Goal: Task Accomplishment & Management: Manage account settings

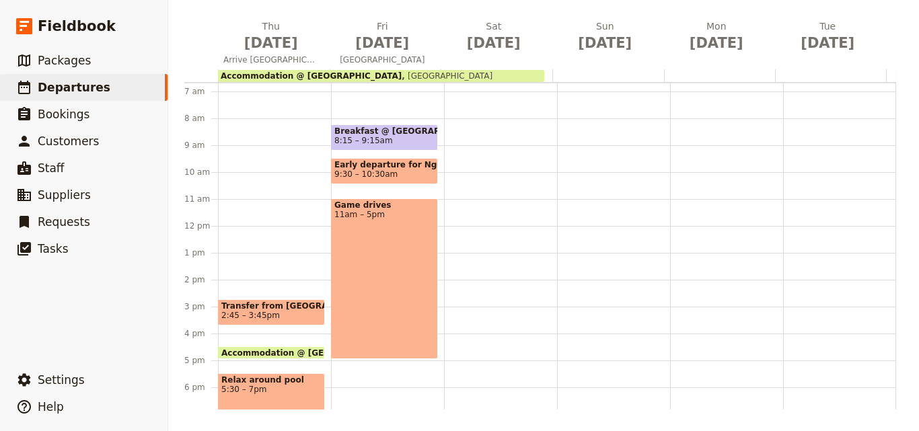
scroll to position [117, 0]
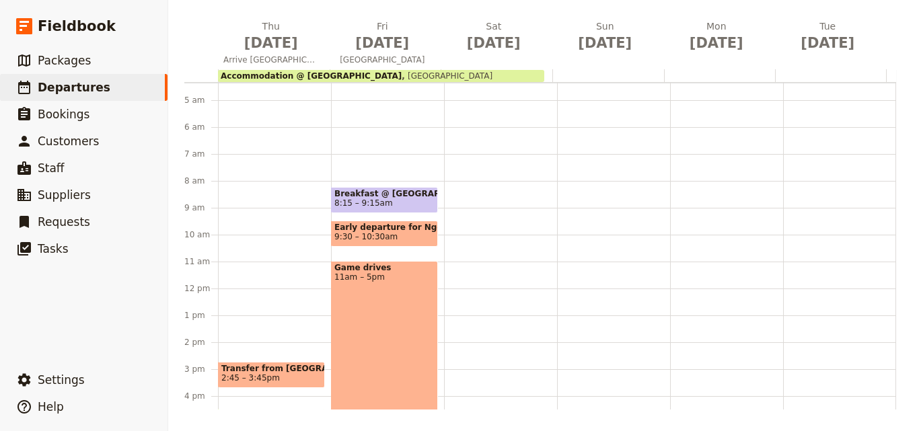
click at [369, 73] on span "Accommodation @ [GEOGRAPHIC_DATA]" at bounding box center [311, 75] width 181 height 9
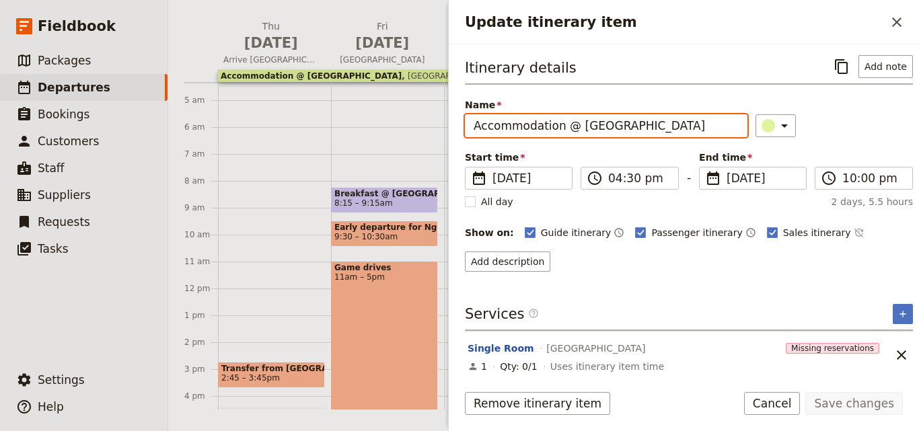
drag, startPoint x: 708, startPoint y: 123, endPoint x: 577, endPoint y: 117, distance: 130.6
click at [577, 117] on input "Accommodation @ [GEOGRAPHIC_DATA]" at bounding box center [606, 125] width 283 height 23
paste input "Karatu Simba"
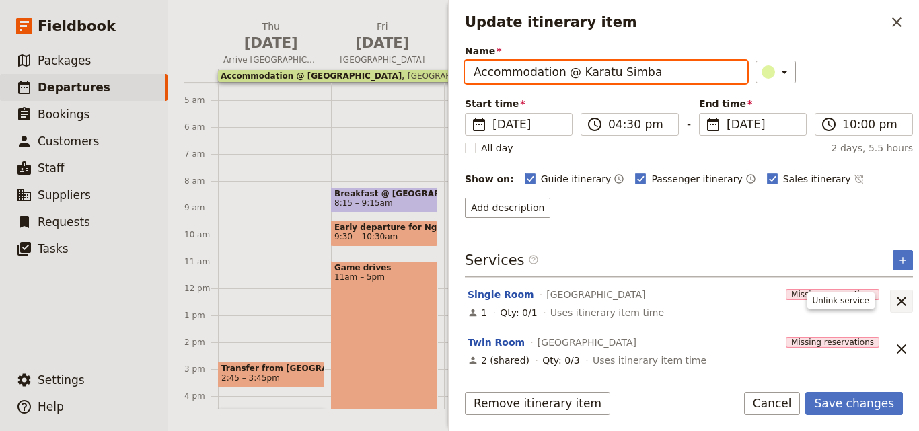
type input "Accommodation @ Karatu Simba"
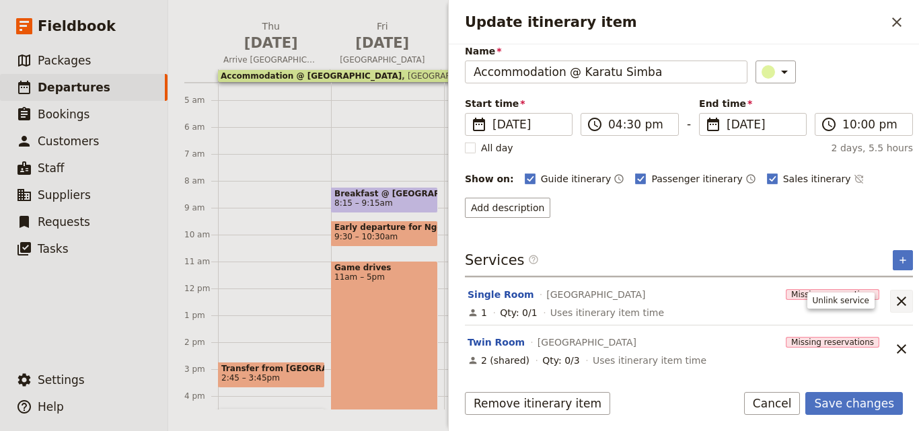
click at [897, 303] on icon "Unlink service" at bounding box center [901, 301] width 9 height 9
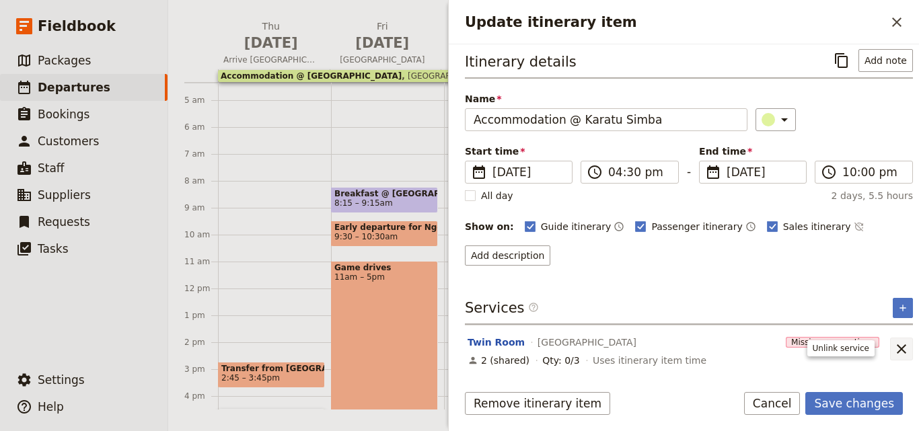
click at [893, 347] on icon "Unlink service" at bounding box center [901, 349] width 16 height 16
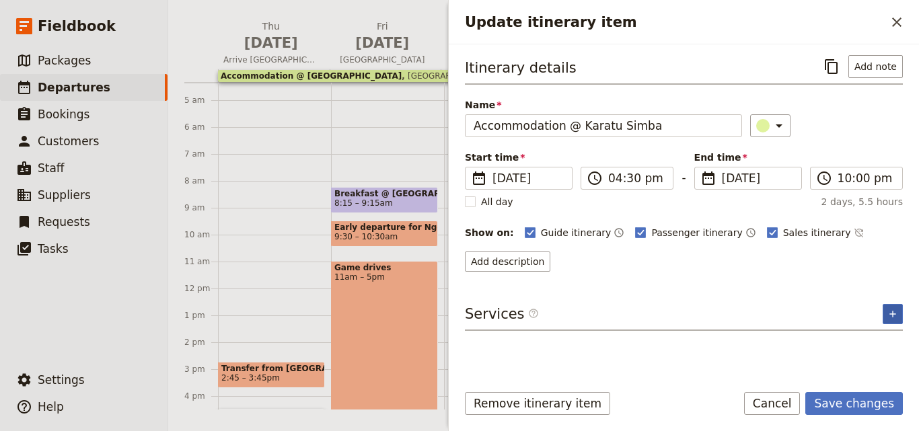
click at [888, 315] on icon "Add service inclusion" at bounding box center [892, 314] width 11 height 11
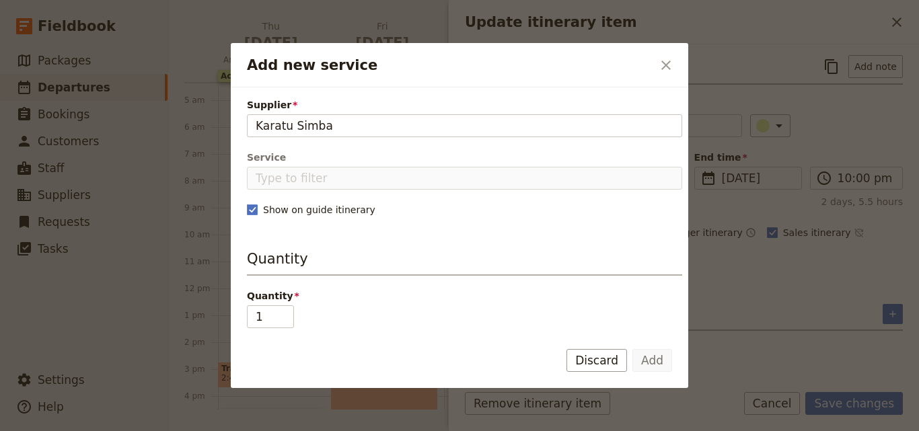
type input "Karatu Simba"
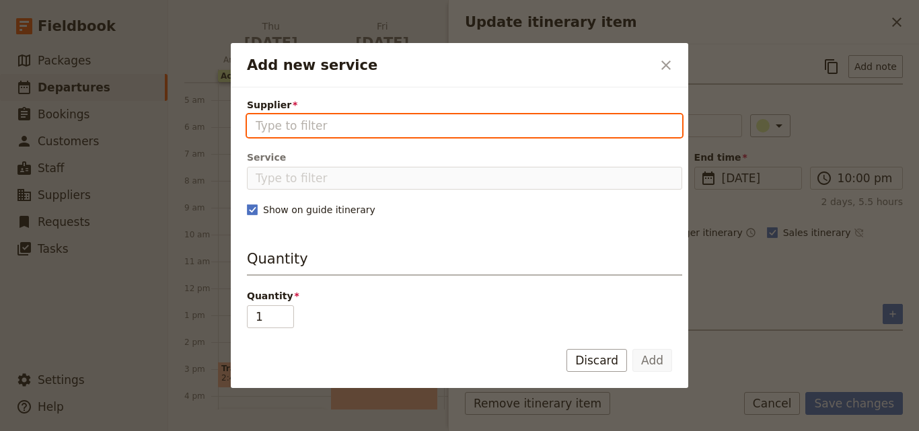
click at [372, 129] on input "Supplier" at bounding box center [465, 126] width 418 height 16
paste input "Karatu Simba"
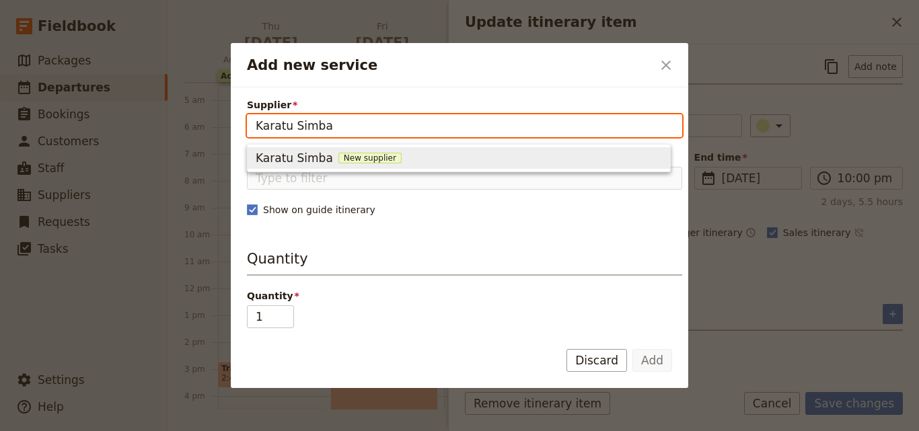
click at [355, 157] on span "New supplier" at bounding box center [369, 158] width 63 height 11
type input "Karatu Simba"
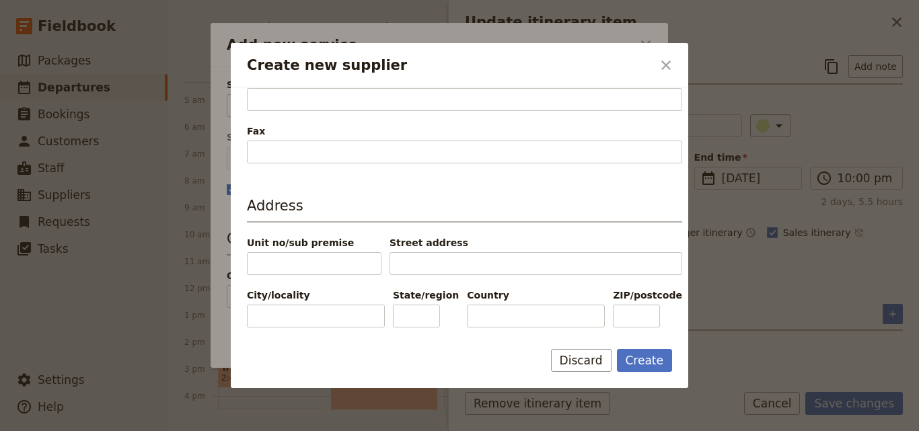
scroll to position [291, 0]
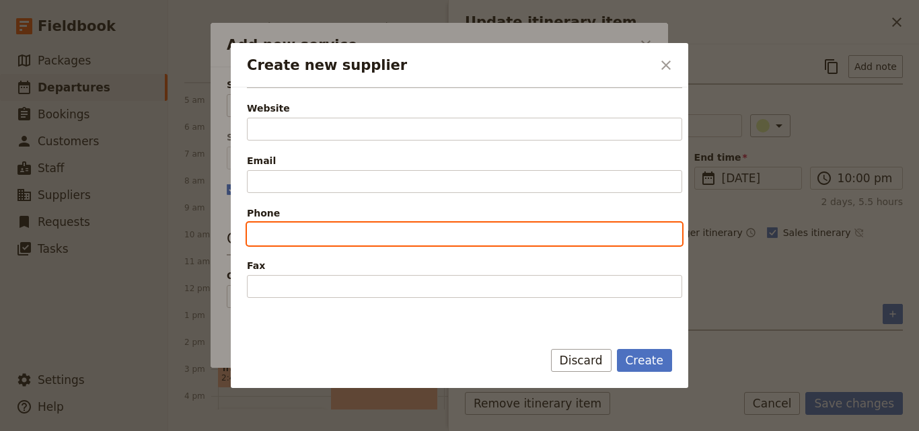
paste input "+255 785 754 175"
click at [262, 231] on input "+255 785 754 175" at bounding box center [464, 234] width 435 height 23
type input "+255 785 754 175"
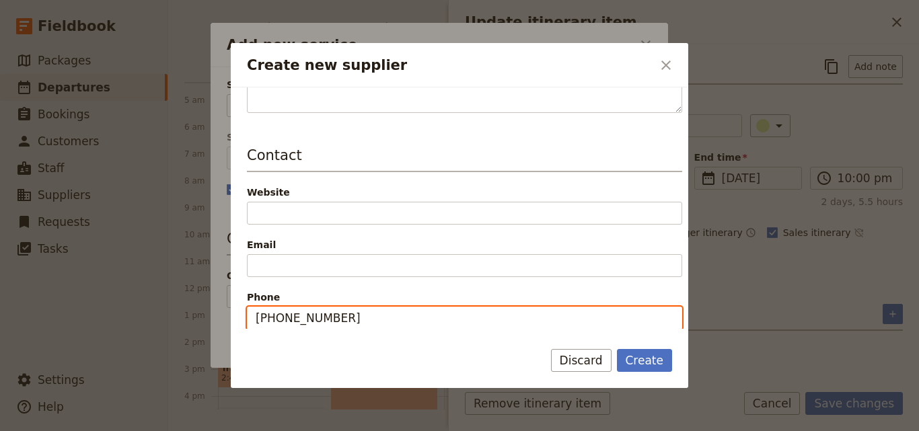
scroll to position [157, 0]
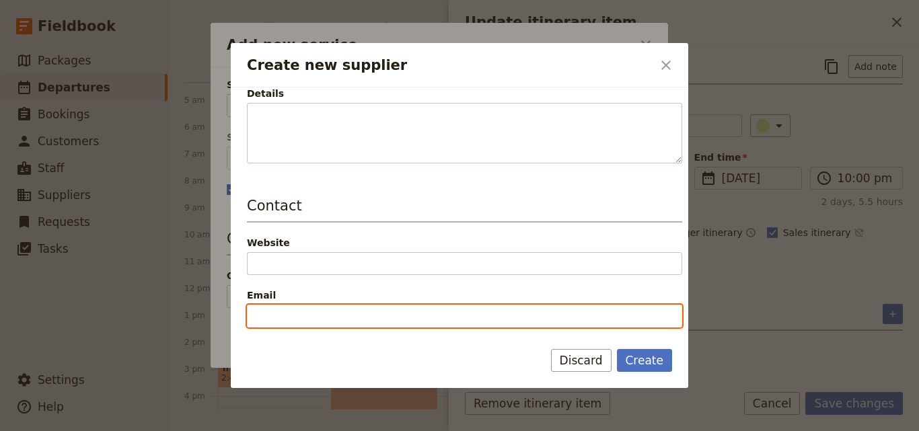
paste input "info@karatusimba.com"
type input "info@karatusimba.com"
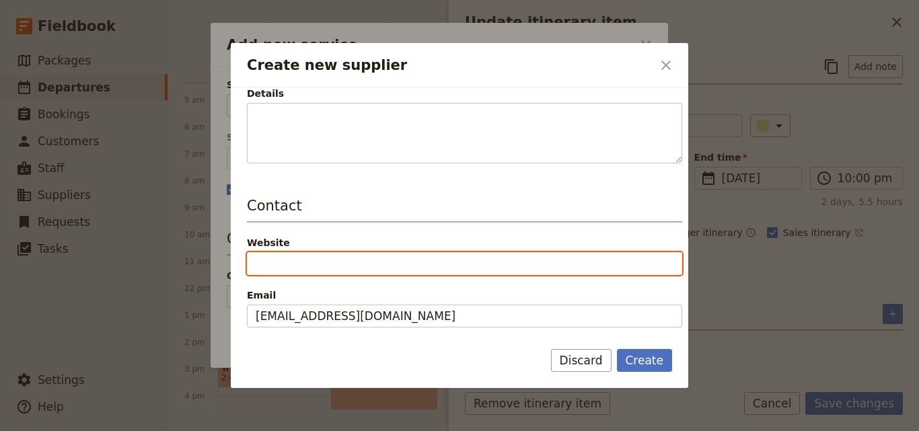
click at [334, 264] on input "Website" at bounding box center [464, 263] width 435 height 23
paste input "https://app.fieldbook.com/departures/68cbee75918234dd436ec41f/itinerary"
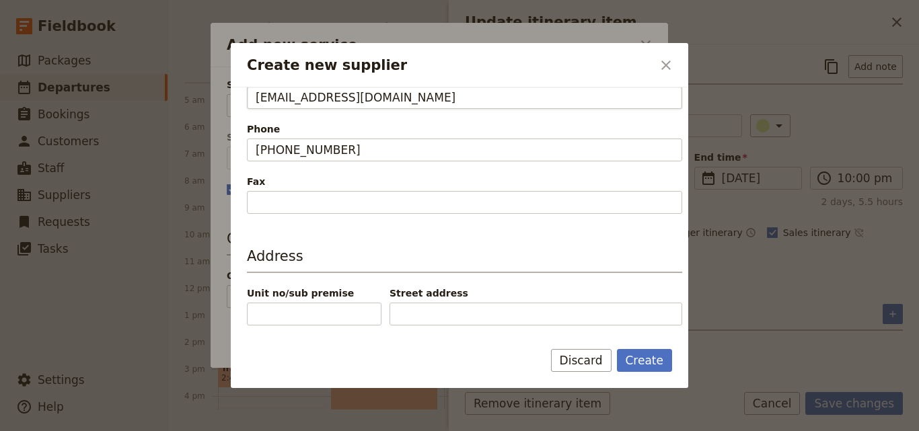
scroll to position [442, 0]
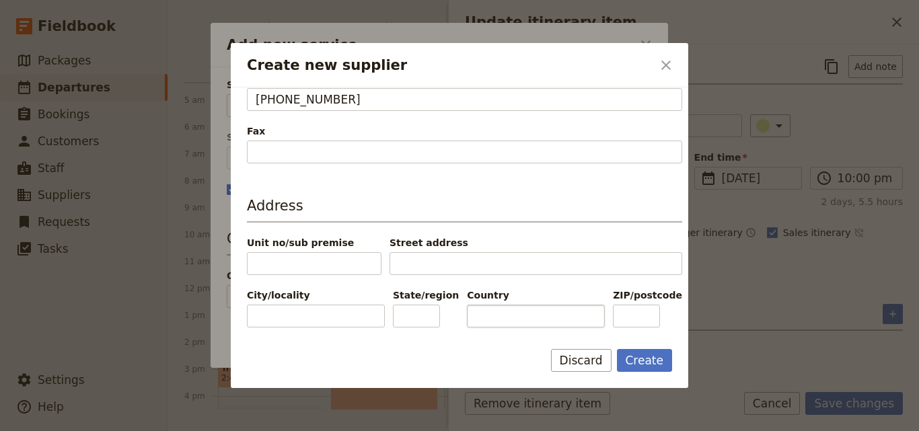
type input "https://app.fieldbook.com/departures/68cbee75918234dd436ec41f"
click at [552, 321] on input "Country" at bounding box center [536, 316] width 138 height 23
paste input "[GEOGRAPHIC_DATA]"
type input "[GEOGRAPHIC_DATA]"
click at [642, 373] on div "Create Discard" at bounding box center [459, 368] width 457 height 39
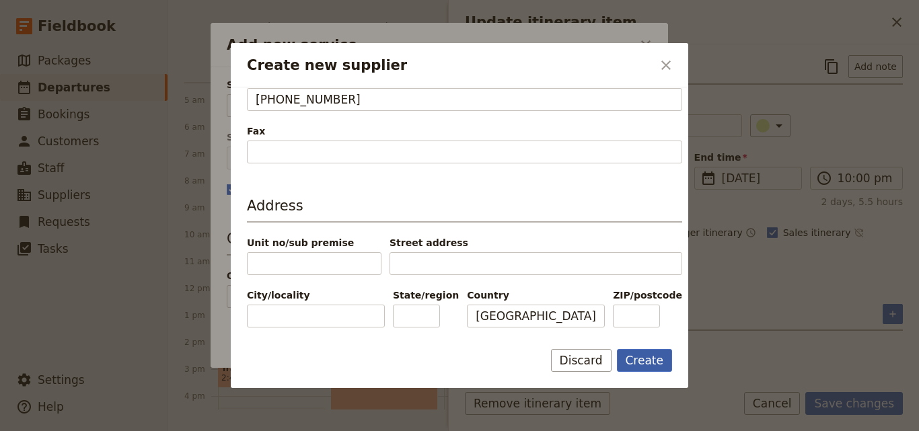
click at [642, 369] on button "Create" at bounding box center [645, 360] width 56 height 23
type input "Karatu Simba"
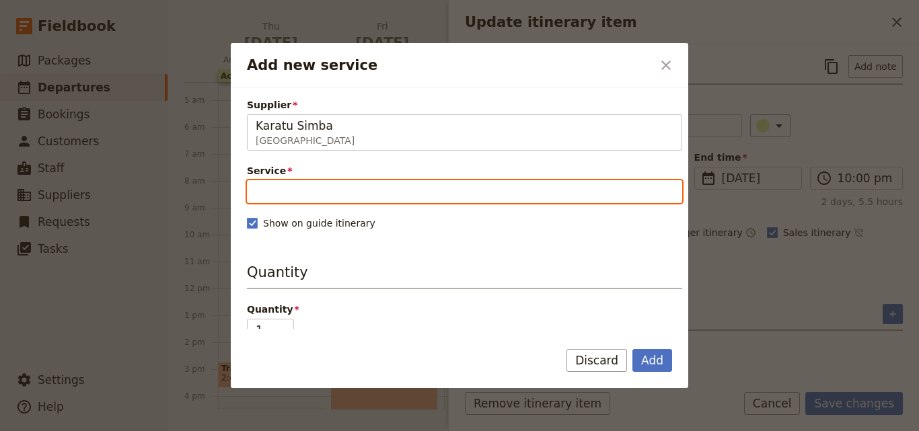
click at [400, 186] on input "Service" at bounding box center [464, 191] width 435 height 23
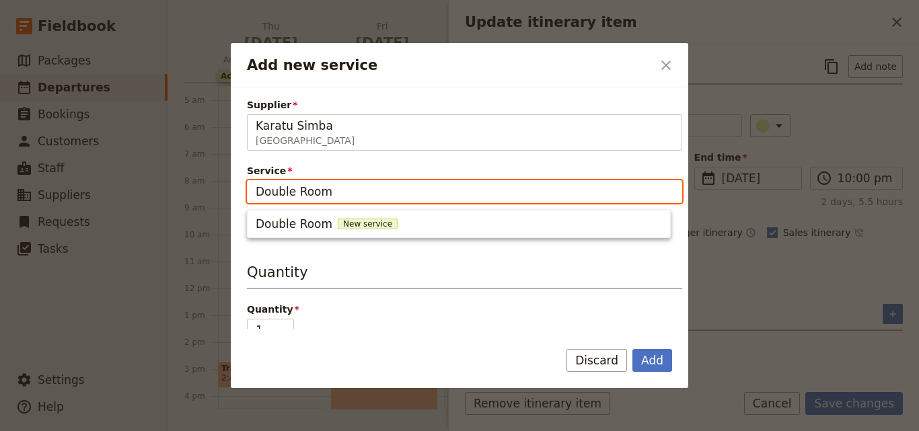
click at [356, 213] on ul "Double Room New service" at bounding box center [459, 224] width 424 height 28
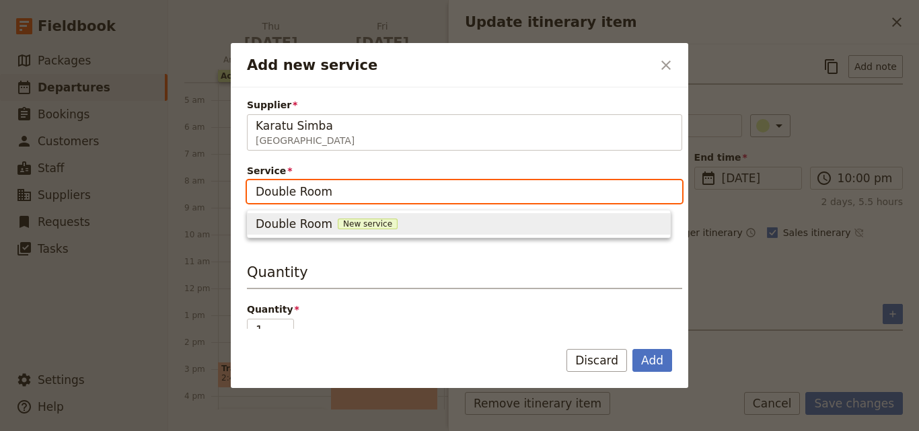
click at [356, 221] on span "New service" at bounding box center [368, 224] width 60 height 11
type input "Double Room"
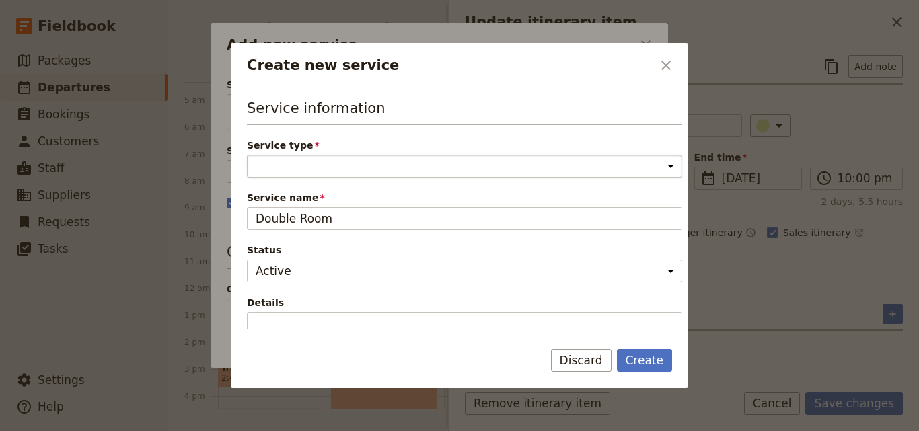
click at [360, 168] on select "Accommodation Activity Transport Flight Food and beverage Other" at bounding box center [464, 166] width 435 height 23
select select "AccommodationService"
click at [247, 155] on select "Accommodation Activity Transport Flight Food and beverage Other" at bounding box center [464, 166] width 435 height 23
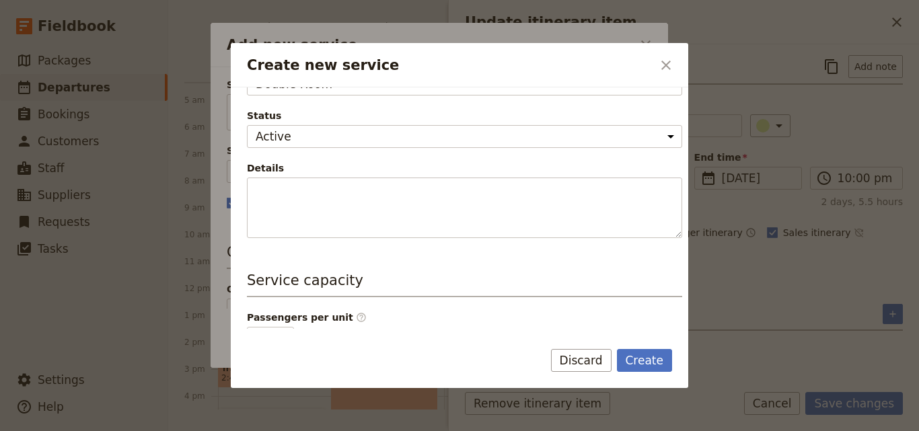
scroll to position [0, 0]
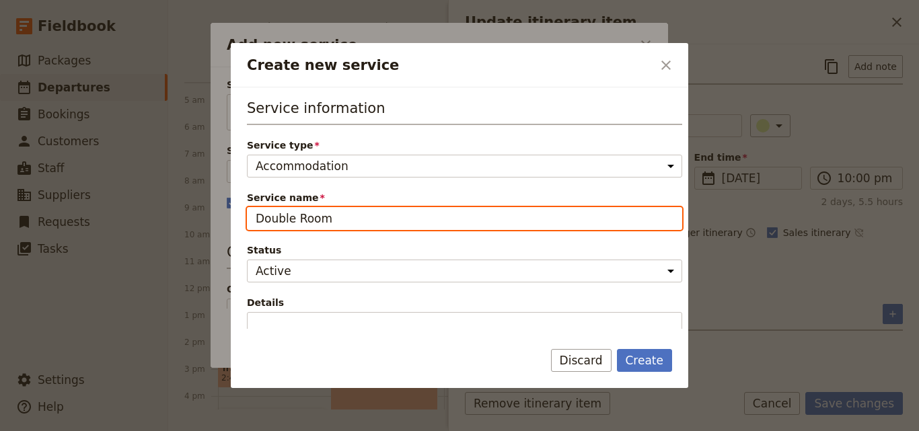
drag, startPoint x: 397, startPoint y: 225, endPoint x: 215, endPoint y: 214, distance: 182.0
click at [215, 431] on div "Create new service ​ Service information Service type Accommodation Activity Tr…" at bounding box center [459, 431] width 919 height 0
type input "Twin Room"
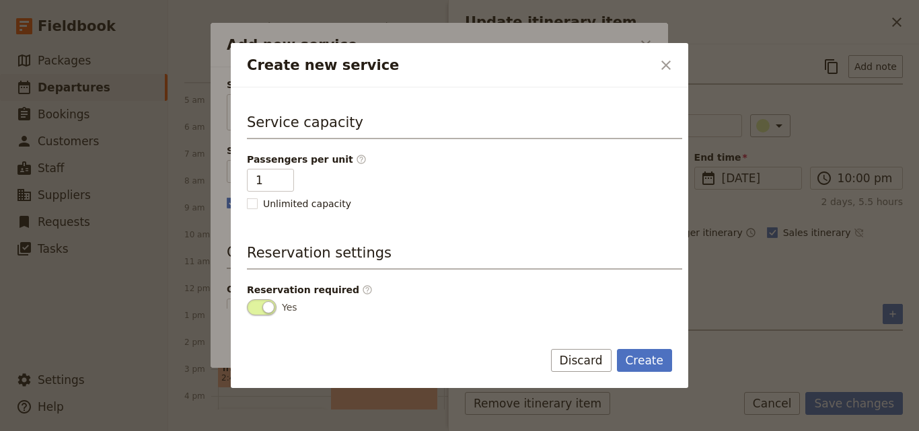
scroll to position [272, 0]
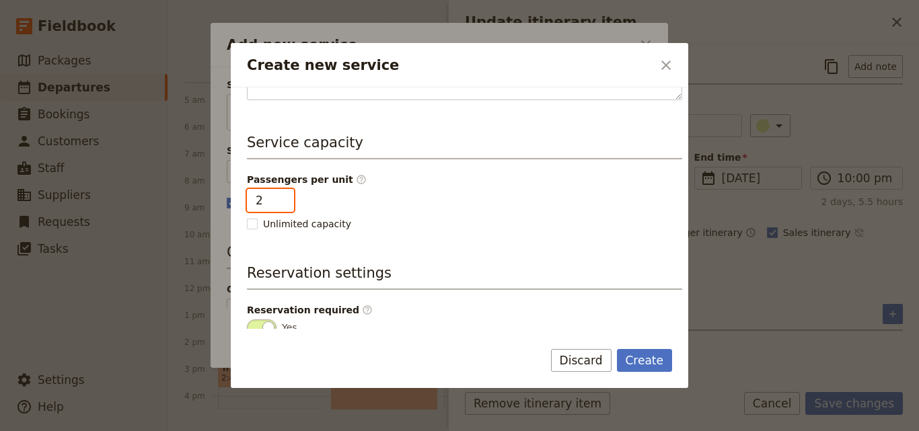
type input "2"
click at [283, 196] on input "2" at bounding box center [270, 200] width 47 height 23
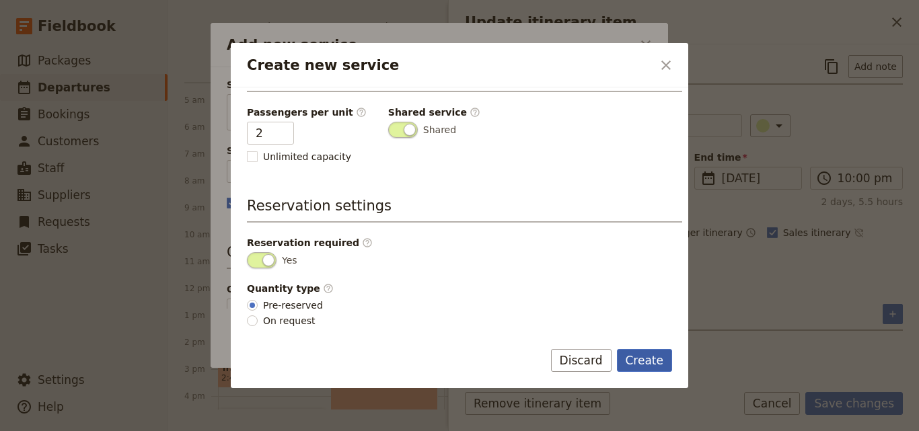
click at [634, 354] on button "Create" at bounding box center [645, 360] width 56 height 23
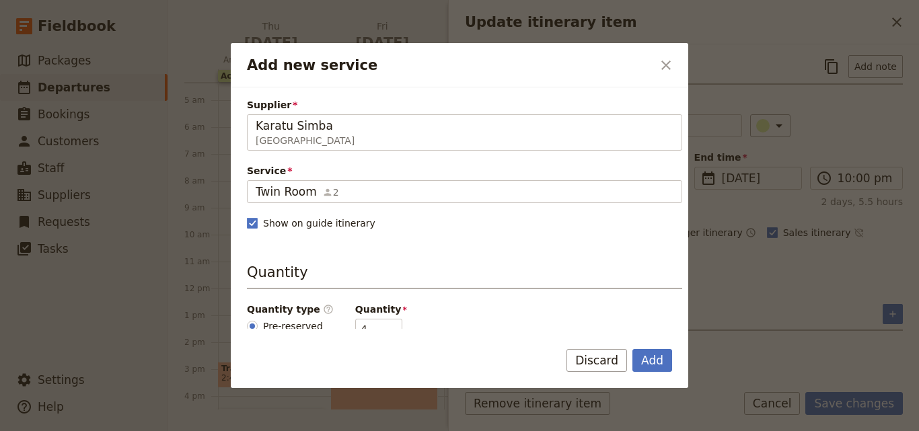
scroll to position [135, 0]
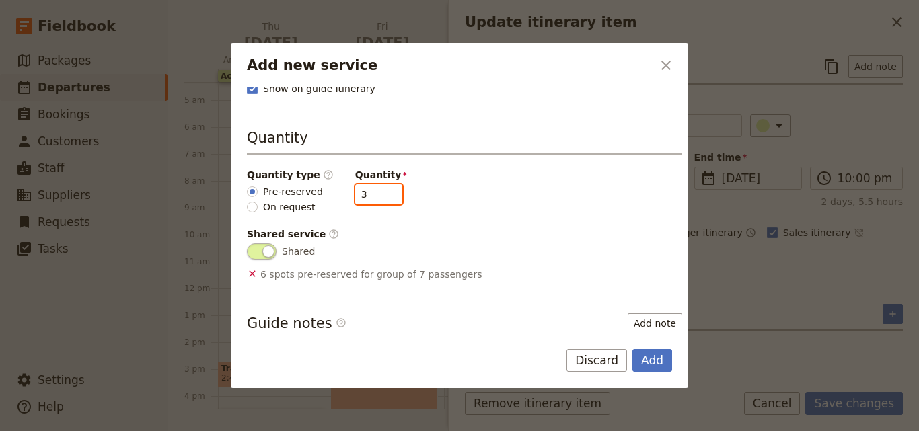
type input "3"
click at [381, 196] on input "3" at bounding box center [378, 194] width 47 height 20
click at [652, 358] on button "Add" at bounding box center [652, 360] width 40 height 23
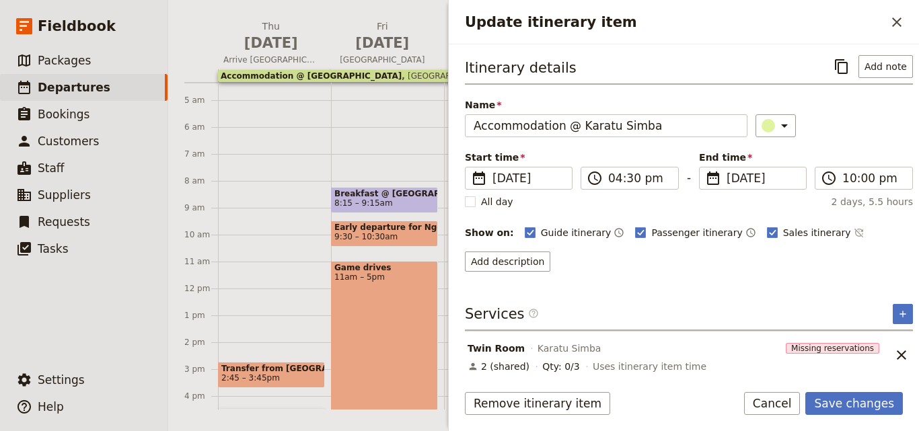
scroll to position [6, 0]
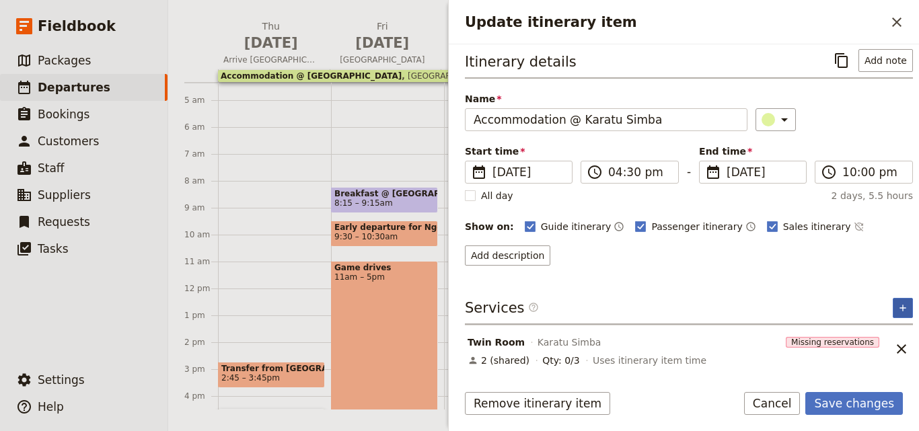
click at [893, 301] on button "​" at bounding box center [903, 308] width 20 height 20
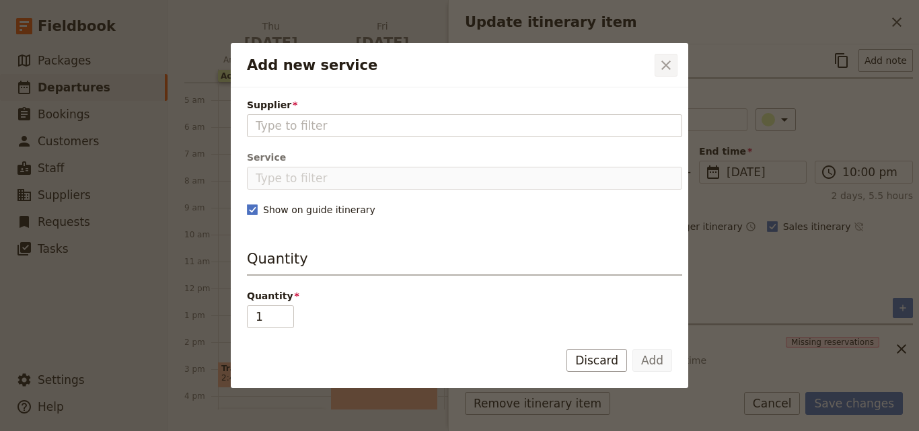
click at [661, 70] on icon "Close dialog" at bounding box center [666, 65] width 16 height 16
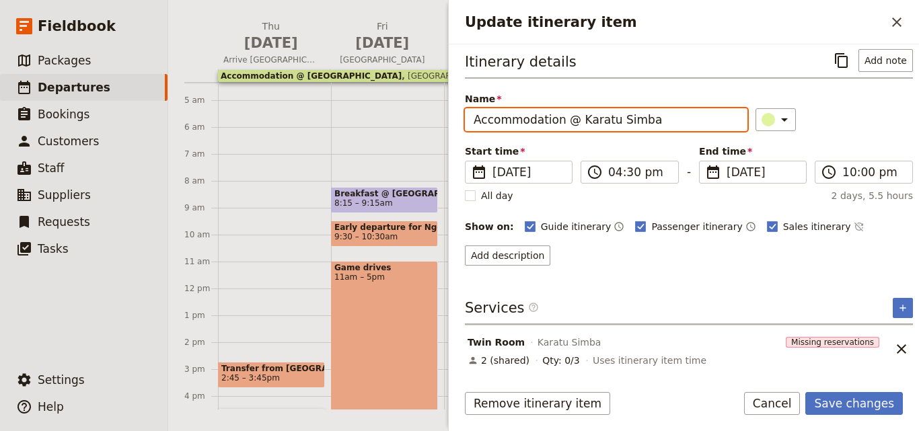
drag, startPoint x: 663, startPoint y: 120, endPoint x: 576, endPoint y: 119, distance: 87.5
click at [576, 119] on input "Accommodation @ Karatu Simba" at bounding box center [606, 119] width 283 height 23
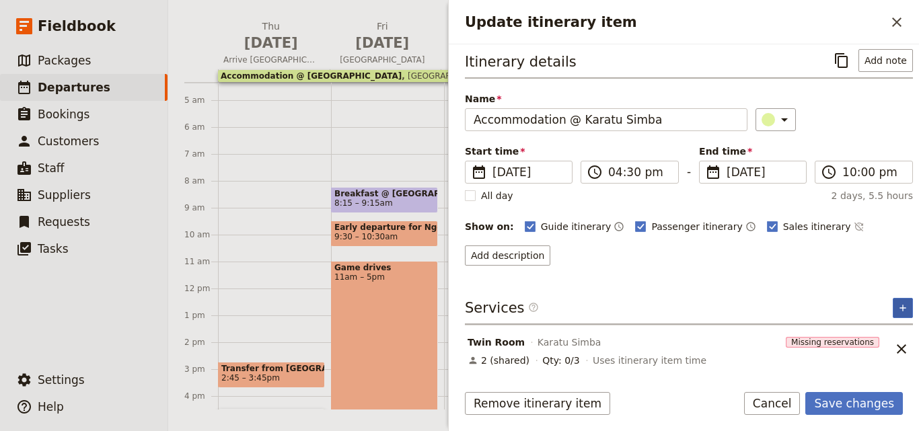
click at [897, 311] on icon "Add service inclusion" at bounding box center [902, 308] width 11 height 11
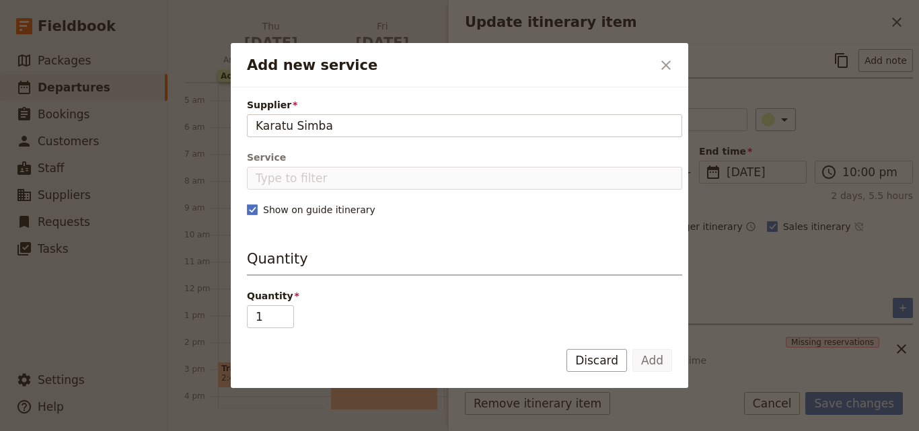
type input "Karatu Simba"
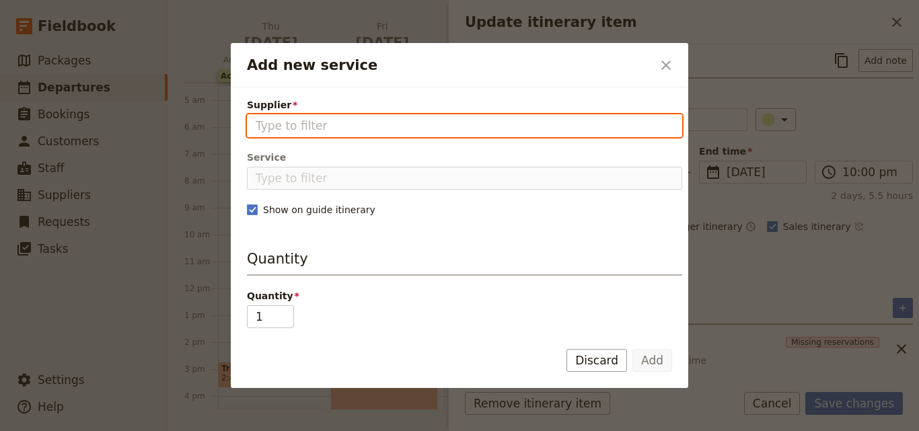
click at [324, 118] on input "Supplier" at bounding box center [465, 126] width 418 height 16
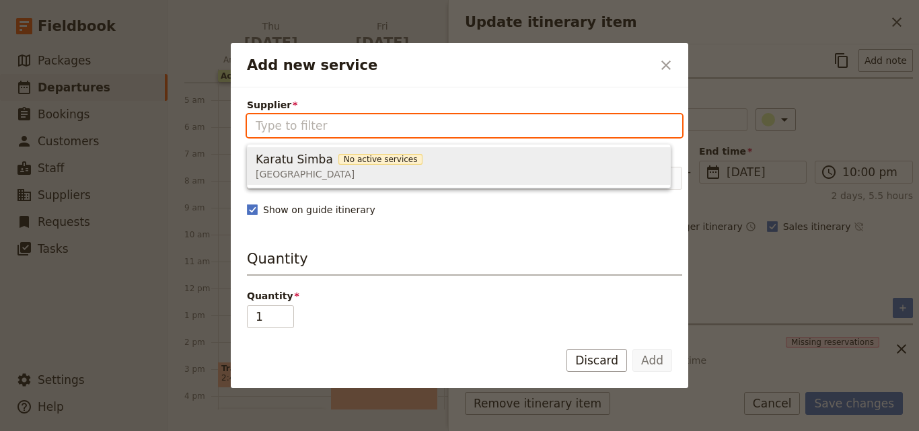
click at [322, 168] on span "[GEOGRAPHIC_DATA]" at bounding box center [339, 174] width 167 height 13
type input "Karatu Simba"
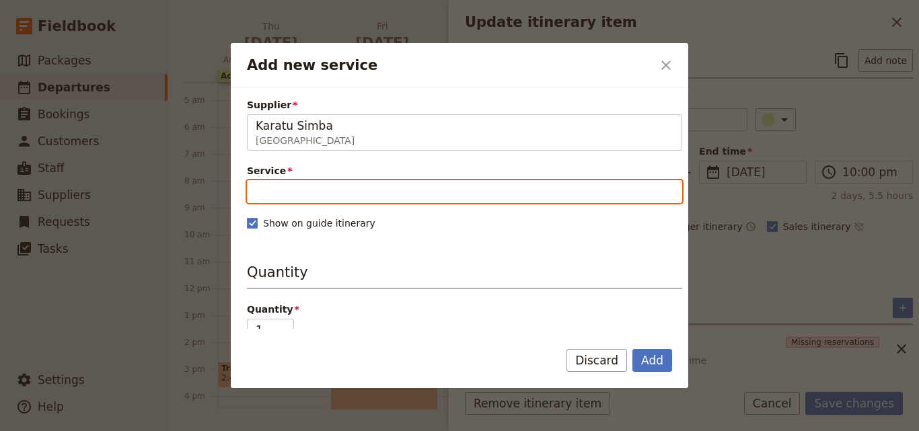
click at [322, 192] on input "Service" at bounding box center [464, 191] width 435 height 23
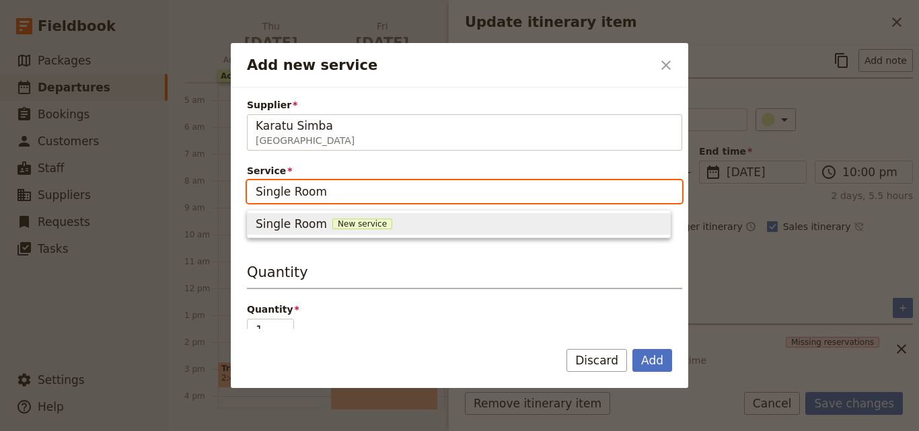
click at [332, 219] on span "New service" at bounding box center [362, 224] width 60 height 11
type input "Single Room"
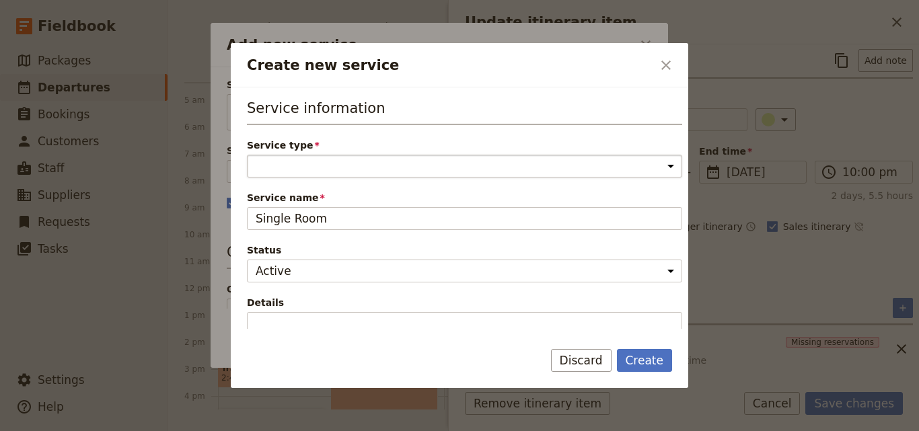
click at [331, 164] on select "Accommodation Activity Transport Flight Food and beverage Other" at bounding box center [464, 166] width 435 height 23
select select "AccommodationService"
click at [247, 155] on select "Accommodation Activity Transport Flight Food and beverage Other" at bounding box center [464, 166] width 435 height 23
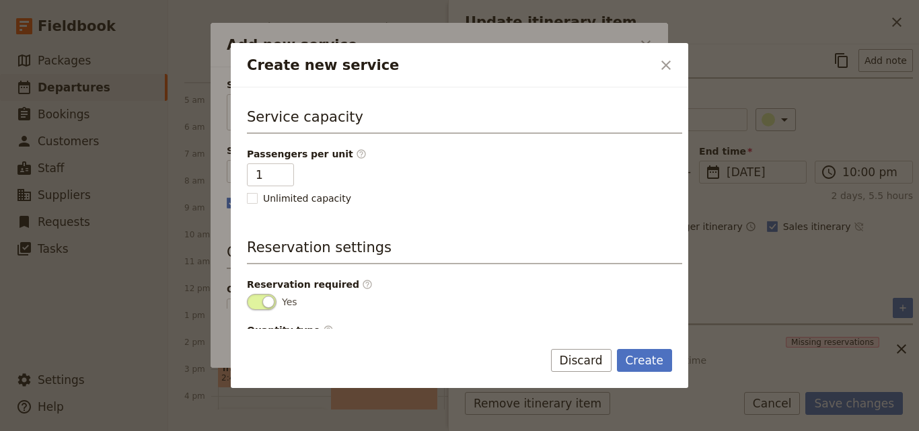
scroll to position [340, 0]
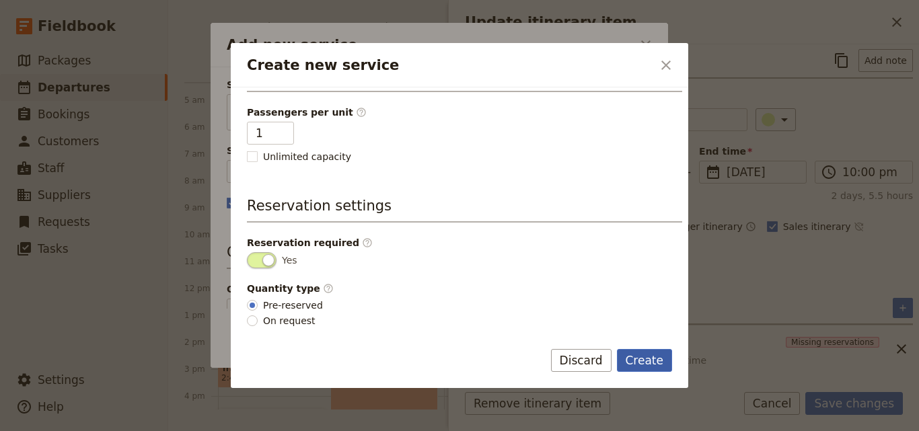
click at [643, 362] on button "Create" at bounding box center [645, 360] width 56 height 23
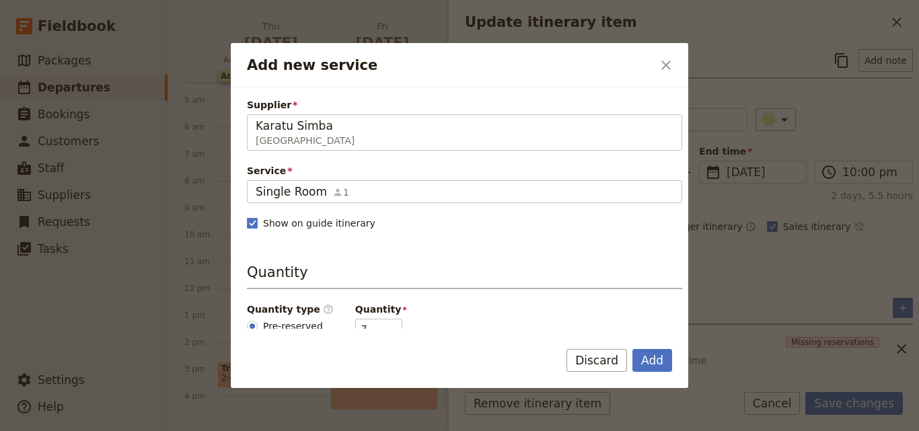
scroll to position [135, 0]
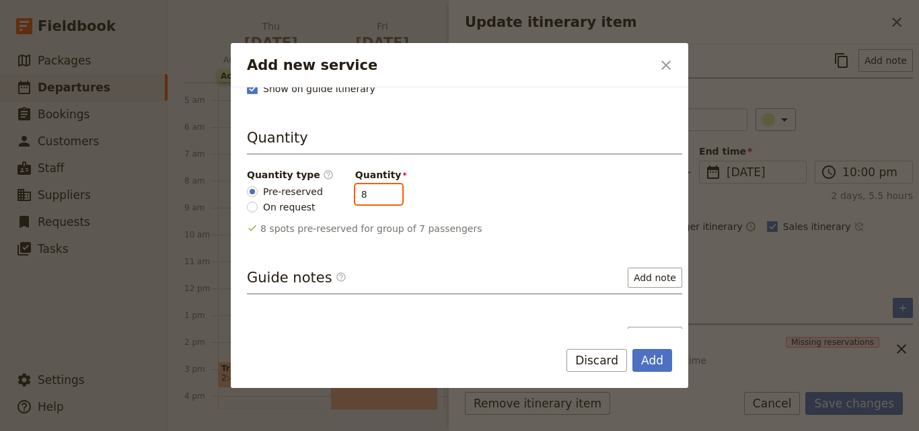
click at [378, 190] on input "8" at bounding box center [378, 194] width 47 height 20
type input "1"
click at [379, 198] on input "1" at bounding box center [378, 194] width 47 height 20
click at [665, 359] on button "Add" at bounding box center [652, 360] width 40 height 23
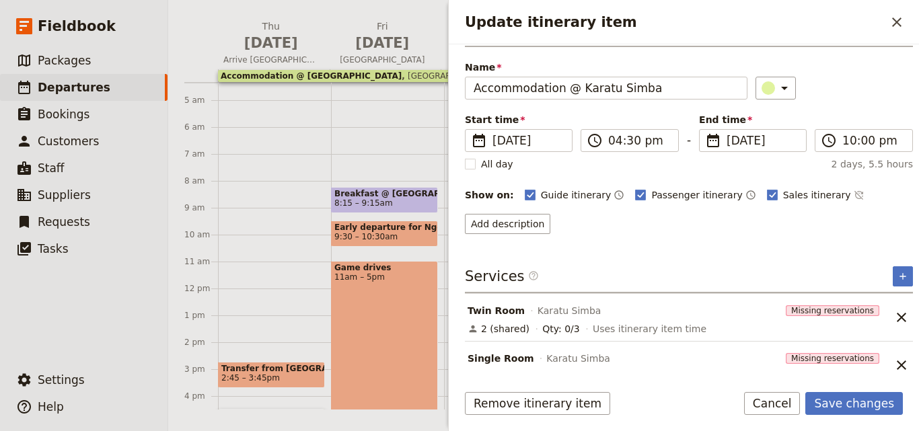
scroll to position [54, 0]
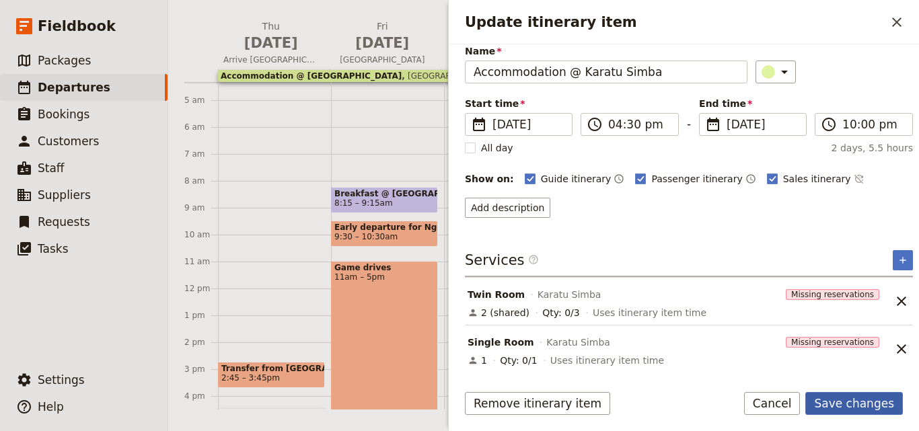
click at [875, 407] on button "Save changes" at bounding box center [854, 403] width 98 height 23
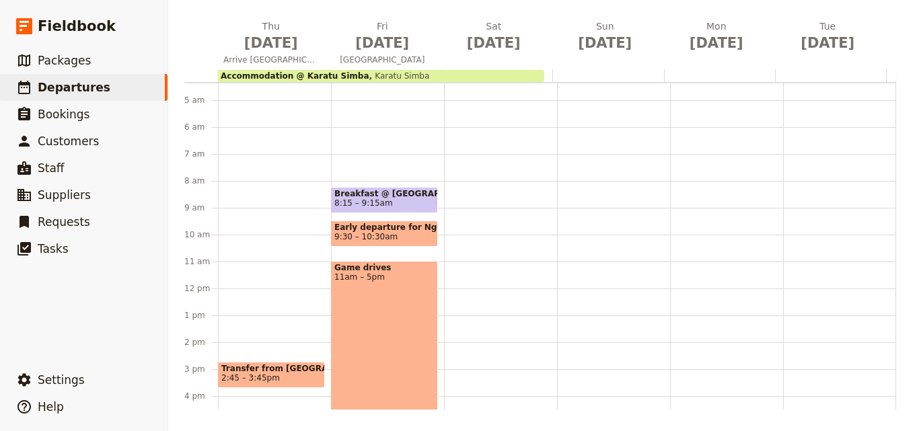
click at [420, 72] on div "Accommodation @ Karatu Simba Karatu Simba" at bounding box center [381, 76] width 326 height 12
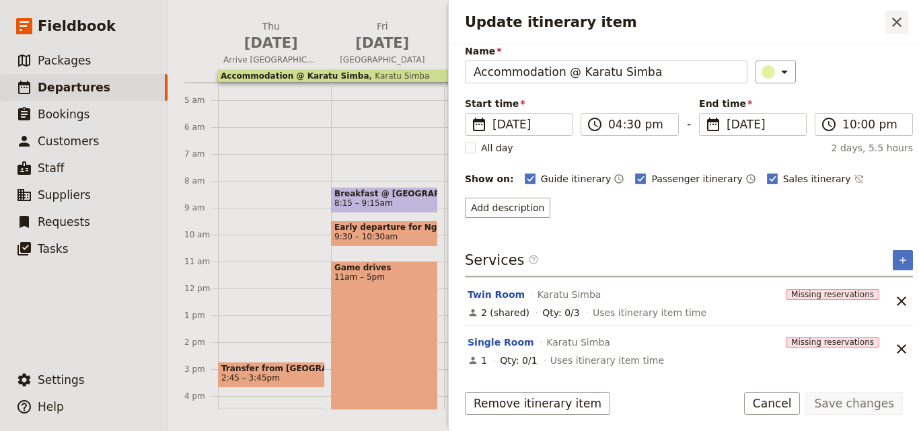
click at [885, 28] on button "​" at bounding box center [896, 22] width 23 height 23
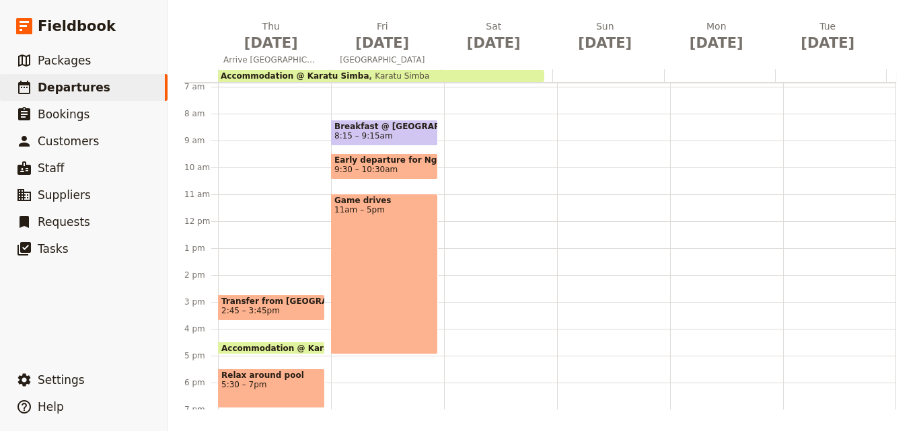
scroll to position [50, 0]
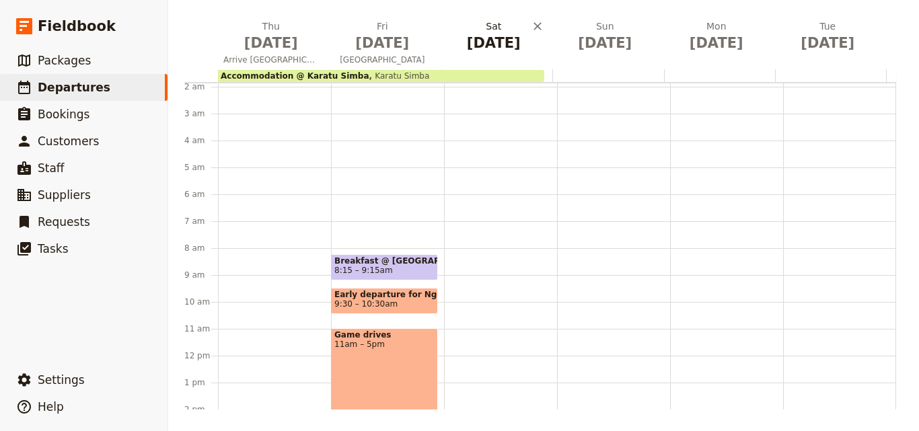
click at [490, 49] on span "[DATE]" at bounding box center [494, 43] width 96 height 20
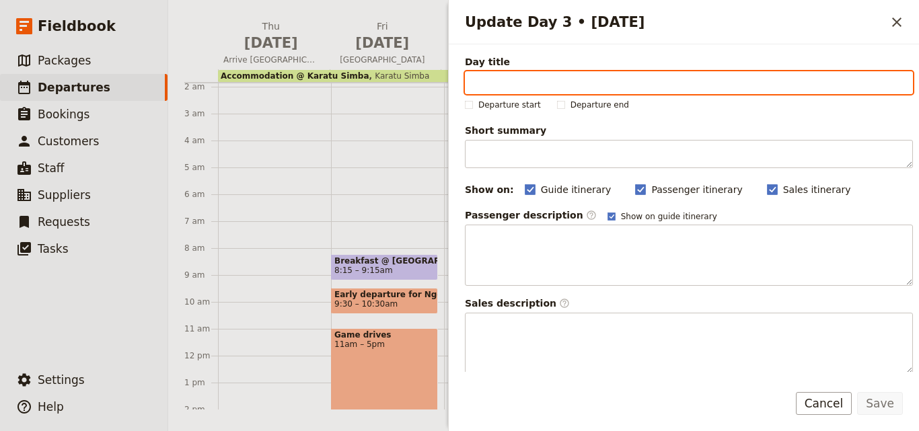
paste input "[GEOGRAPHIC_DATA]"
type input "[GEOGRAPHIC_DATA]"
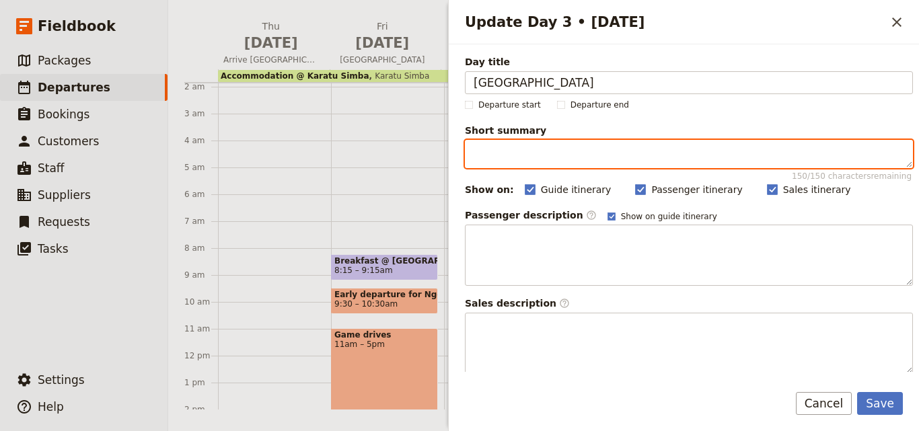
paste textarea "Transfer to Tarangire Simba Lodge"
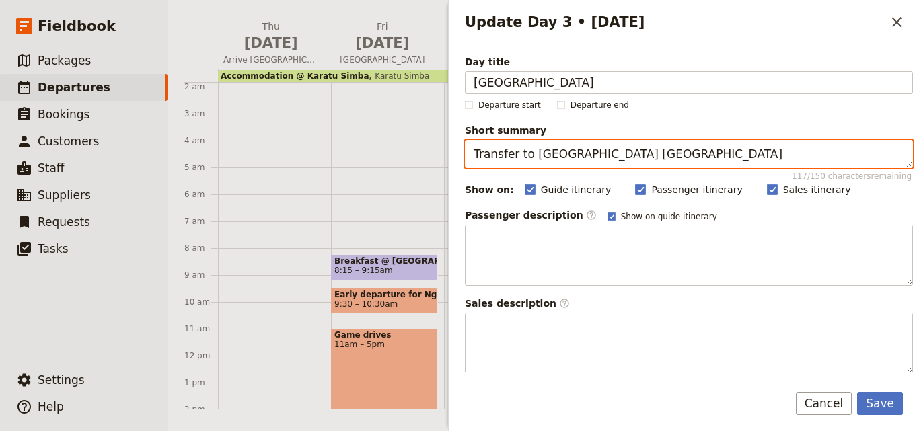
drag, startPoint x: 650, startPoint y: 155, endPoint x: 488, endPoint y: 144, distance: 162.5
click at [439, 143] on div "Jan 2026 - Tanzania - MPE ​ Draft 8 – 13 Jan 2026 6 days / 5 nights 0/7 booked …" at bounding box center [543, 215] width 751 height 431
paste textarea "Game Drives"
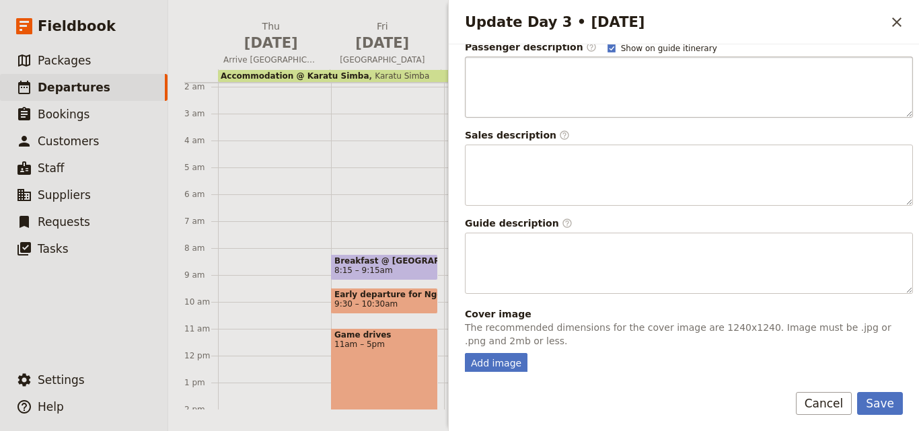
scroll to position [0, 0]
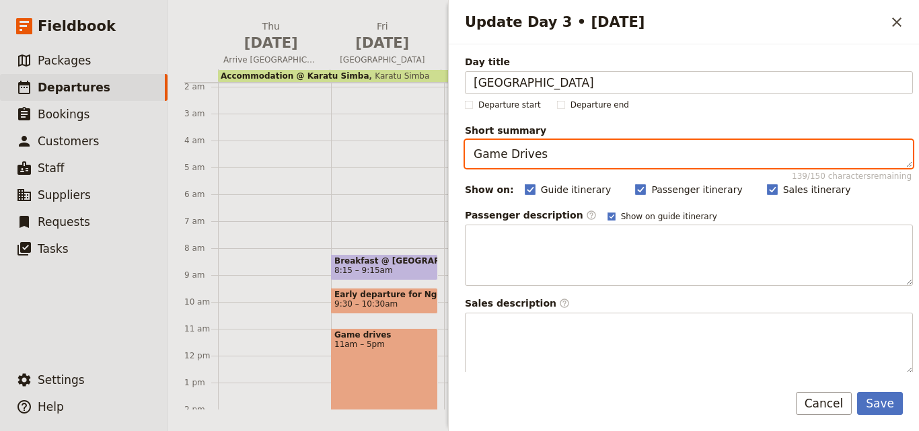
type textarea "Game Drives"
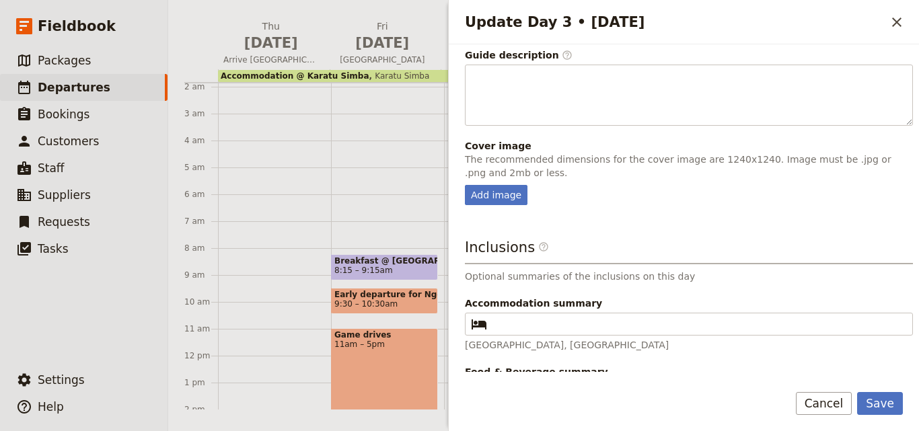
scroll to position [370, 0]
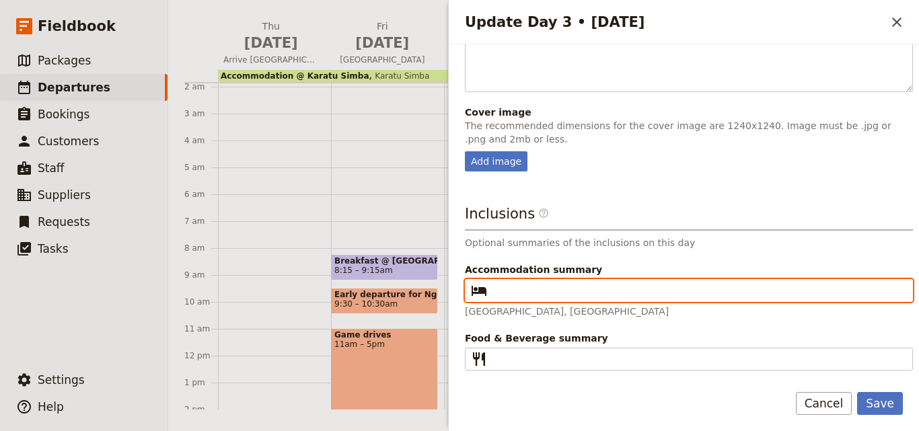
paste input "karatu simba"
type input "karatu simba"
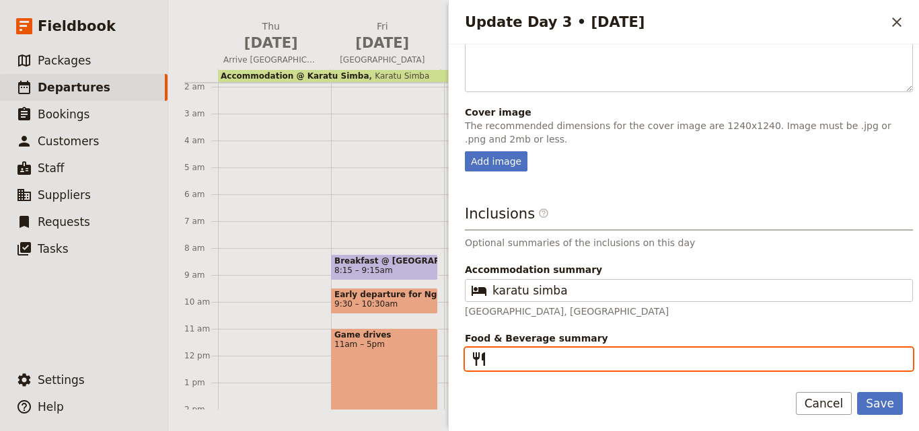
click at [581, 361] on input "Food & Beverage summary ​" at bounding box center [698, 359] width 412 height 16
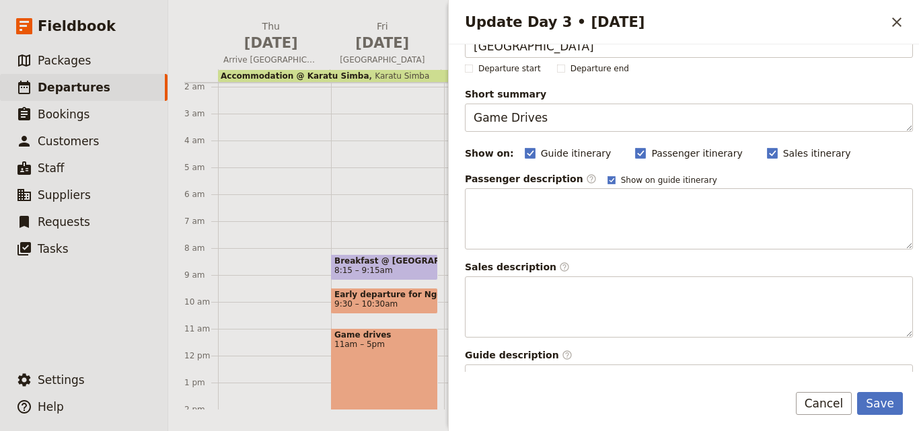
scroll to position [0, 0]
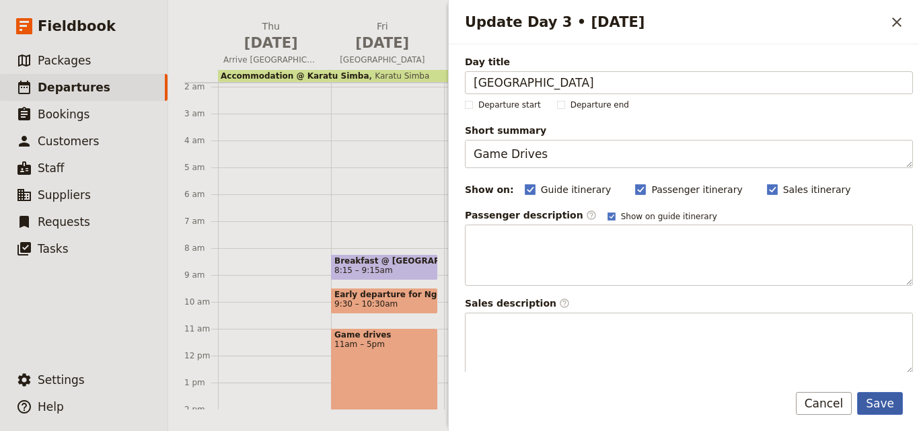
type input "B L D"
click at [890, 410] on button "Save" at bounding box center [880, 403] width 46 height 23
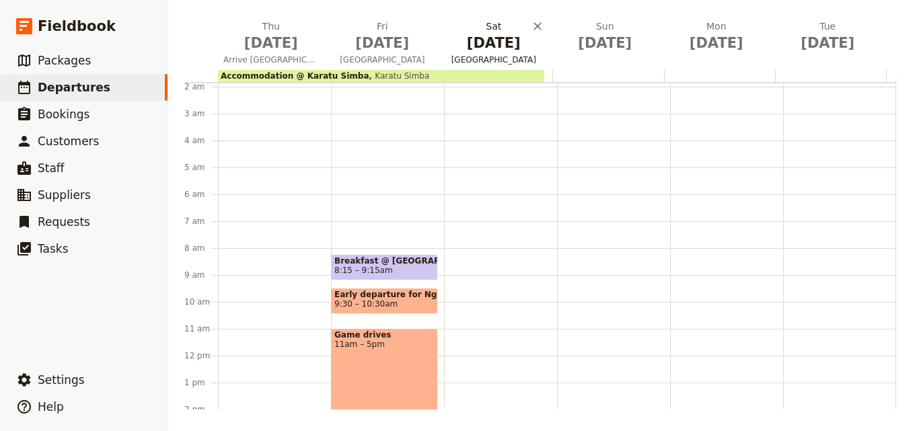
click at [478, 52] on span "[DATE]" at bounding box center [494, 43] width 96 height 20
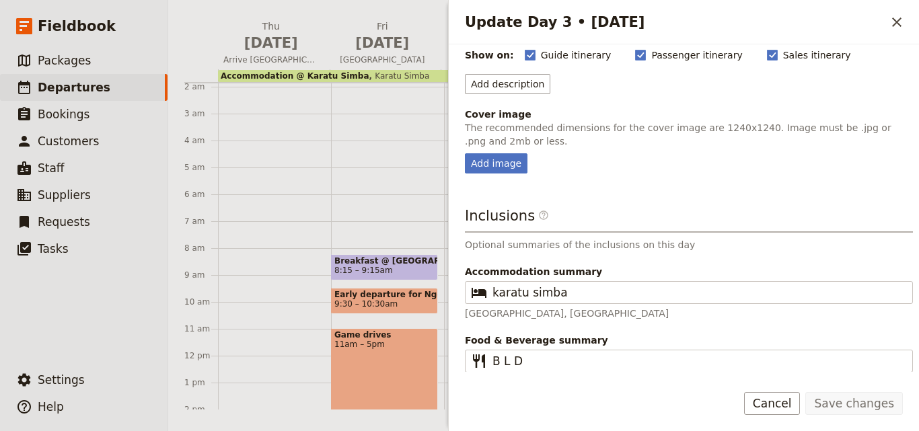
scroll to position [137, 0]
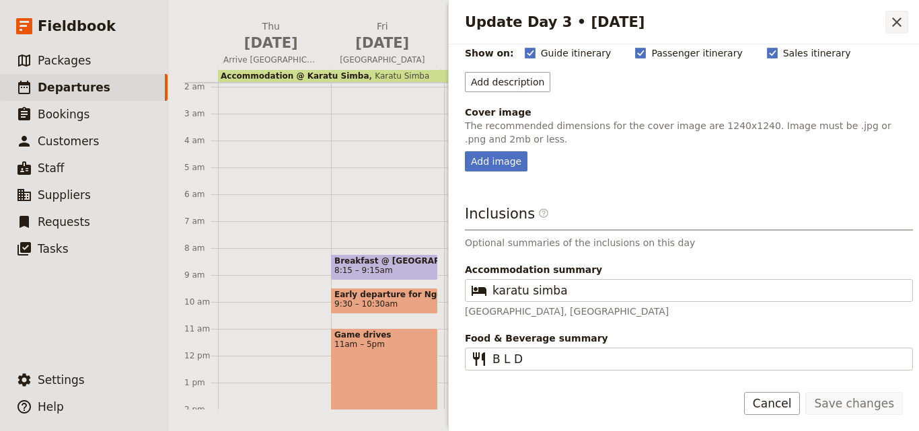
click at [901, 20] on icon "Close drawer" at bounding box center [897, 22] width 16 height 16
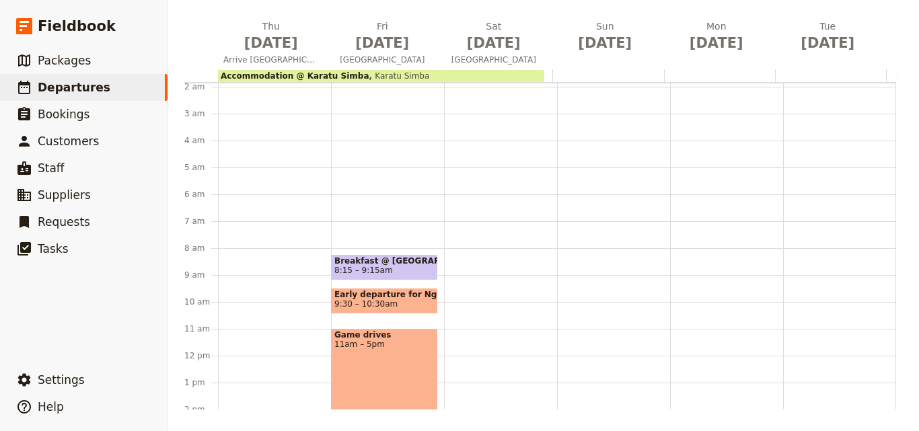
click at [371, 72] on span "Karatu Simba" at bounding box center [399, 75] width 61 height 9
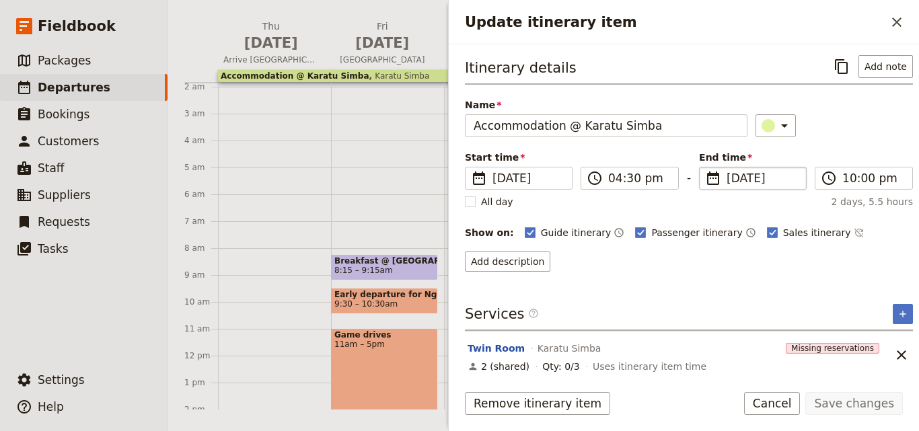
click at [732, 180] on span "10 Jan 2026" at bounding box center [762, 178] width 71 height 16
click at [705, 168] on input "10/01/2026" at bounding box center [704, 167] width 1 height 1
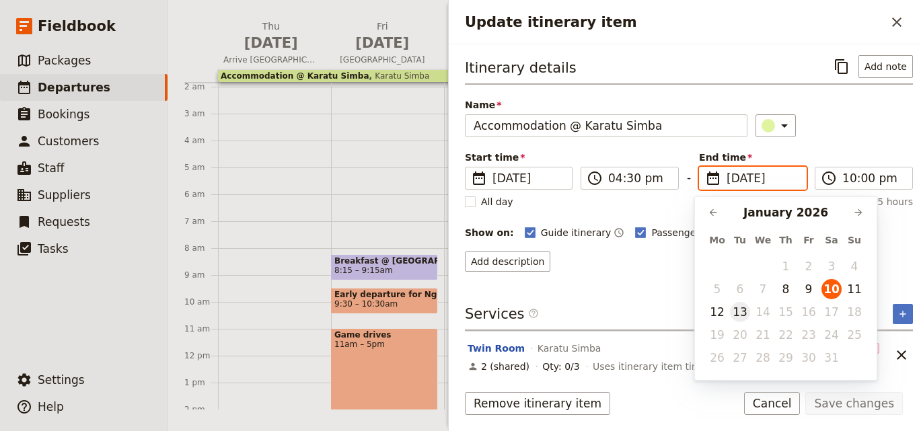
click at [746, 313] on button "13" at bounding box center [740, 312] width 20 height 20
type input "13/01/2026"
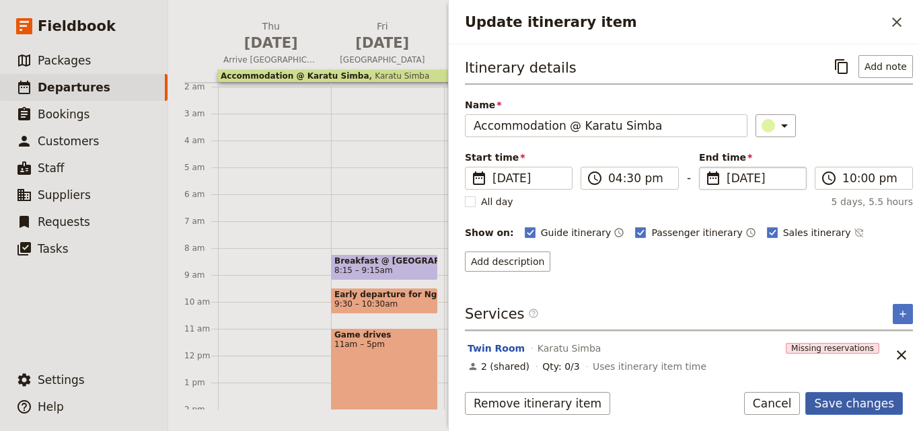
click at [867, 405] on button "Save changes" at bounding box center [854, 403] width 98 height 23
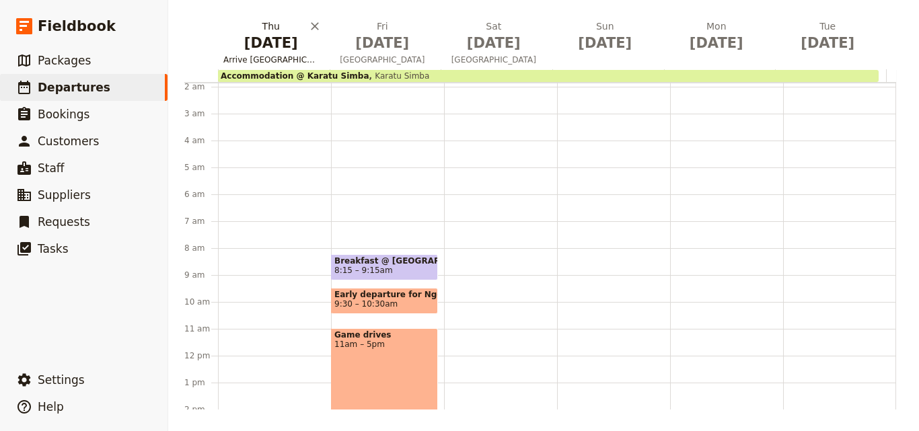
click at [291, 49] on span "[DATE]" at bounding box center [271, 43] width 96 height 20
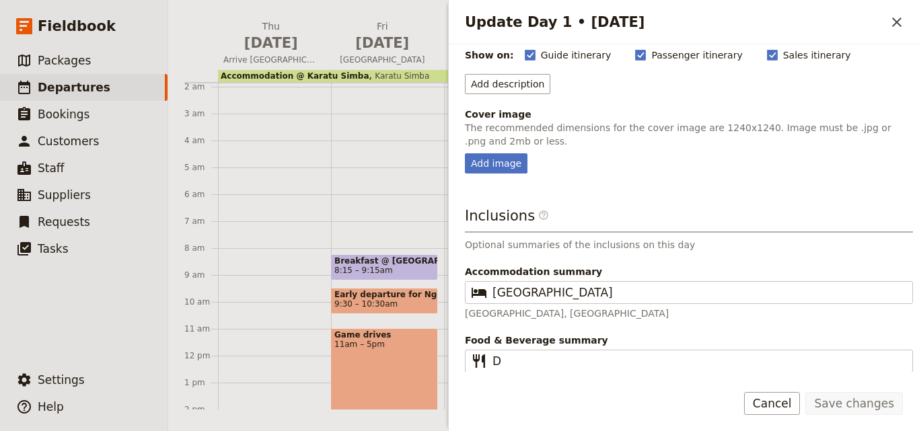
scroll to position [137, 0]
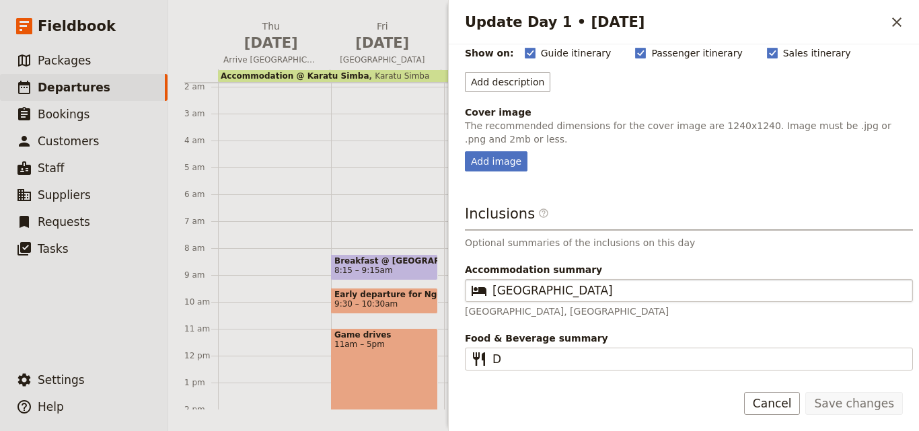
drag, startPoint x: 661, startPoint y: 285, endPoint x: 466, endPoint y: 284, distance: 195.1
click at [467, 284] on fieldset "​ Ngorongoro Farm House" at bounding box center [689, 290] width 448 height 23
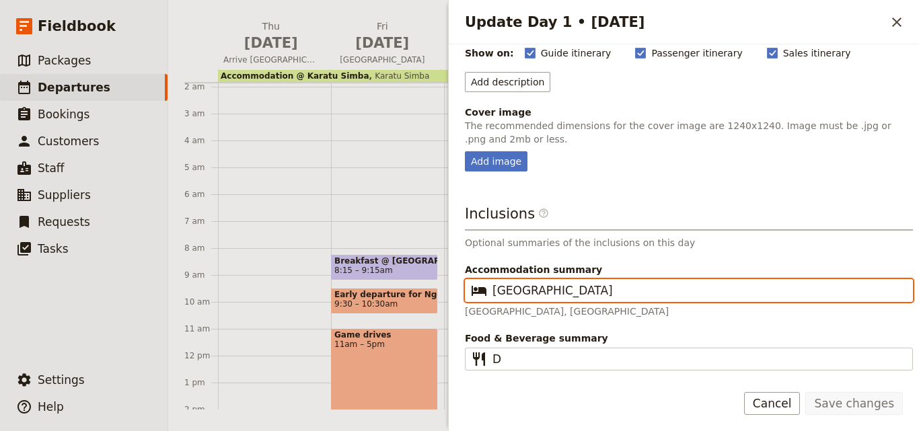
click at [492, 284] on input "[GEOGRAPHIC_DATA]" at bounding box center [698, 291] width 412 height 16
drag, startPoint x: 642, startPoint y: 289, endPoint x: 465, endPoint y: 290, distance: 177.6
click at [465, 290] on fieldset "​ Ngorongoro Farm House" at bounding box center [689, 290] width 448 height 23
paste input "karatu simba"
type input "karatu simba"
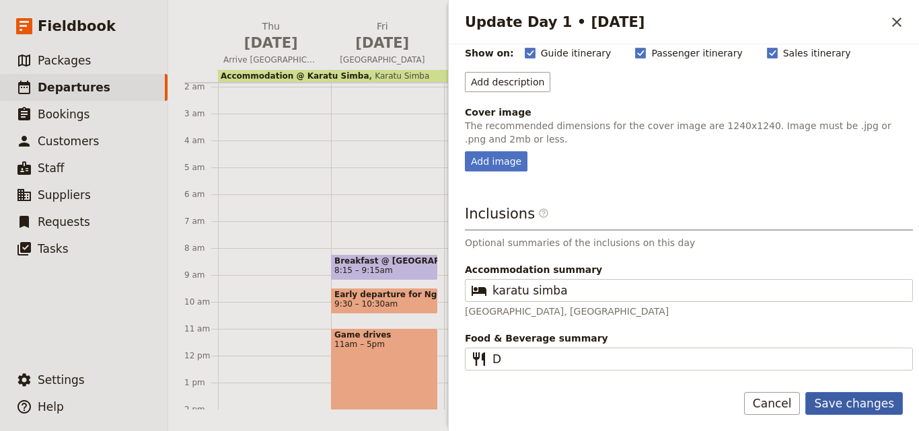
click at [841, 410] on button "Save changes" at bounding box center [854, 403] width 98 height 23
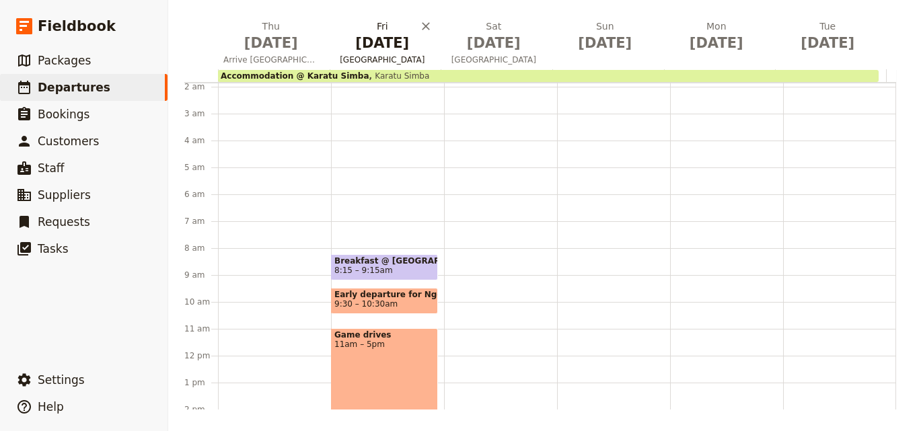
click at [393, 47] on span "[DATE]" at bounding box center [383, 43] width 96 height 20
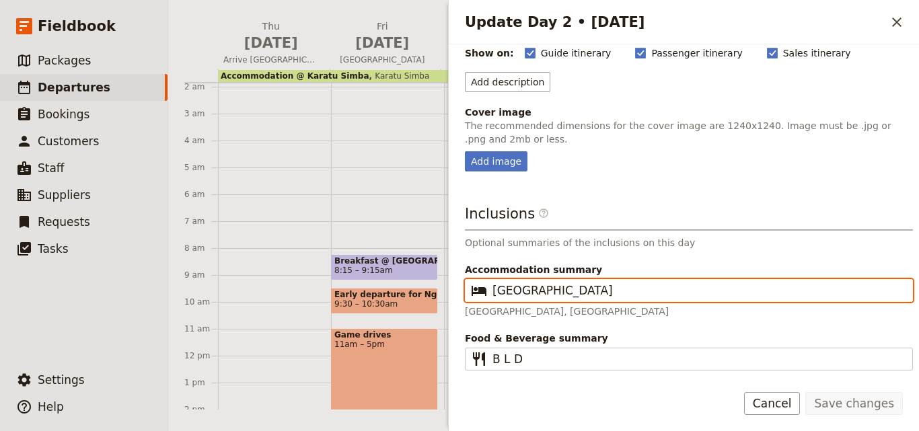
drag, startPoint x: 638, startPoint y: 295, endPoint x: 445, endPoint y: 294, distance: 193.7
click at [445, 294] on div "Jan 2026 - Tanzania - MPE ​ Draft 8 – 13 Jan 2026 6 days / 5 nights 0/7 booked …" at bounding box center [543, 215] width 751 height 431
paste input "karatu simba"
type input "karatu simba"
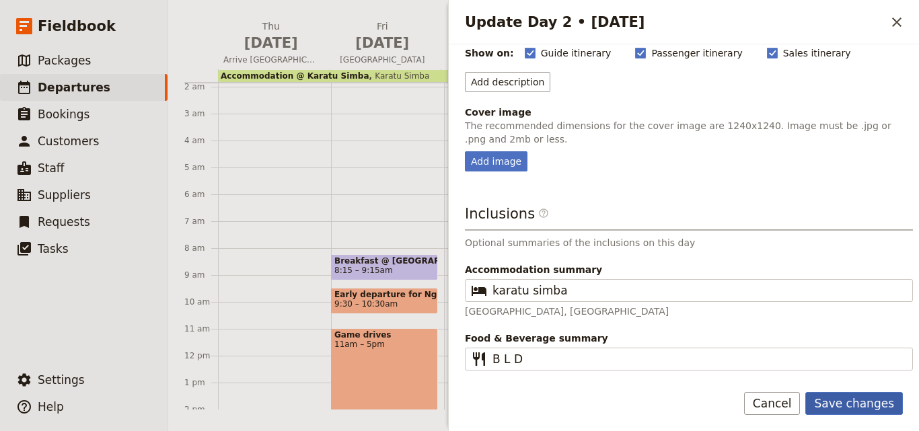
click at [846, 404] on button "Save changes" at bounding box center [854, 403] width 98 height 23
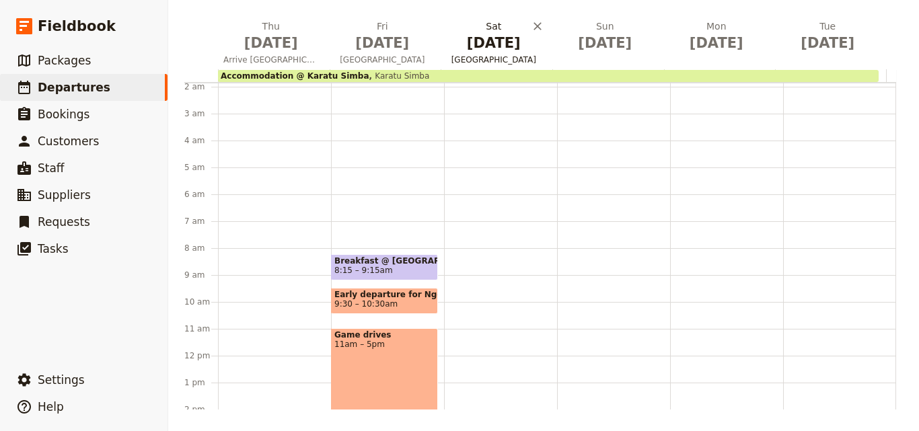
click at [473, 35] on span "[DATE]" at bounding box center [494, 43] width 96 height 20
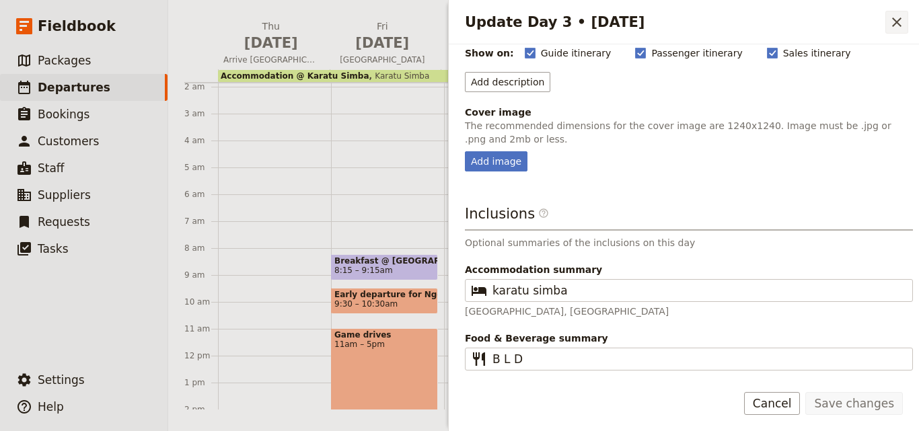
click at [890, 14] on icon "Close drawer" at bounding box center [897, 22] width 16 height 16
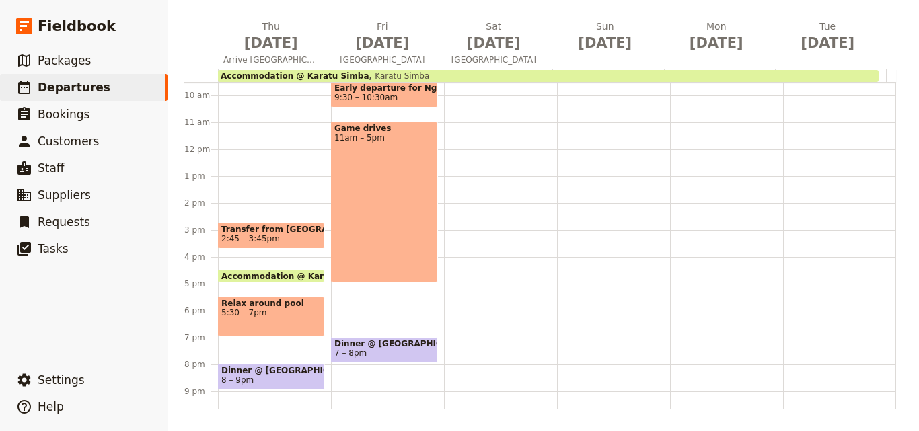
scroll to position [319, 0]
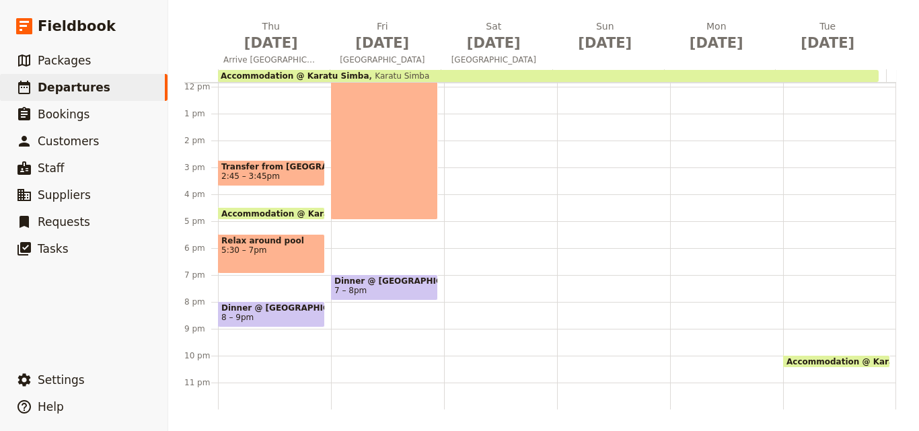
click at [259, 316] on span "8 – 9pm" at bounding box center [271, 317] width 100 height 9
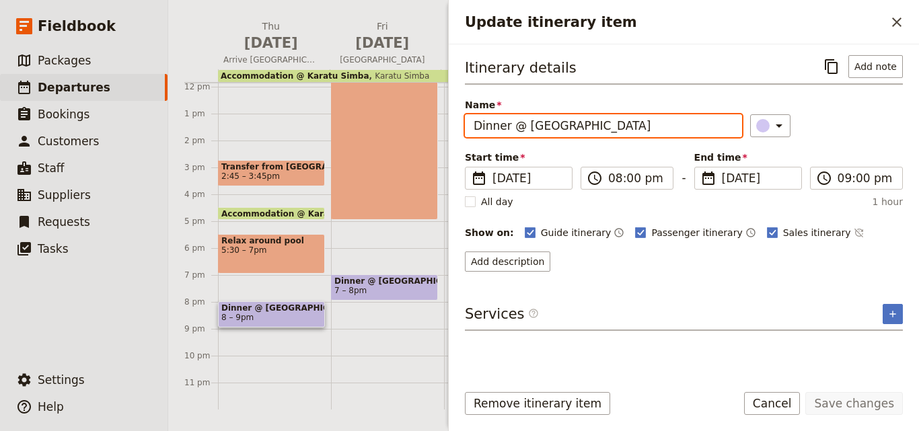
drag, startPoint x: 660, startPoint y: 130, endPoint x: 528, endPoint y: 133, distance: 131.9
click at [528, 133] on input "Dinner @ [GEOGRAPHIC_DATA]" at bounding box center [603, 125] width 277 height 23
paste input "karatu simba"
type input "Dinner @ karatu simba"
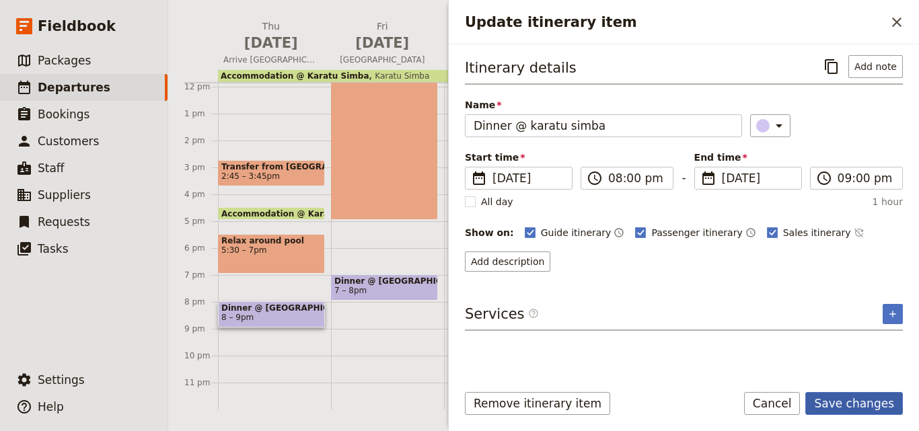
click at [836, 407] on button "Save changes" at bounding box center [854, 403] width 98 height 23
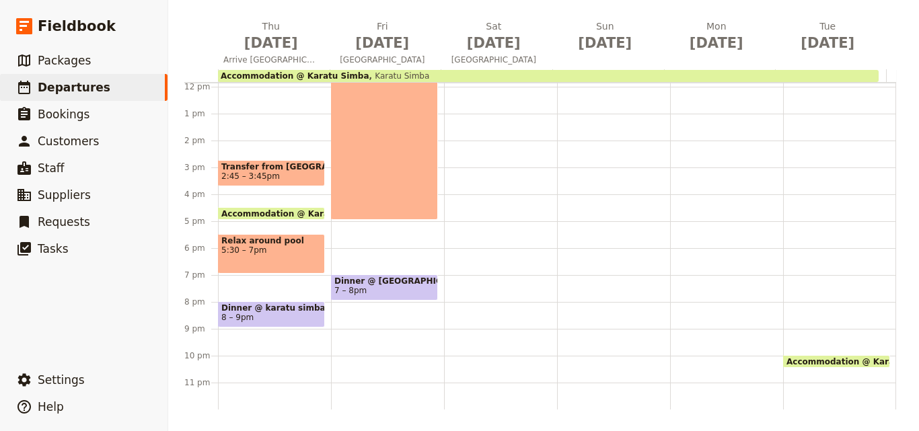
click at [274, 172] on span "2:45 – 3:45pm" at bounding box center [271, 176] width 100 height 9
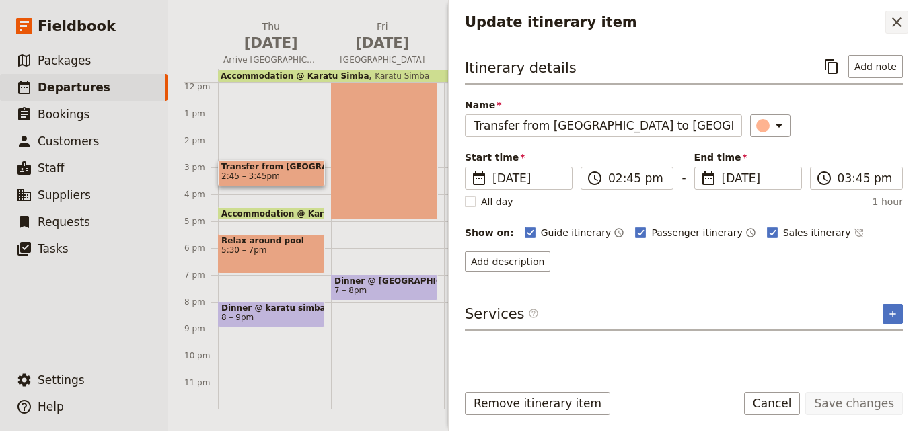
click at [887, 26] on button "​" at bounding box center [896, 22] width 23 height 23
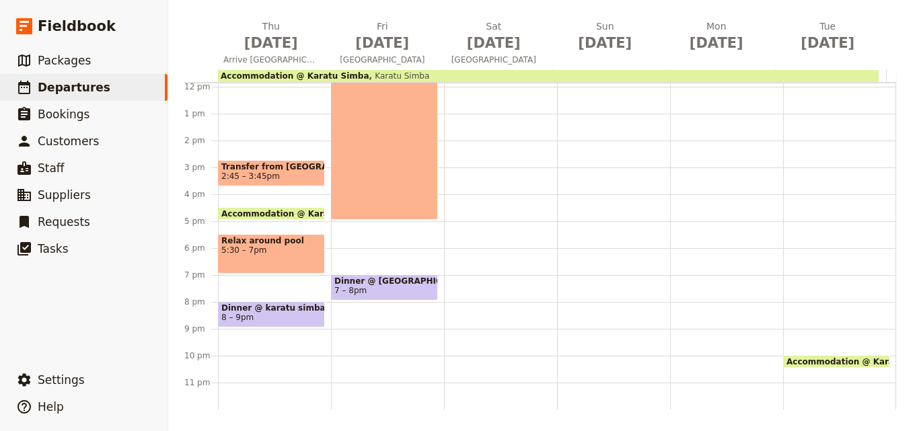
click at [422, 281] on span "Dinner @ [GEOGRAPHIC_DATA]" at bounding box center [384, 280] width 100 height 9
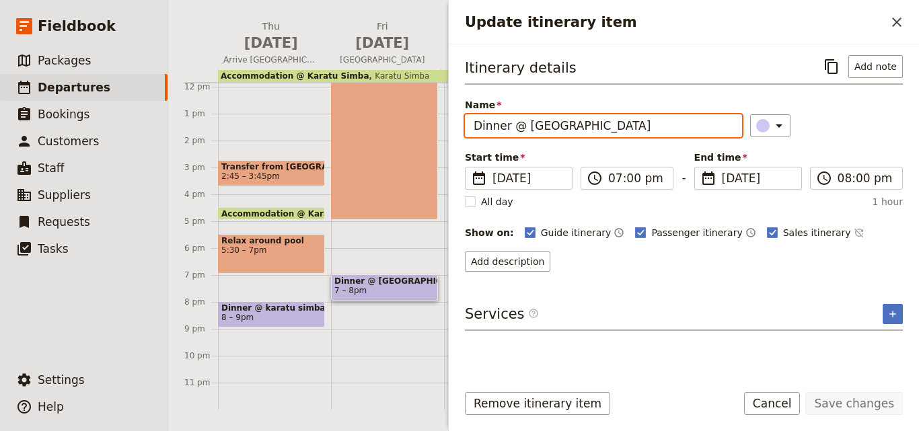
drag, startPoint x: 665, startPoint y: 124, endPoint x: 526, endPoint y: 110, distance: 139.3
click at [526, 110] on label "Name Dinner @ Ngorongoro Farm House" at bounding box center [603, 115] width 277 height 34
paste input "karatu simba"
type input "Dinner @ karatu simba"
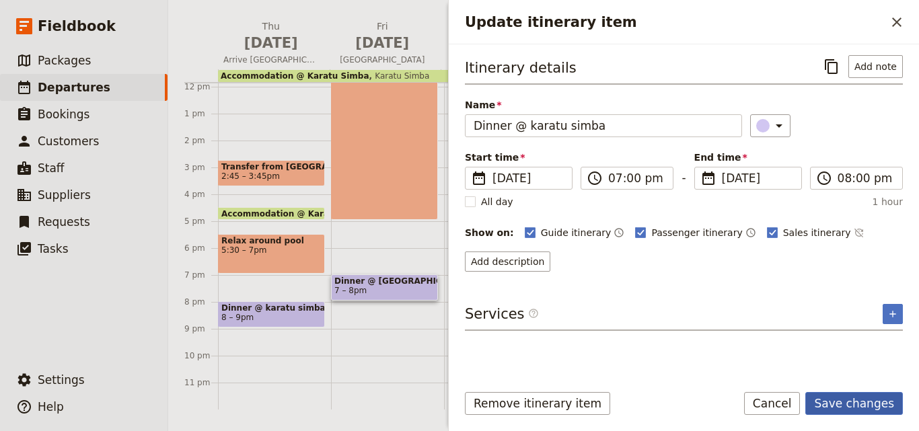
click at [881, 400] on button "Save changes" at bounding box center [854, 403] width 98 height 23
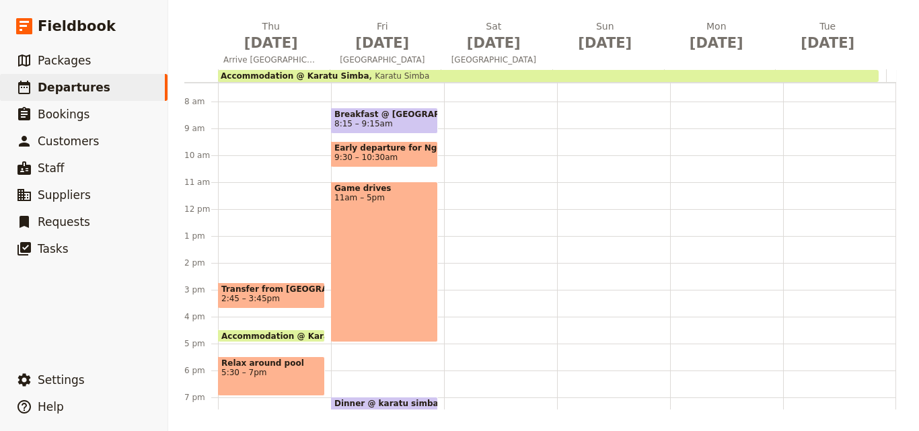
scroll to position [117, 0]
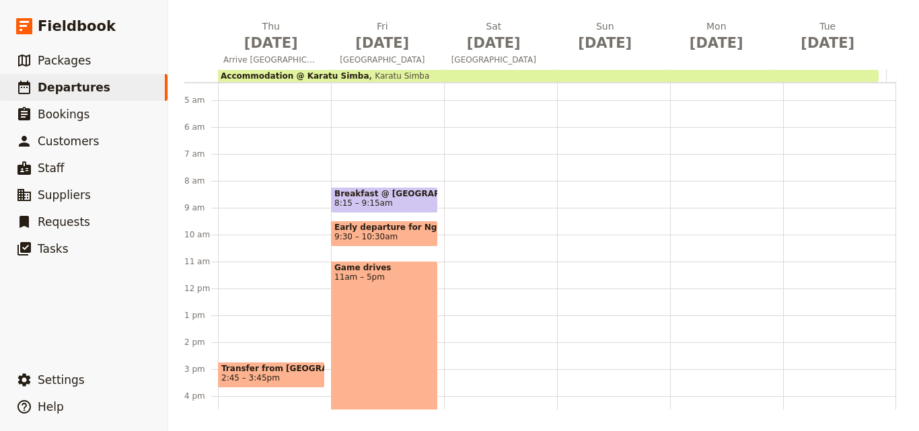
click at [365, 200] on span "8:15 – 9:15am" at bounding box center [363, 202] width 59 height 9
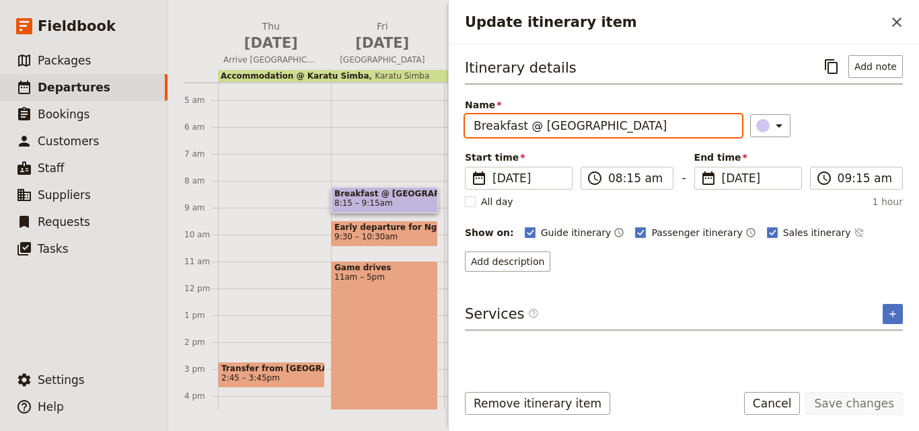
drag, startPoint x: 669, startPoint y: 129, endPoint x: 541, endPoint y: 116, distance: 128.5
click at [541, 116] on input "Breakfast @ [GEOGRAPHIC_DATA]" at bounding box center [603, 125] width 277 height 23
paste input "karatu simba"
type input "Breakfast @ karatu simba"
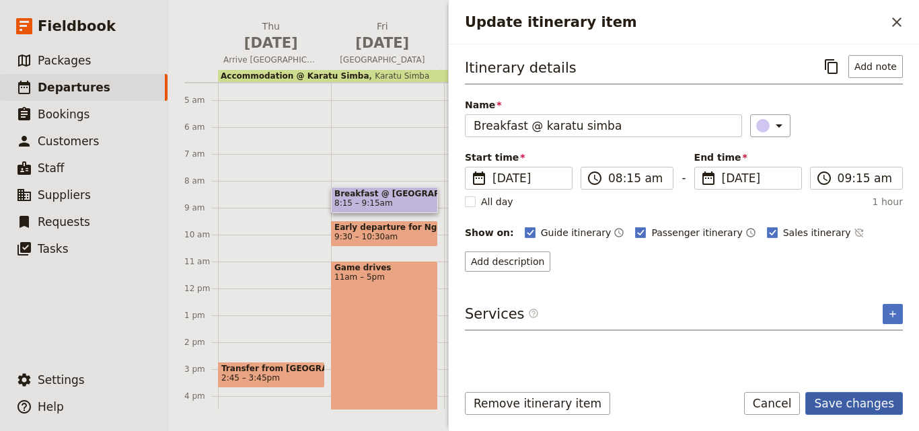
click at [844, 407] on button "Save changes" at bounding box center [854, 403] width 98 height 23
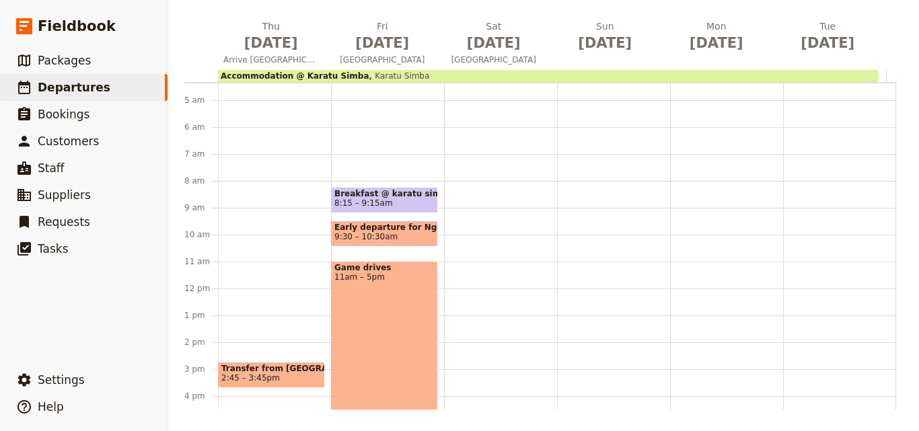
click at [406, 225] on span "Early departure for Ngorongoro Crater" at bounding box center [384, 227] width 100 height 9
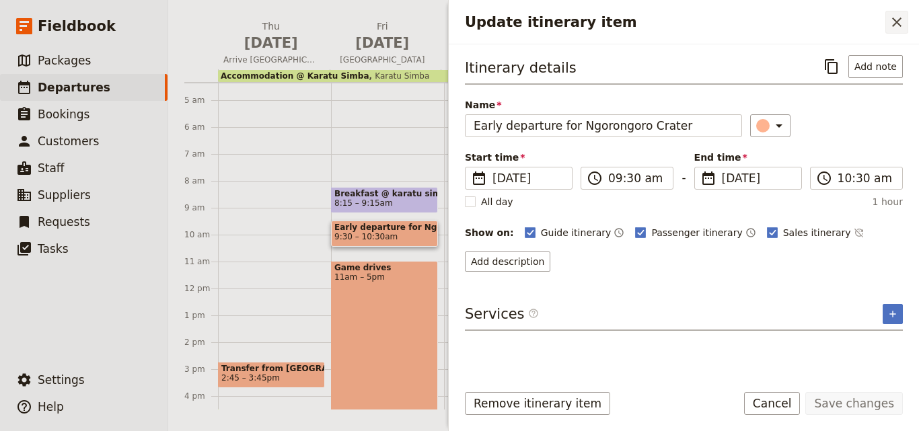
click at [903, 30] on icon "Close drawer" at bounding box center [897, 22] width 16 height 16
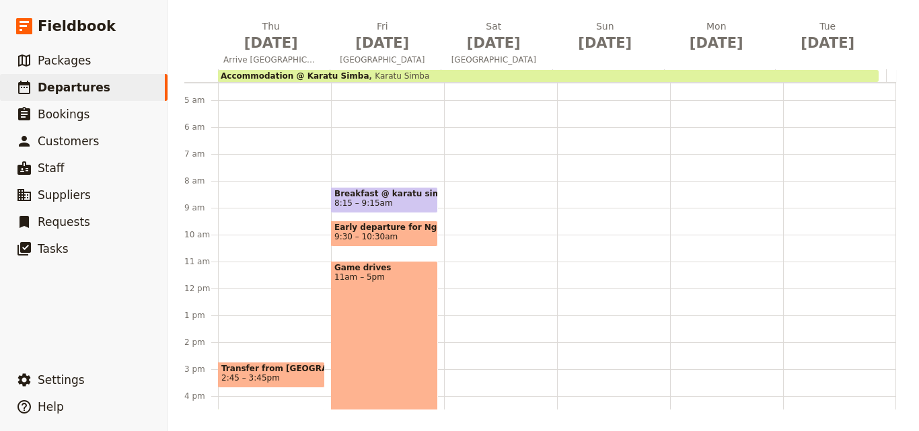
click at [400, 190] on span "Breakfast @ karatu simba" at bounding box center [384, 193] width 100 height 9
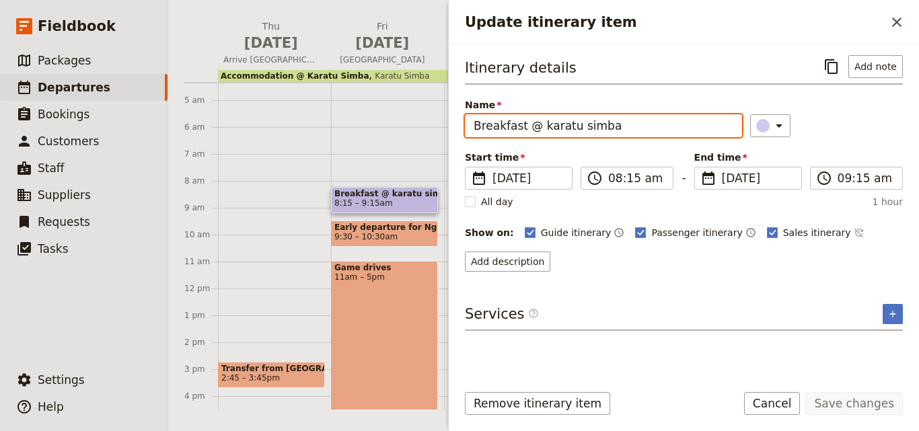
drag, startPoint x: 626, startPoint y: 131, endPoint x: 476, endPoint y: 123, distance: 150.2
click at [476, 123] on input "Breakfast @ karatu simba" at bounding box center [603, 125] width 277 height 23
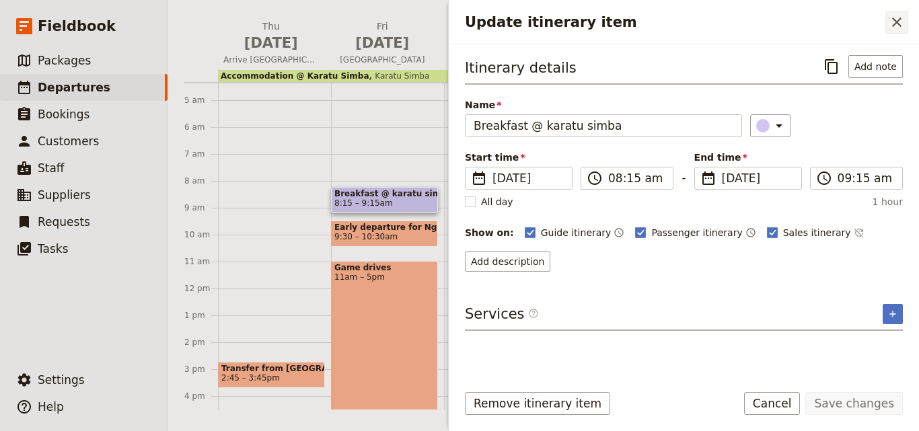
click at [896, 24] on icon "Close drawer" at bounding box center [896, 21] width 9 height 9
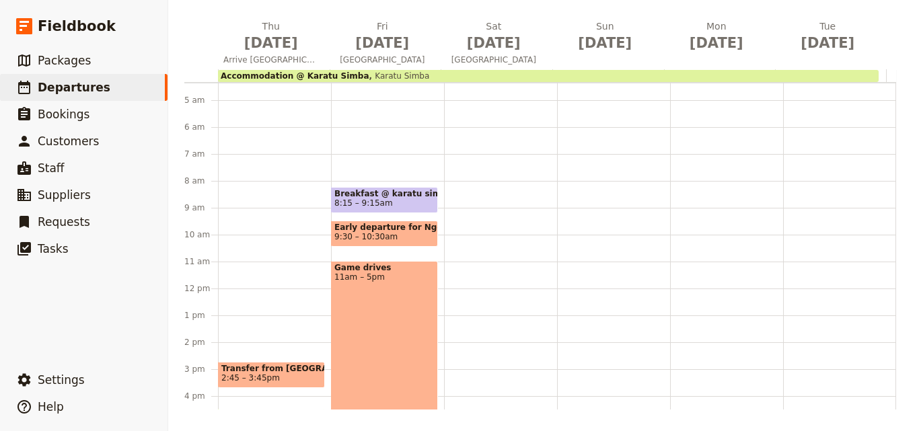
click at [478, 197] on div at bounding box center [500, 289] width 113 height 646
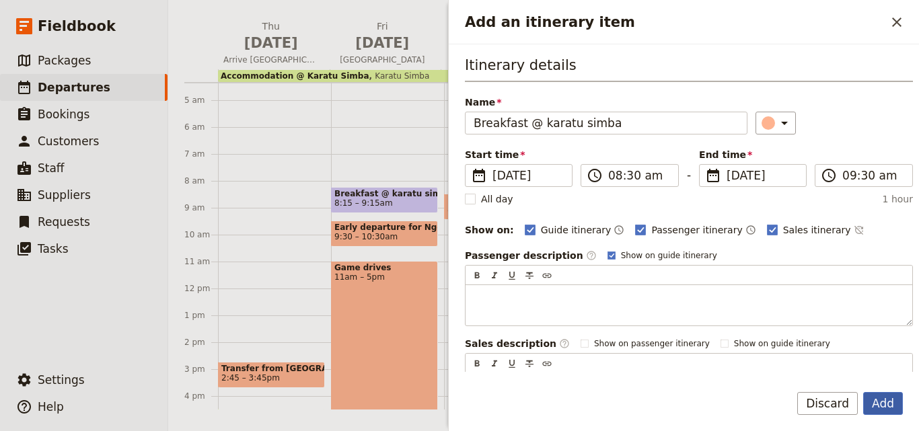
type input "Breakfast @ karatu simba"
click at [881, 402] on button "Add" at bounding box center [883, 403] width 40 height 23
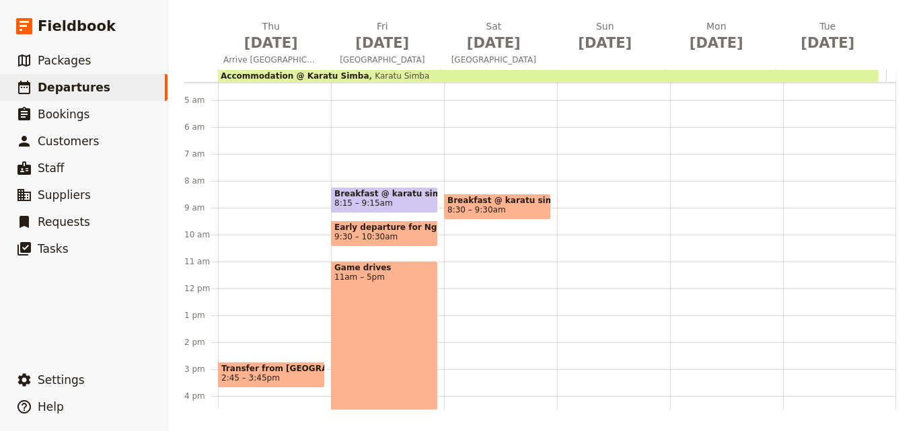
click at [463, 200] on span "Breakfast @ karatu simba" at bounding box center [497, 200] width 100 height 9
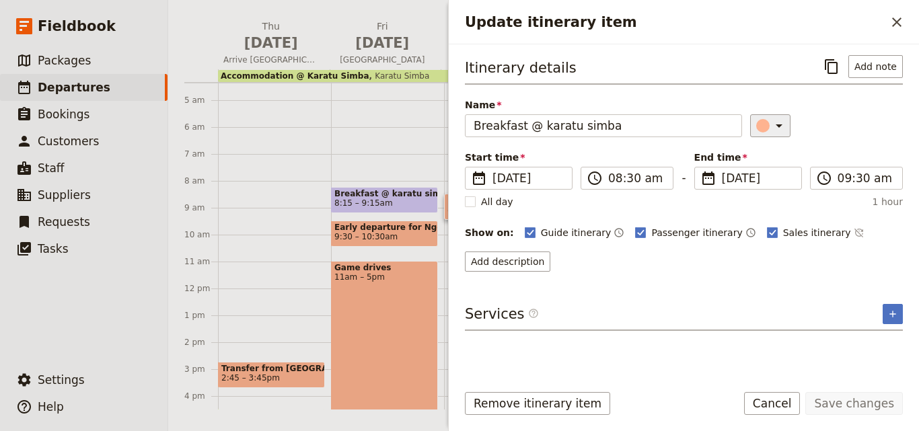
click at [756, 129] on div "Update itinerary item" at bounding box center [762, 125] width 13 height 13
click at [768, 188] on div "button" at bounding box center [770, 186] width 13 height 13
click at [859, 404] on button "Save changes" at bounding box center [854, 403] width 98 height 23
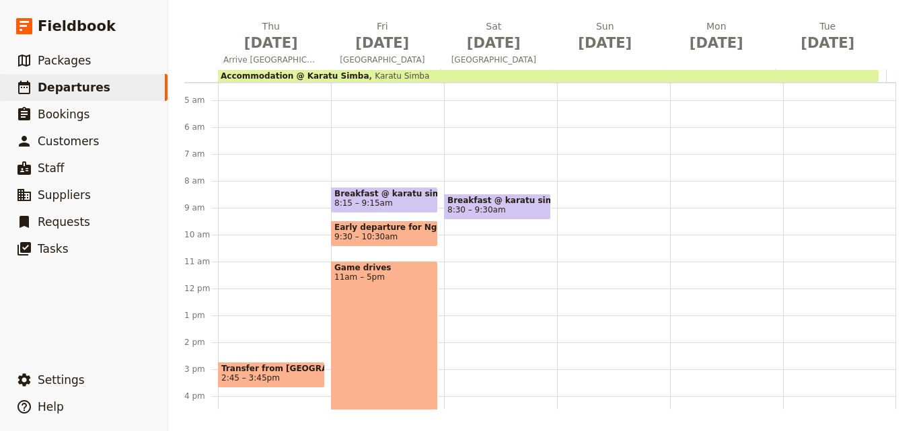
click at [562, 200] on div at bounding box center [613, 289] width 113 height 646
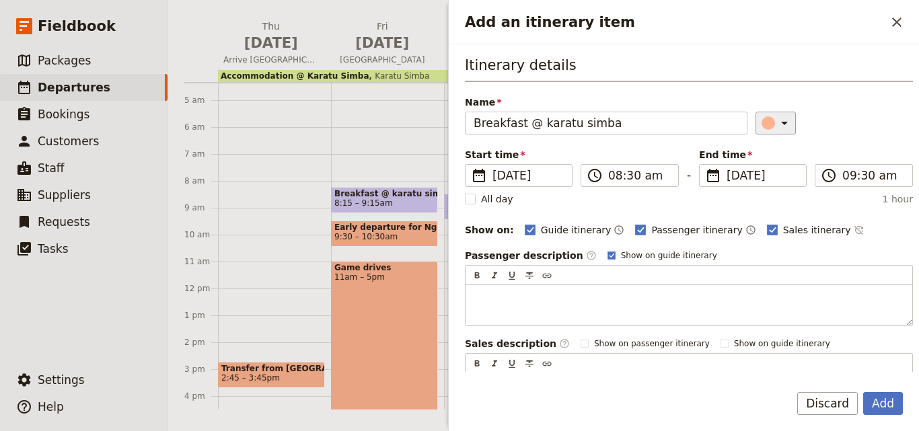
type input "Breakfast @ karatu simba"
click at [776, 119] on icon "Add an itinerary item" at bounding box center [784, 123] width 16 height 16
click at [777, 184] on div "button" at bounding box center [770, 183] width 13 height 13
click at [887, 406] on button "Add" at bounding box center [883, 403] width 40 height 23
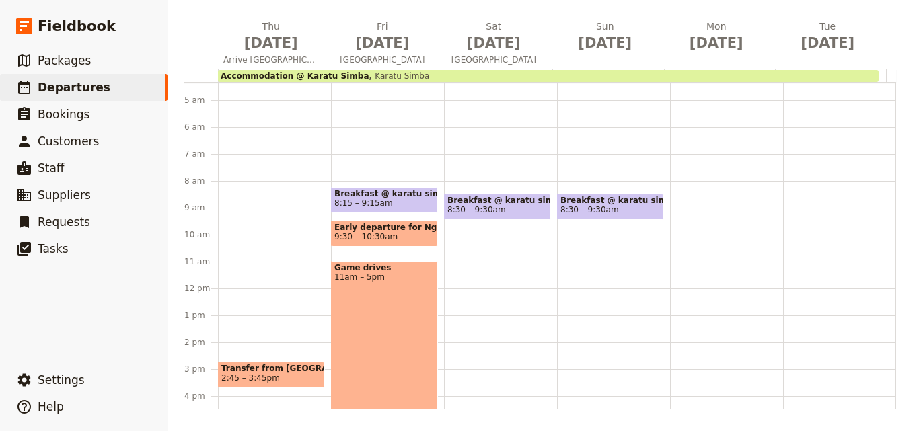
click at [682, 209] on div at bounding box center [726, 289] width 113 height 646
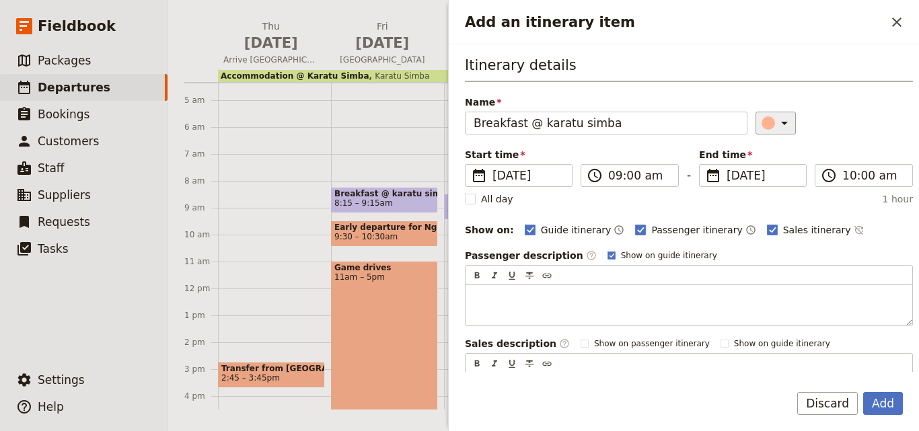
type input "Breakfast @ karatu simba"
click at [759, 114] on button "​" at bounding box center [775, 123] width 40 height 23
click at [775, 182] on div "button" at bounding box center [770, 183] width 13 height 13
click at [882, 407] on button "Add" at bounding box center [883, 403] width 40 height 23
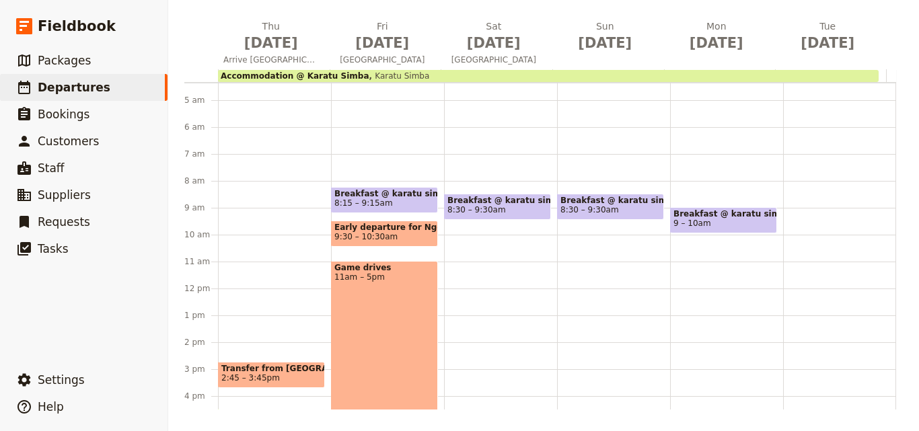
click at [786, 208] on div "Accommodation @ Karatu Simba 4:30 – 10pm Karatu Simba" at bounding box center [839, 289] width 113 height 646
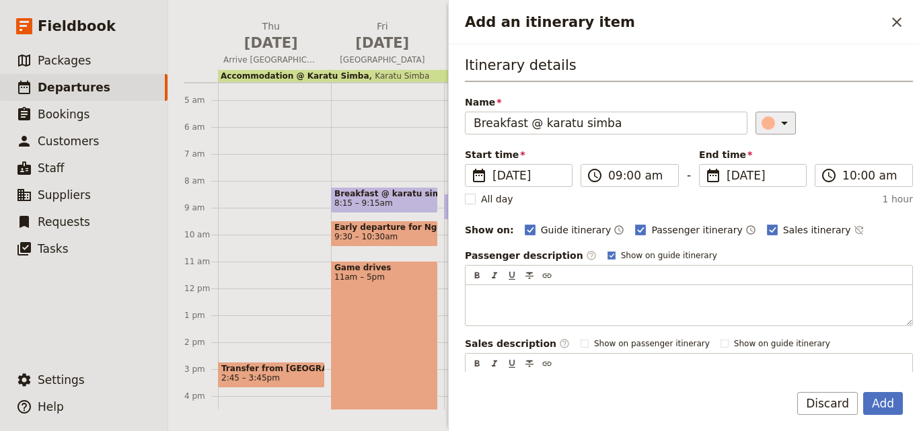
type input "Breakfast @ karatu simba"
click at [761, 125] on div "Add an itinerary item" at bounding box center [767, 122] width 13 height 13
click at [769, 179] on div "button" at bounding box center [770, 183] width 13 height 13
click at [895, 401] on button "Add" at bounding box center [883, 403] width 40 height 23
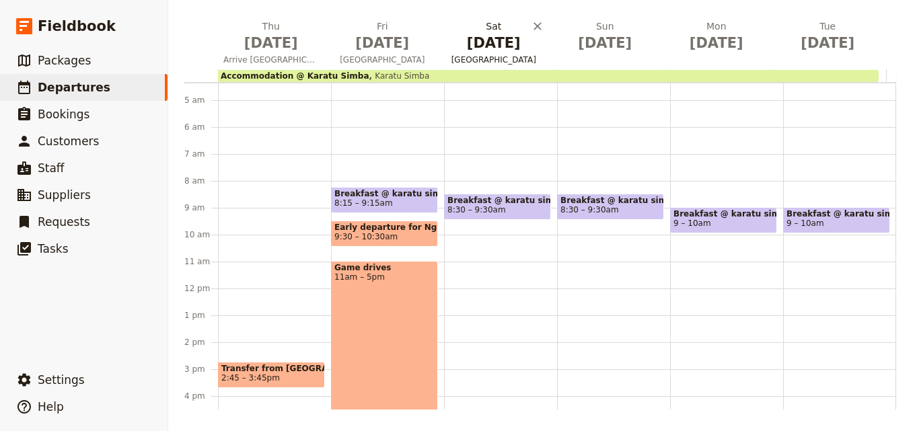
click at [484, 50] on span "[DATE]" at bounding box center [494, 43] width 96 height 20
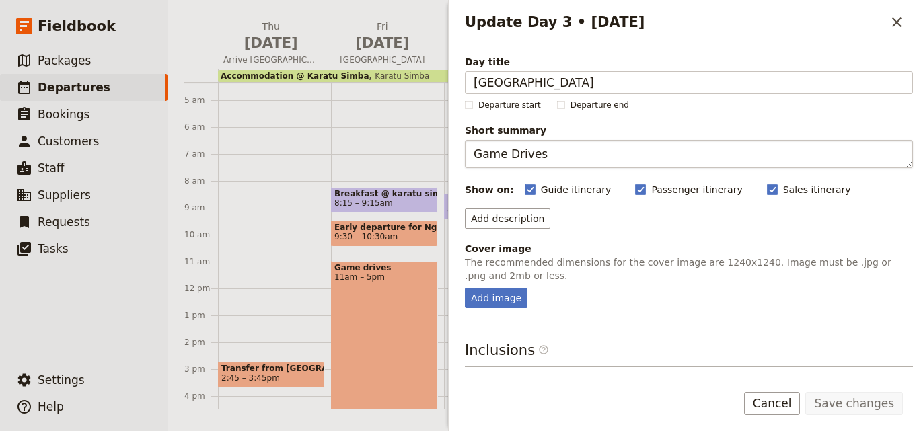
scroll to position [137, 0]
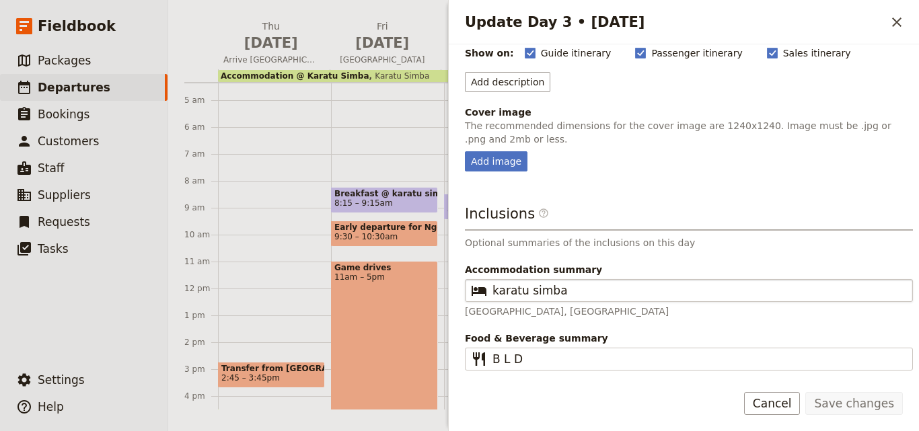
drag, startPoint x: 569, startPoint y: 282, endPoint x: 501, endPoint y: 285, distance: 68.0
click at [501, 285] on fieldset "​ karatu simba" at bounding box center [689, 290] width 448 height 23
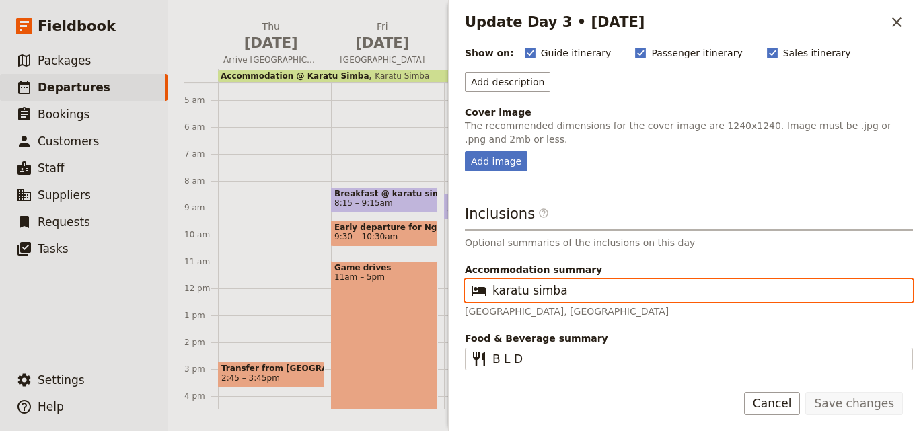
click at [501, 285] on input "karatu simba" at bounding box center [698, 291] width 412 height 16
drag, startPoint x: 558, startPoint y: 291, endPoint x: 484, endPoint y: 289, distance: 74.0
click at [484, 289] on fieldset "​ karatu simba" at bounding box center [689, 290] width 448 height 23
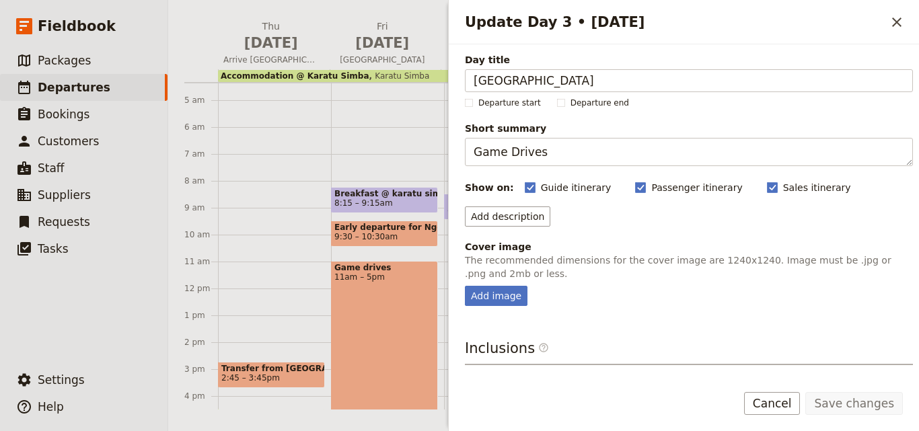
scroll to position [0, 0]
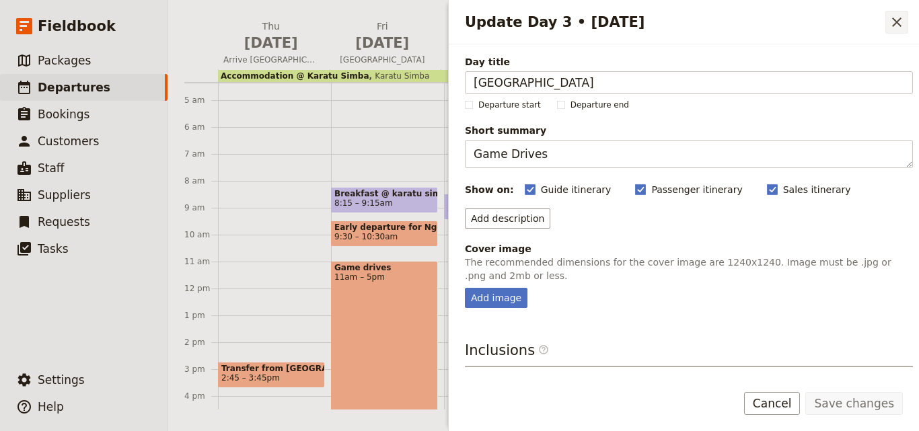
click at [902, 23] on icon "Close drawer" at bounding box center [897, 22] width 16 height 16
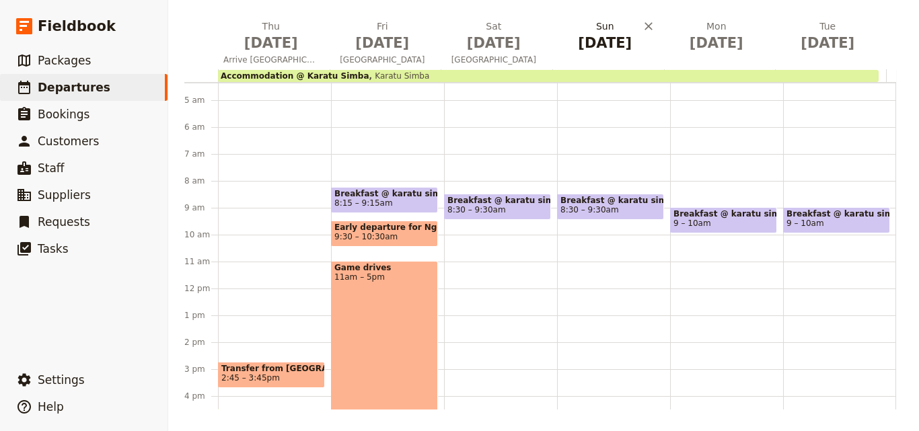
click at [596, 44] on span "[DATE]" at bounding box center [606, 43] width 96 height 20
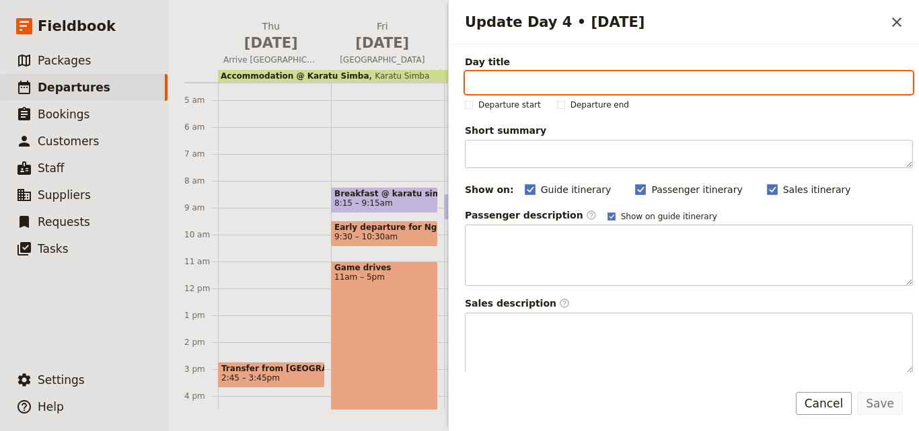
paste input "[GEOGRAPHIC_DATA]"
type input "[GEOGRAPHIC_DATA]"
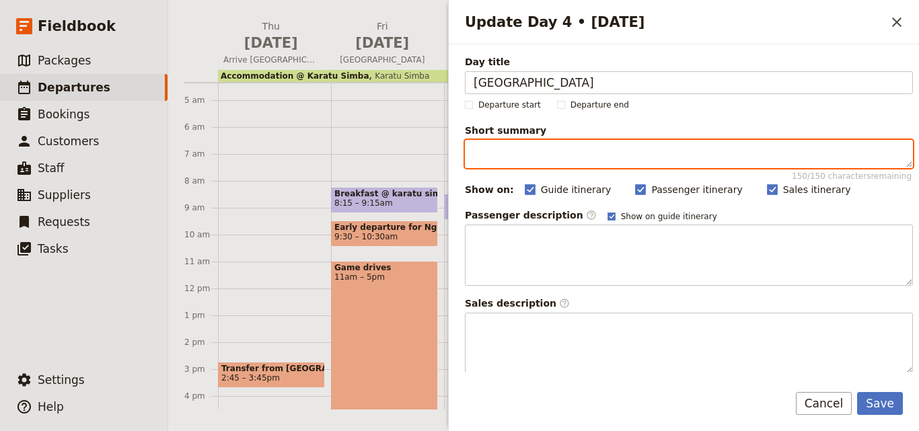
click at [554, 159] on textarea "Short summary 150 / 150 characters remaining" at bounding box center [689, 154] width 448 height 28
paste textarea "Game Drives"
type textarea "Game Drives"
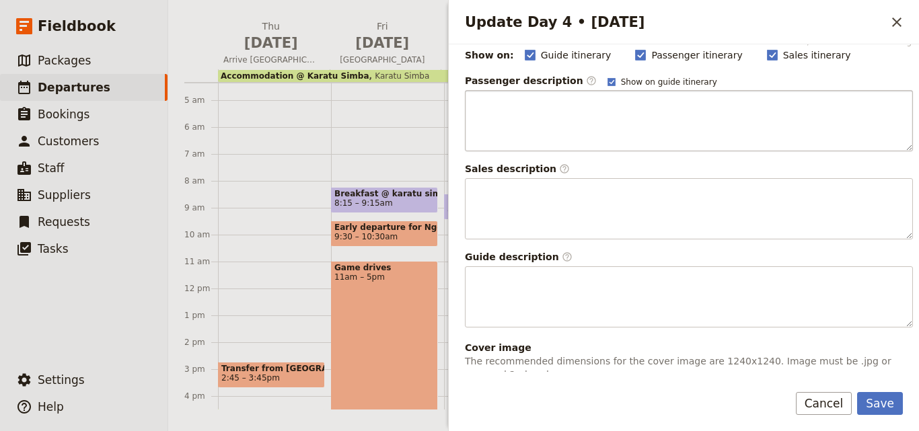
scroll to position [370, 0]
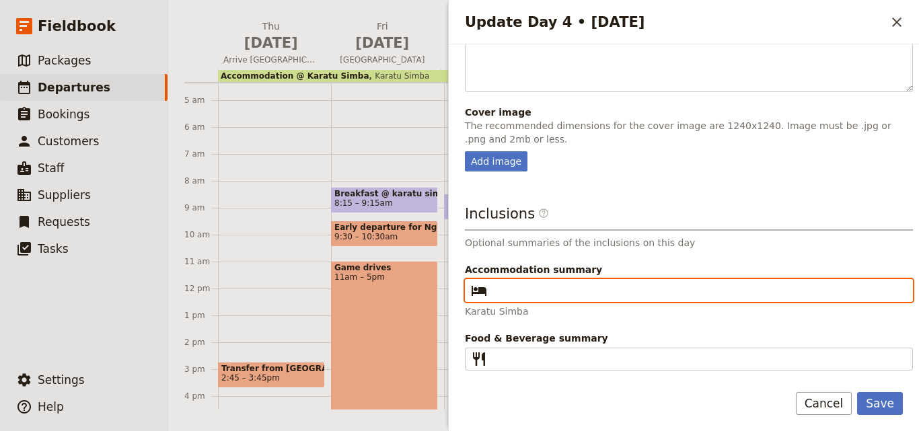
paste input "Karatu Simba"
type input "Karatu Simba"
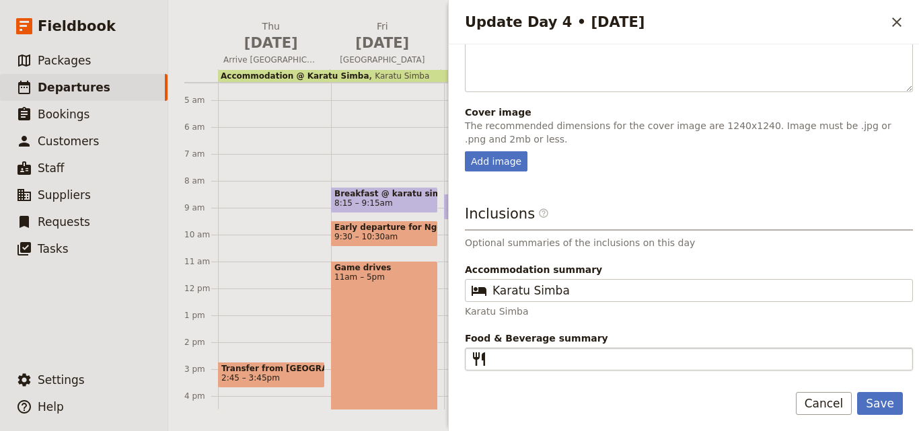
click at [513, 350] on fieldset "​" at bounding box center [689, 359] width 448 height 23
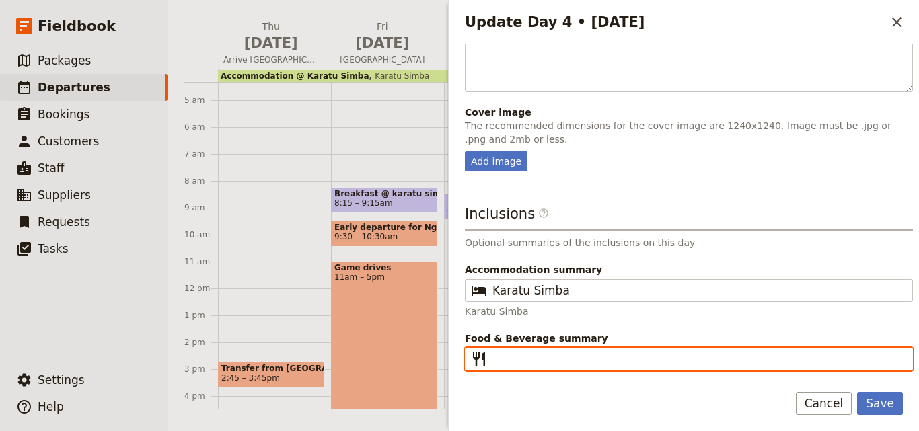
click at [513, 351] on input "Food & Beverage summary ​" at bounding box center [698, 359] width 412 height 16
type input "B L D"
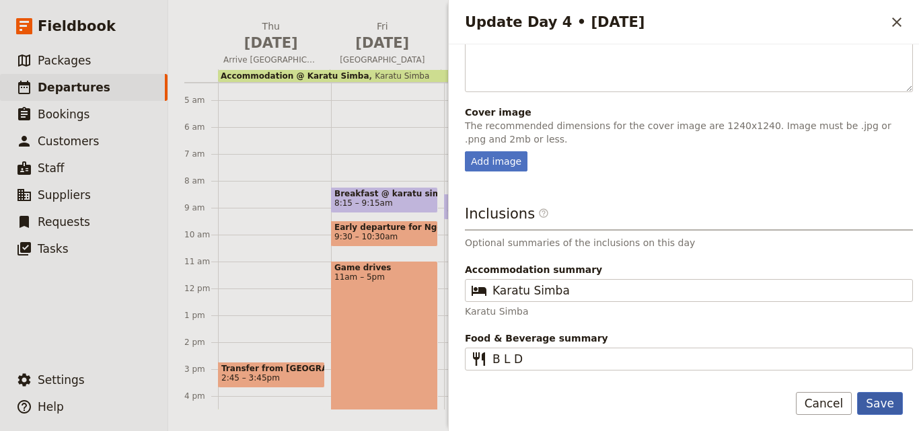
click at [870, 402] on button "Save" at bounding box center [880, 403] width 46 height 23
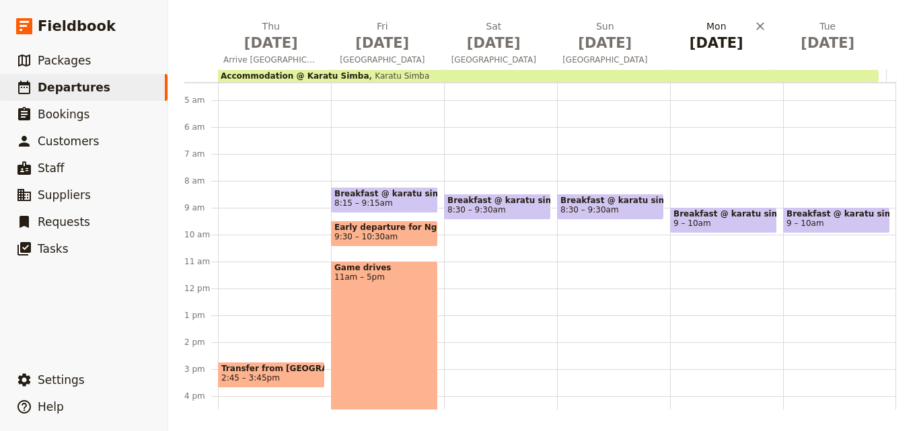
click at [715, 41] on span "[DATE]" at bounding box center [717, 43] width 96 height 20
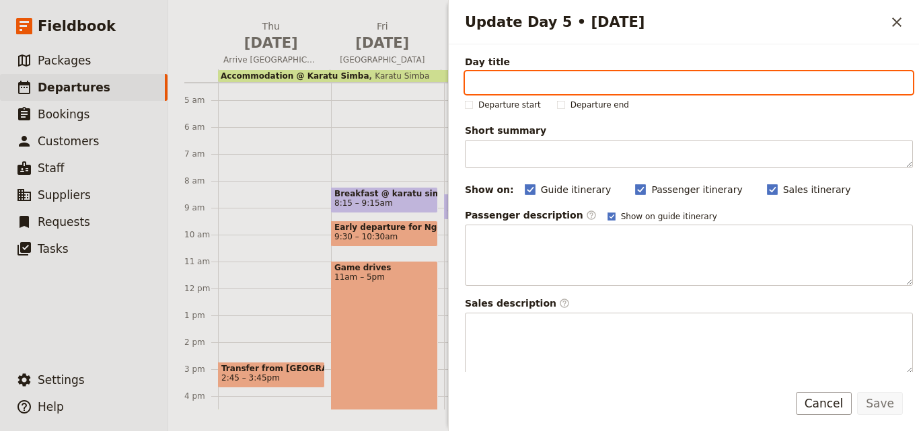
paste input "[GEOGRAPHIC_DATA]"
type input "[GEOGRAPHIC_DATA]"
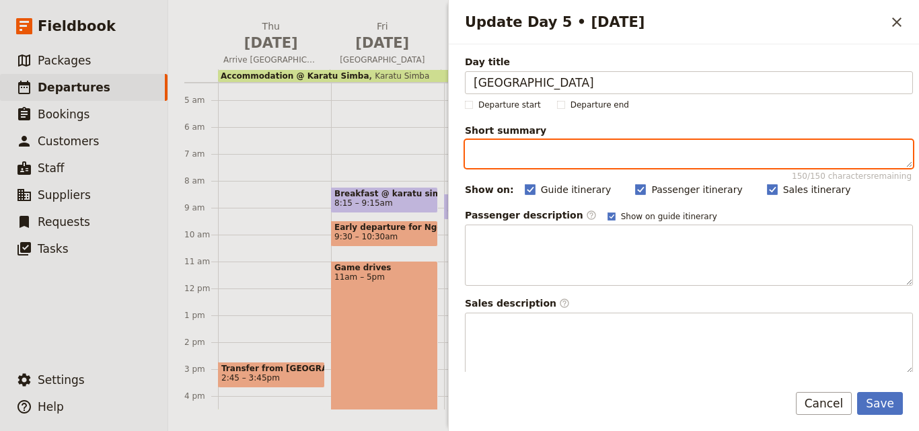
paste textarea "Game Drives"
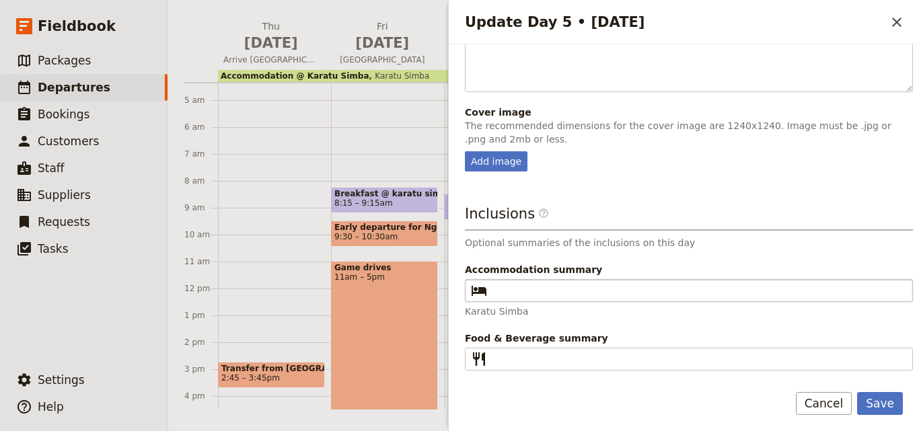
type textarea "Game Drives"
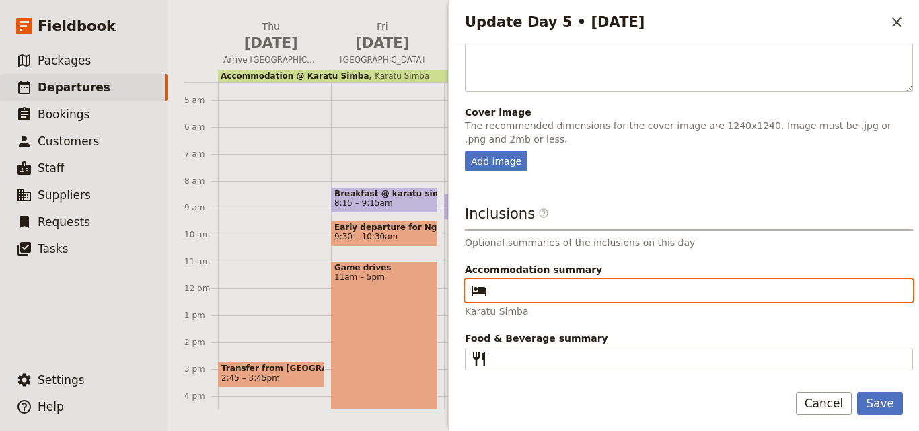
click at [590, 286] on input "Accommodation summary ​" at bounding box center [698, 291] width 412 height 16
type input "B"
paste input "Game Drives"
type input "G"
type input "Karatu Simba"
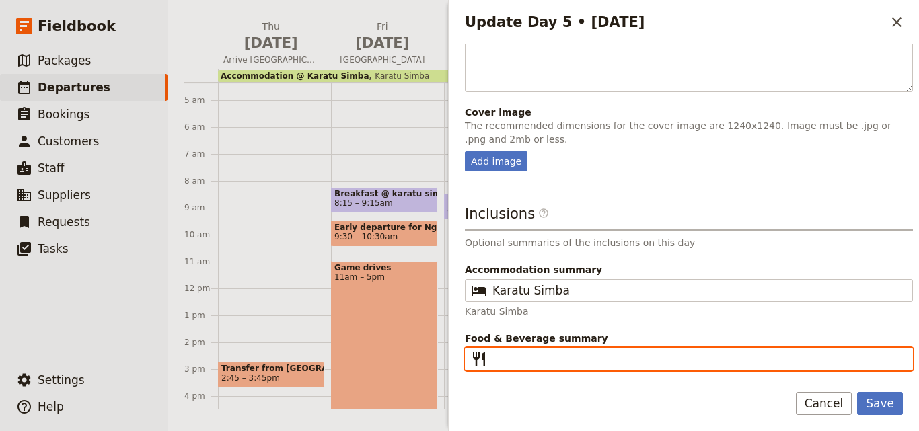
drag, startPoint x: 511, startPoint y: 287, endPoint x: 536, endPoint y: 357, distance: 74.3
click at [536, 357] on input "Food & Beverage summary ​" at bounding box center [698, 359] width 412 height 16
type input "B L D"
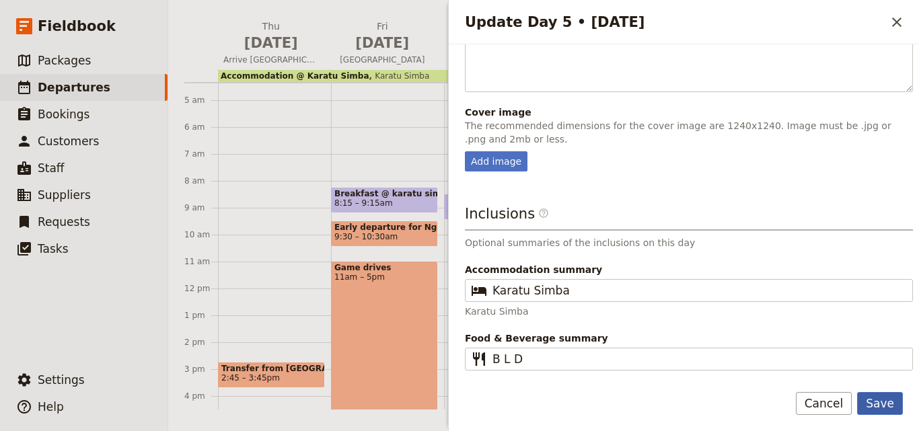
click at [888, 412] on button "Save" at bounding box center [880, 403] width 46 height 23
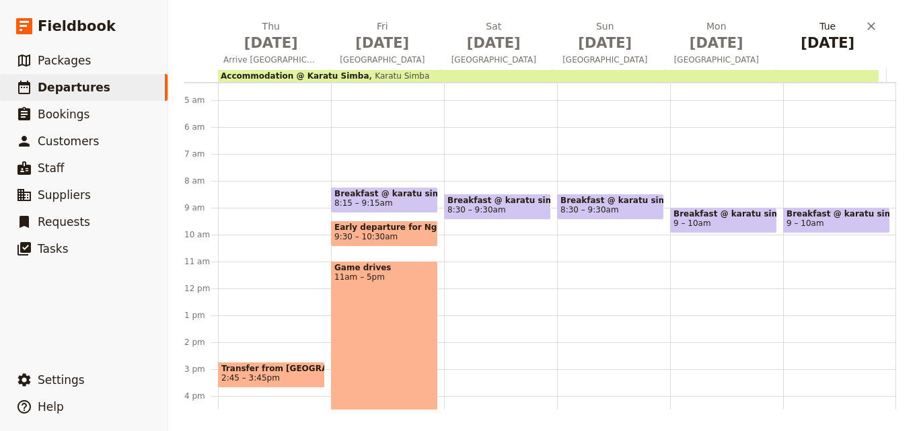
click at [801, 45] on span "[DATE]" at bounding box center [828, 43] width 96 height 20
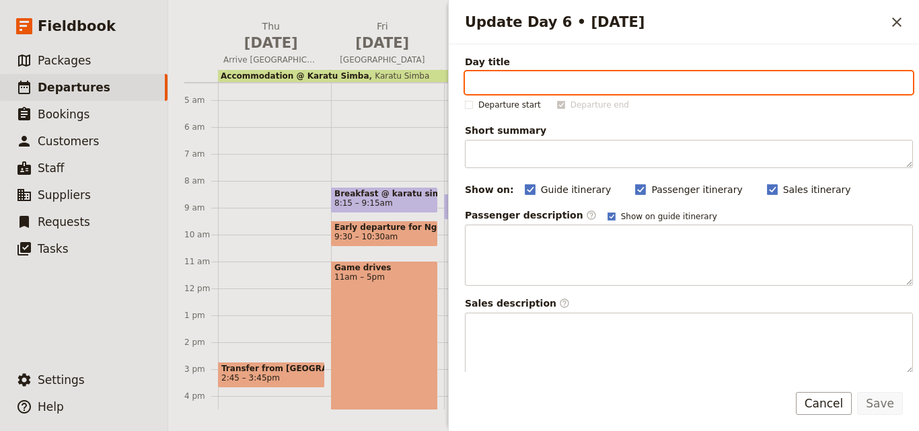
paste input "Return to Mt Kilimanjaro Airport"
type input "Return to Mt Kilimanjaro Airport"
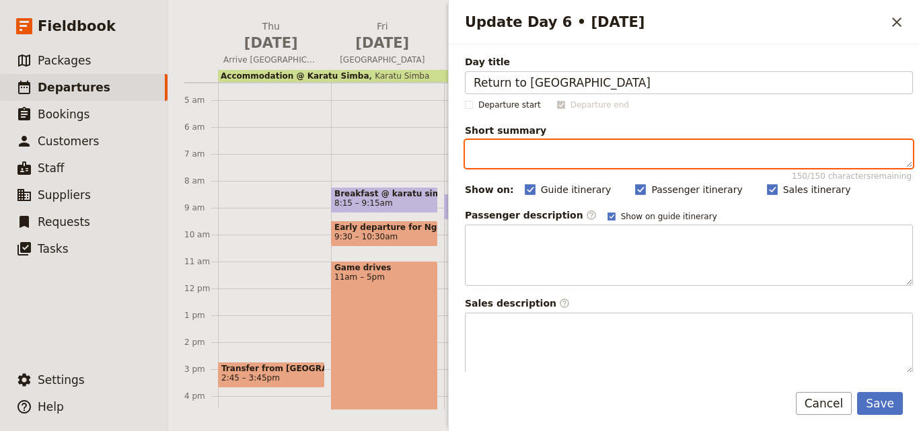
paste textarea "Mt Kilimanjaro Airport"
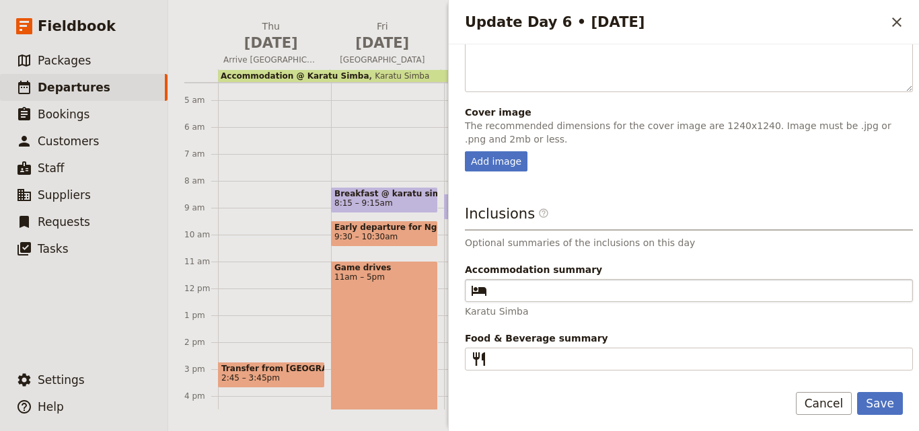
type textarea "Mt Kilimanjaro Airport"
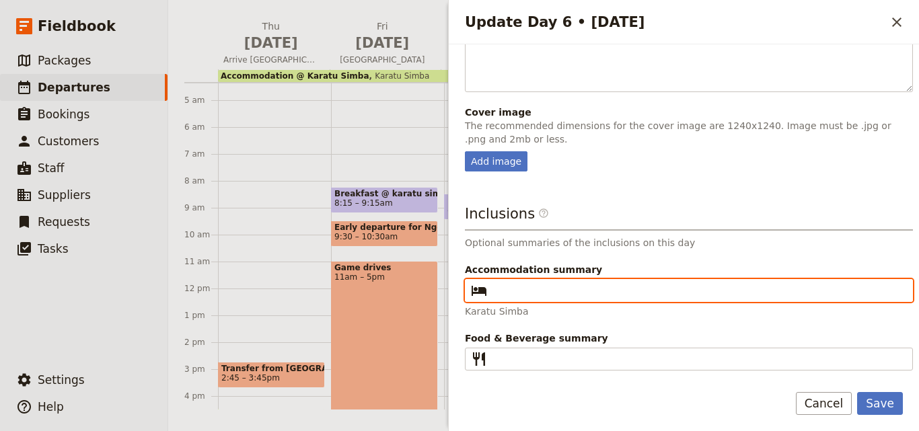
click at [586, 292] on input "Accommodation summary ​" at bounding box center [698, 291] width 412 height 16
paste input "Mt Kilimanjaro Airport"
type input "M"
type input "Karatu Simba"
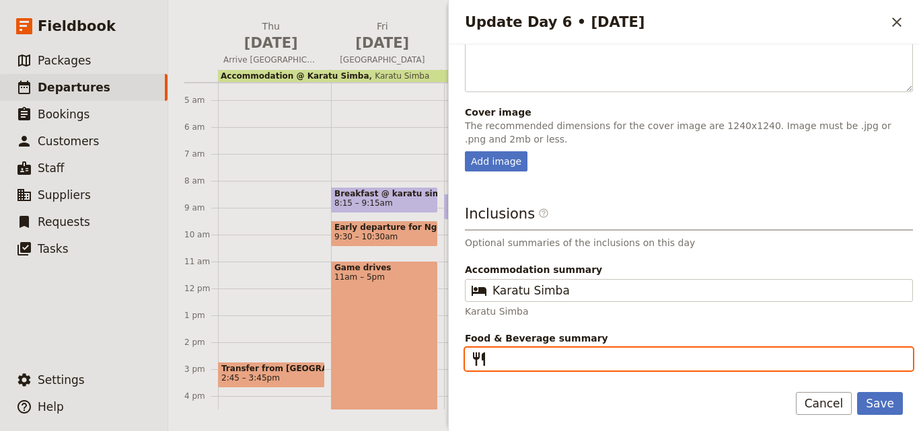
click at [589, 355] on input "Food & Beverage summary ​" at bounding box center [698, 359] width 412 height 16
type input "B L"
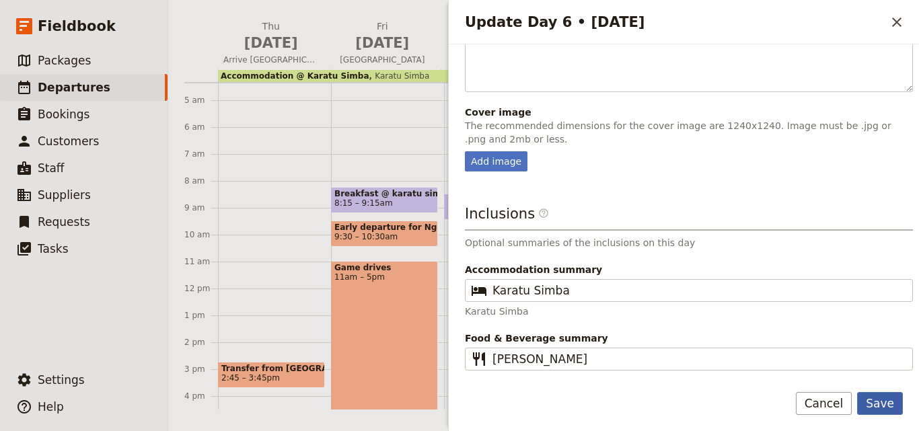
click at [893, 400] on button "Save" at bounding box center [880, 403] width 46 height 23
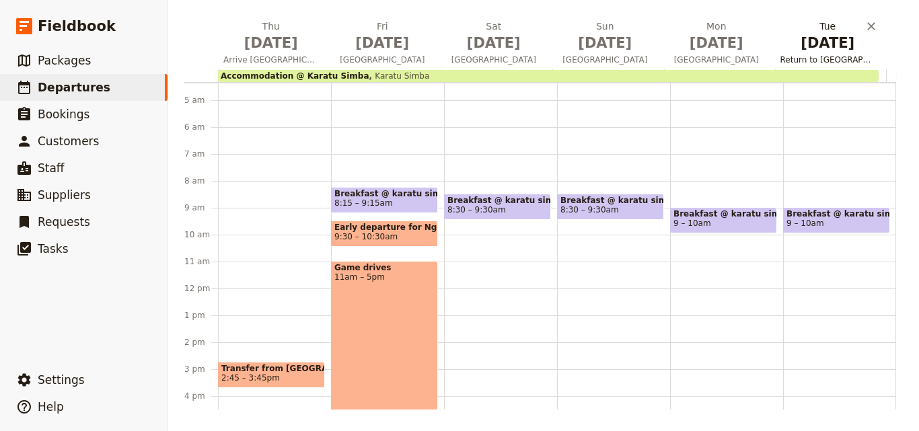
click at [834, 45] on span "[DATE]" at bounding box center [828, 43] width 96 height 20
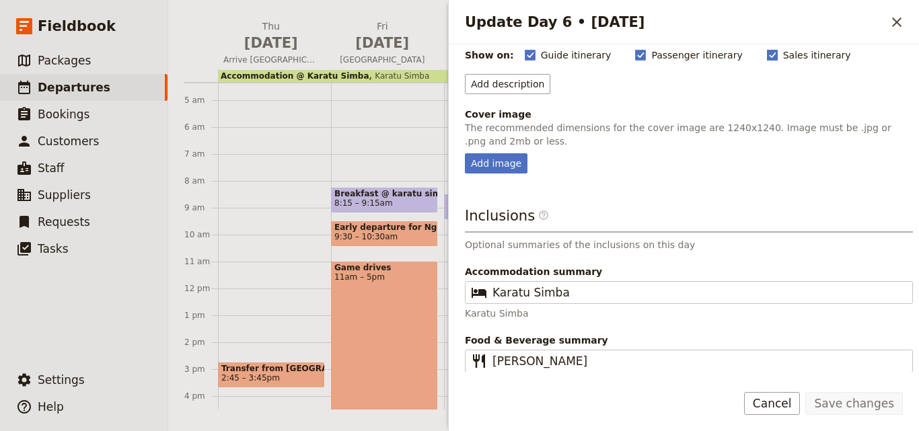
scroll to position [137, 0]
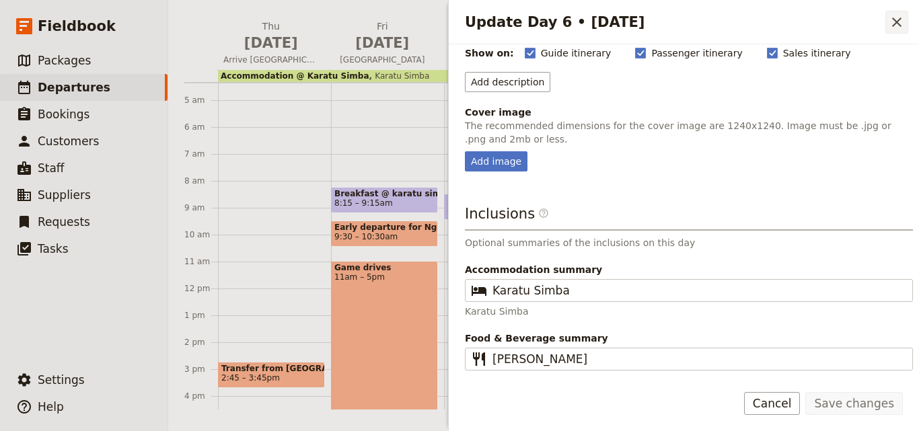
click at [905, 28] on button "​" at bounding box center [896, 22] width 23 height 23
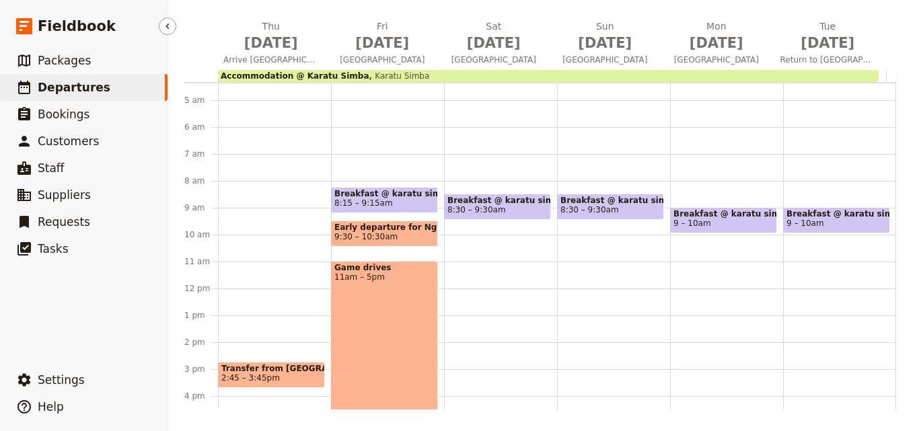
click at [77, 85] on span "Departures" at bounding box center [74, 87] width 73 height 13
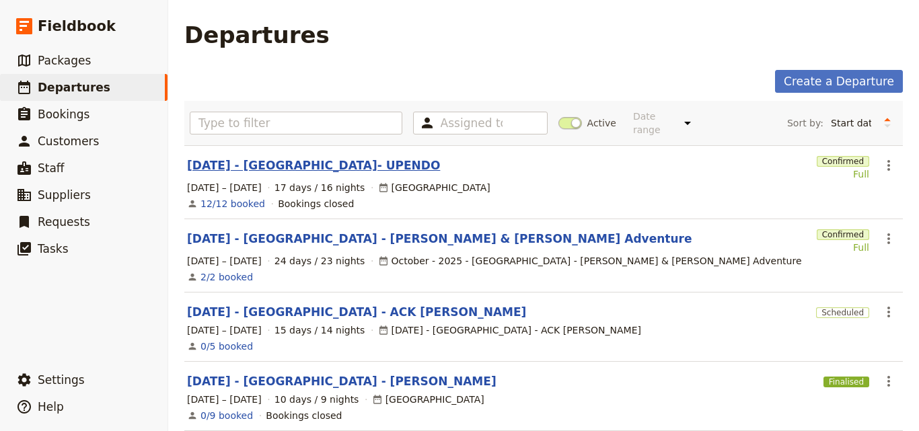
click at [332, 160] on link "[DATE] - [GEOGRAPHIC_DATA]- UPENDO" at bounding box center [313, 165] width 253 height 16
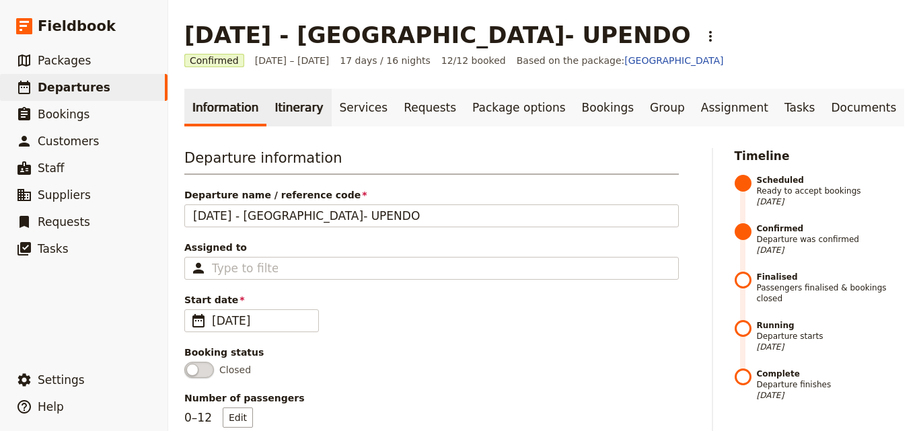
click at [311, 99] on link "Itinerary" at bounding box center [298, 108] width 65 height 38
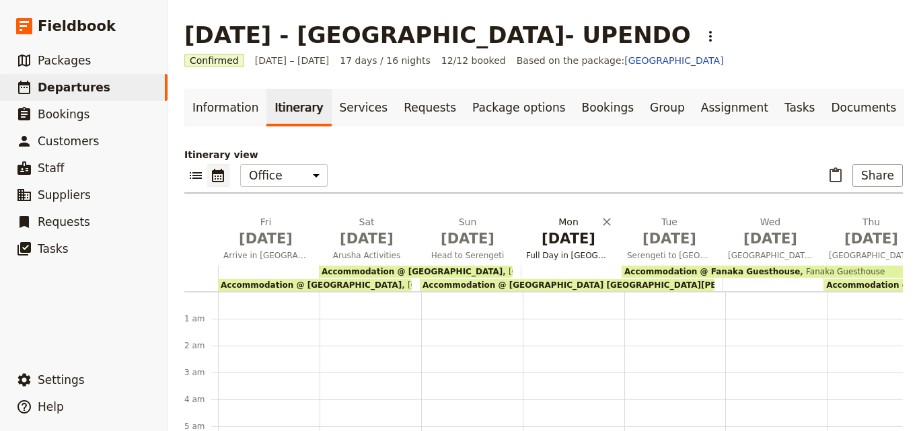
scroll to position [161, 0]
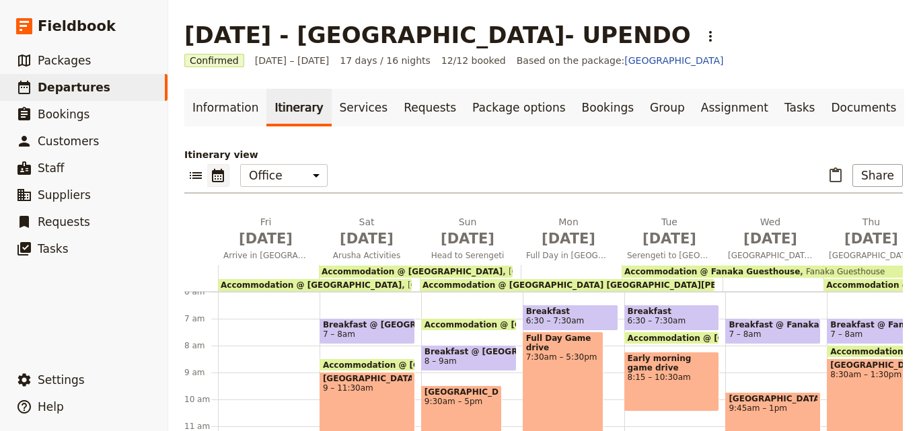
click at [907, 415] on main "SEP 2025 - TANZANIA- UPENDO ​ Confirmed 19 Sep – 5 Oct 2025 17 days / 16 nights…" at bounding box center [543, 313] width 751 height 627
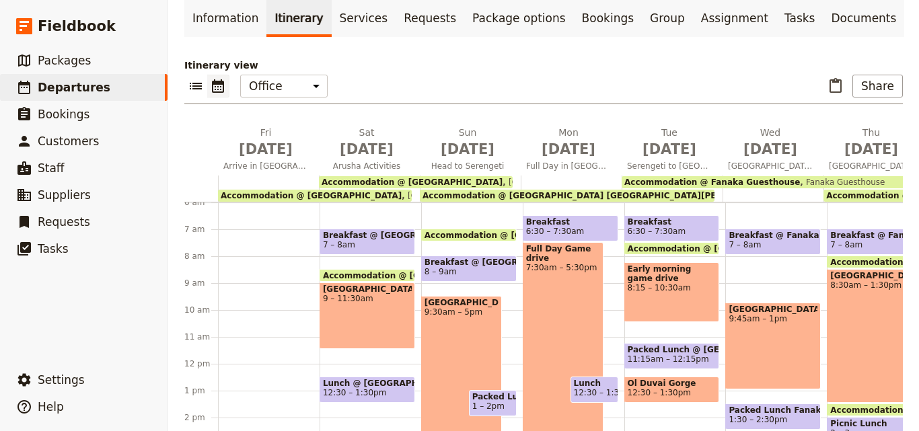
scroll to position [196, 0]
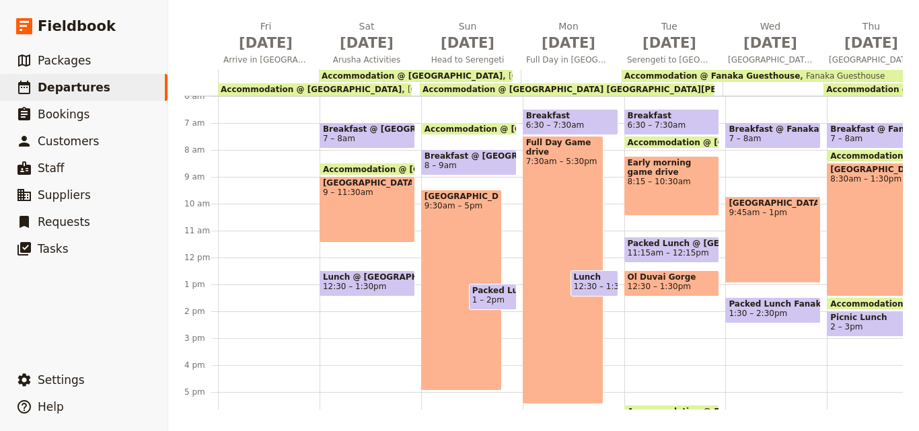
drag, startPoint x: 889, startPoint y: 413, endPoint x: 887, endPoint y: 406, distance: 7.5
click at [887, 406] on main "SEP 2025 - TANZANIA- UPENDO ​ Confirmed 19 Sep – 5 Oct 2025 17 days / 16 nights…" at bounding box center [543, 117] width 751 height 627
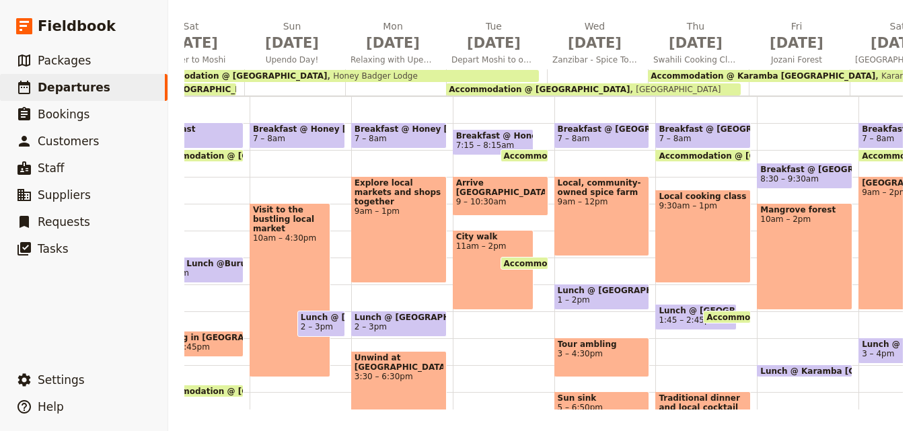
scroll to position [0, 918]
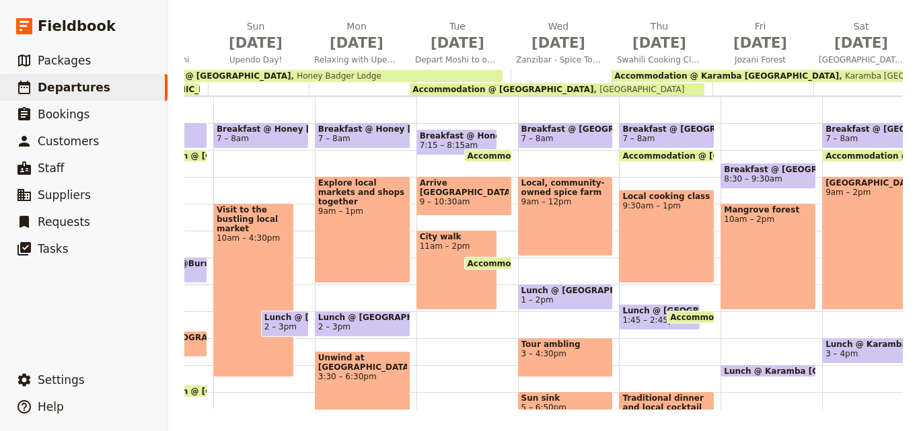
click at [557, 303] on span "1 – 2pm" at bounding box center [565, 299] width 89 height 9
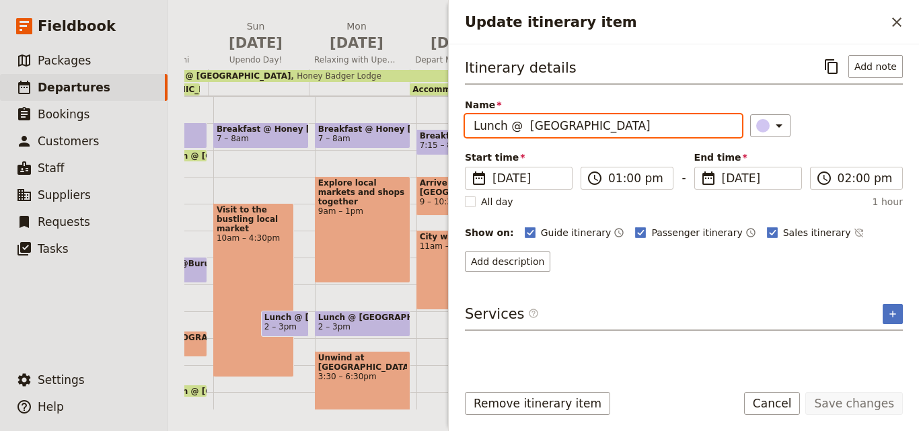
drag, startPoint x: 643, startPoint y: 132, endPoint x: 525, endPoint y: 128, distance: 117.8
click at [525, 128] on input "Lunch @ [GEOGRAPHIC_DATA]" at bounding box center [603, 125] width 277 height 23
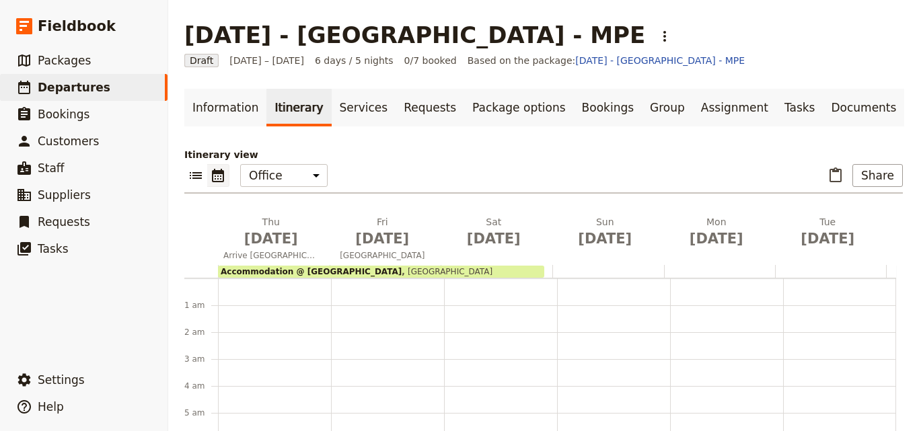
scroll to position [175, 0]
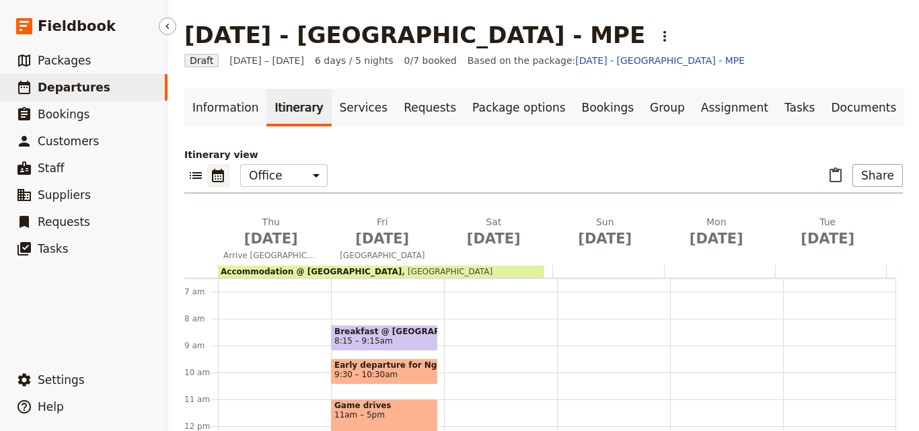
click at [99, 83] on link "​ Departures" at bounding box center [84, 87] width 168 height 27
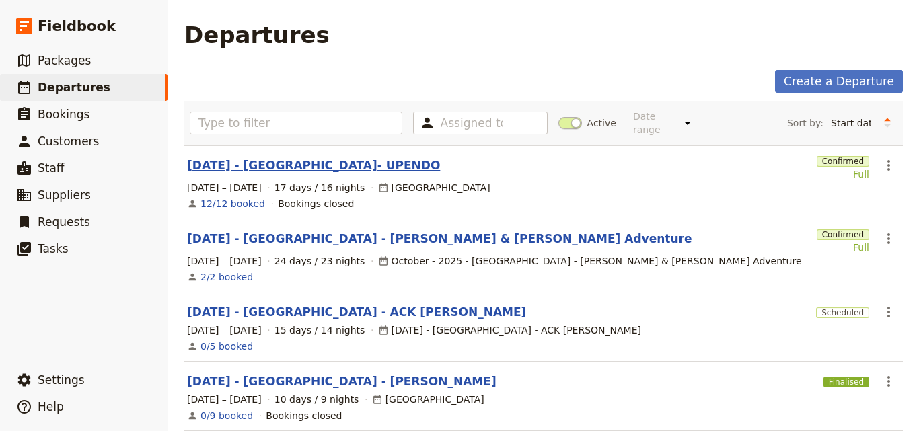
click at [330, 157] on link "[DATE] - [GEOGRAPHIC_DATA]- UPENDO" at bounding box center [313, 165] width 253 height 16
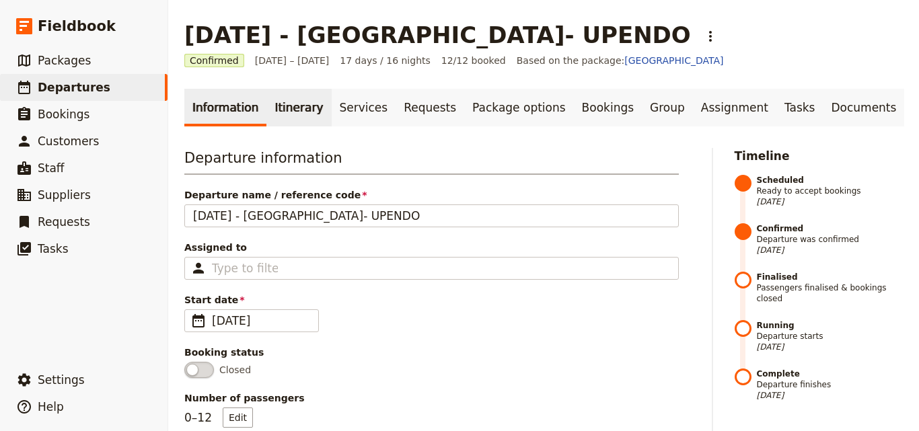
click at [293, 92] on link "Itinerary" at bounding box center [298, 108] width 65 height 38
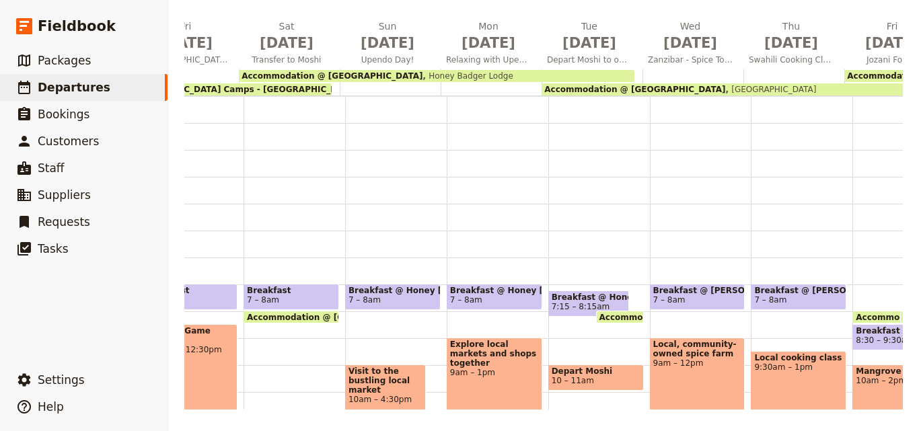
scroll to position [0, 782]
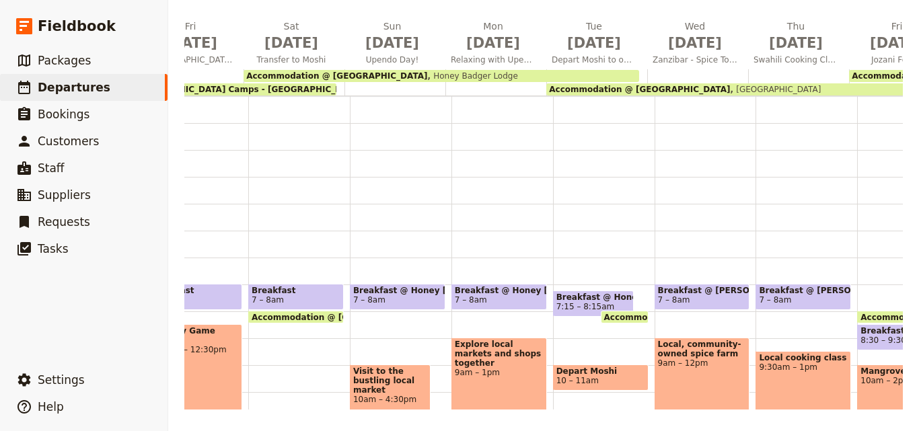
click at [744, 85] on span "[GEOGRAPHIC_DATA]" at bounding box center [775, 89] width 91 height 9
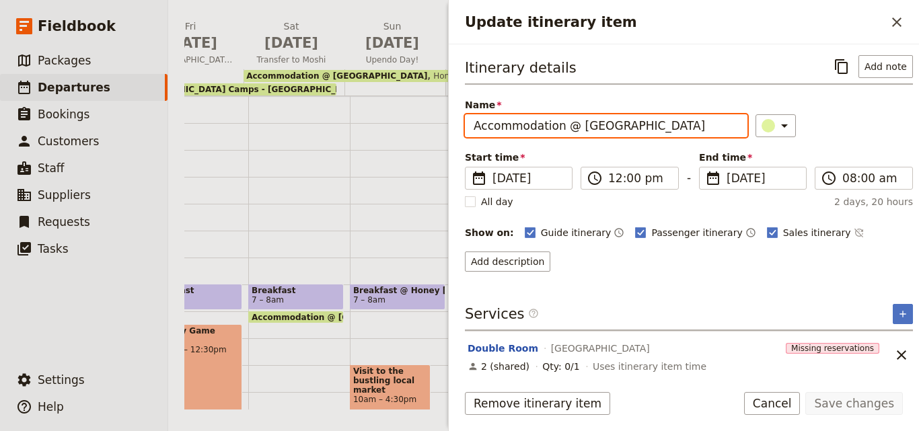
click at [696, 119] on input "Accommodation @ [GEOGRAPHIC_DATA]" at bounding box center [606, 125] width 283 height 23
drag, startPoint x: 694, startPoint y: 126, endPoint x: 572, endPoint y: 129, distance: 121.1
click at [572, 129] on input "Accommodation @ [GEOGRAPHIC_DATA]" at bounding box center [606, 125] width 283 height 23
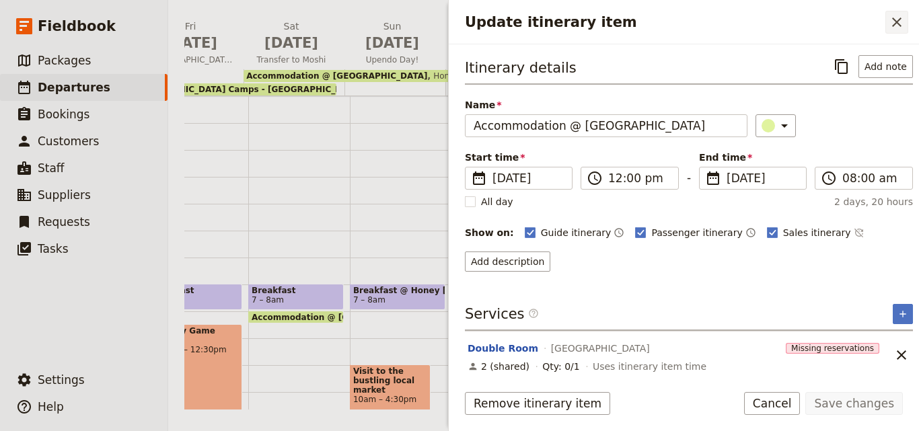
click at [896, 20] on icon "Close drawer" at bounding box center [897, 22] width 16 height 16
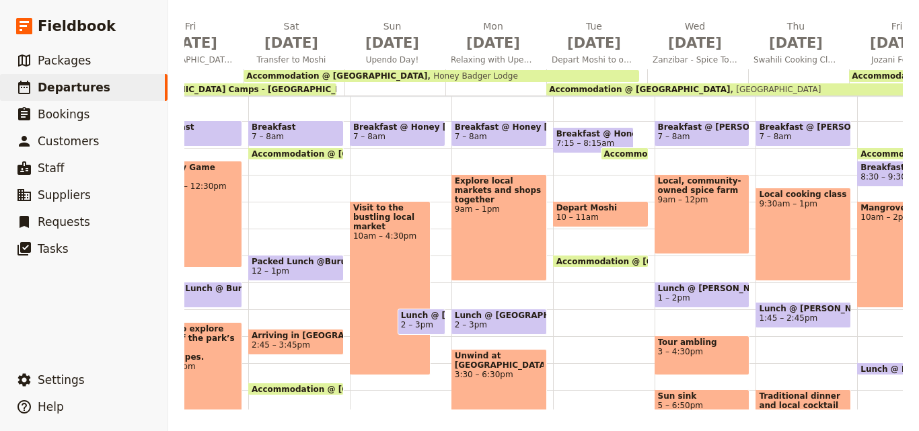
scroll to position [141, 0]
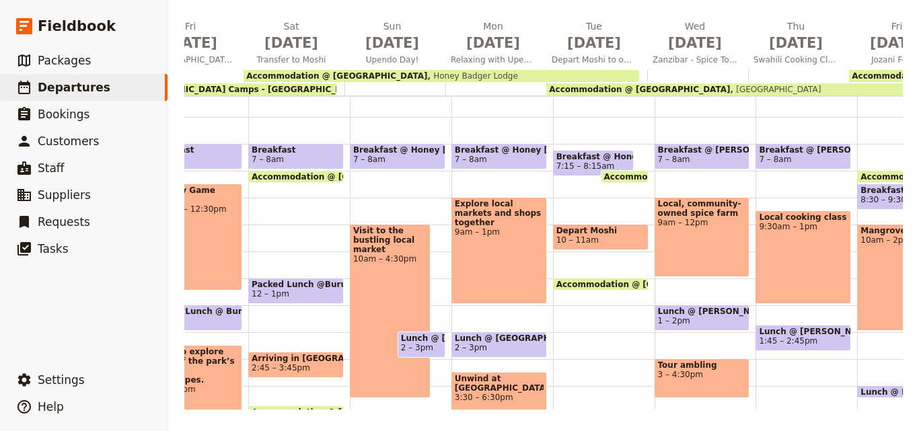
click at [724, 161] on span "7 – 8am" at bounding box center [702, 159] width 89 height 9
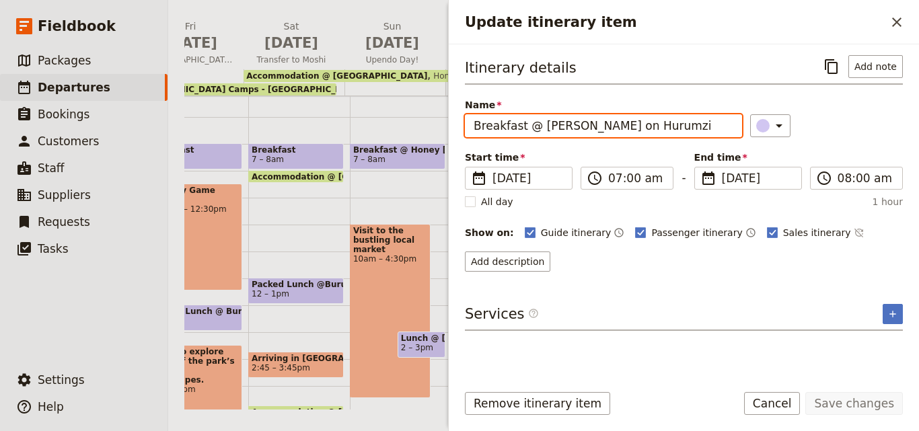
drag, startPoint x: 679, startPoint y: 134, endPoint x: 539, endPoint y: 121, distance: 140.5
click at [539, 121] on input "Breakfast @ [PERSON_NAME] on Hurumzi" at bounding box center [603, 125] width 277 height 23
paste input "[GEOGRAPHIC_DATA]"
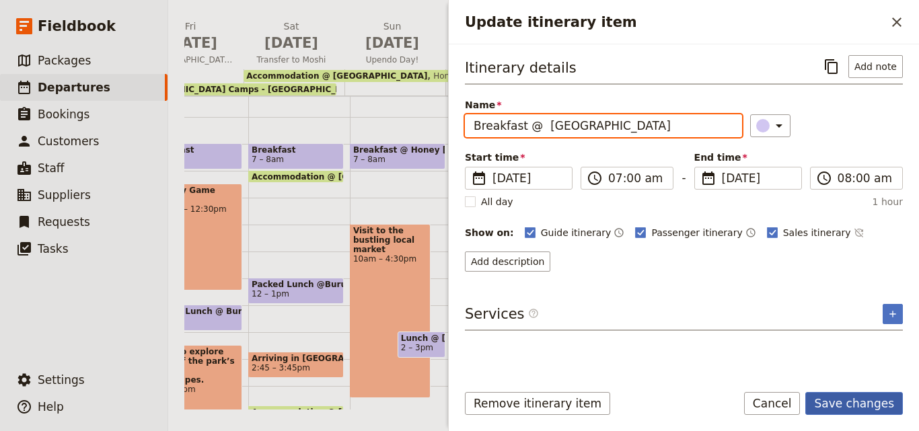
type input "Breakfast @ [GEOGRAPHIC_DATA]"
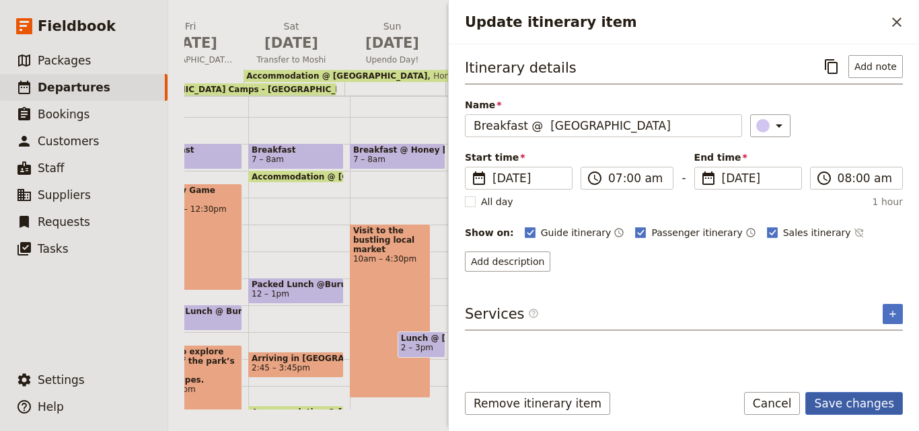
click at [880, 396] on button "Save changes" at bounding box center [854, 403] width 98 height 23
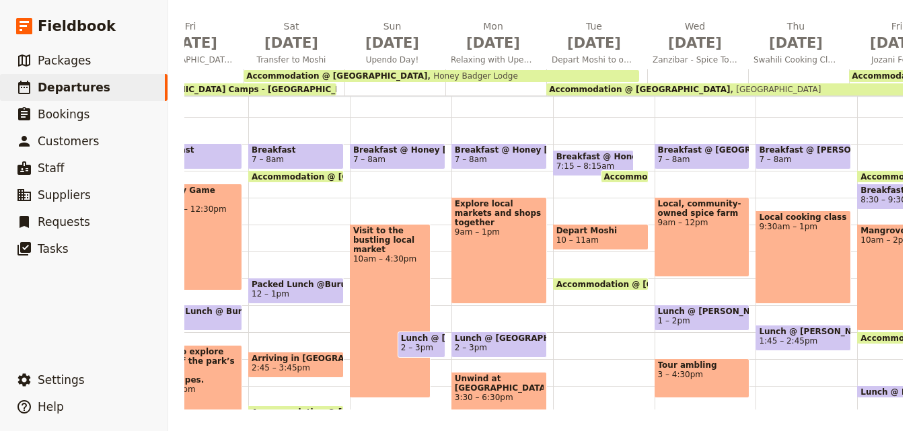
click at [714, 321] on span "1 – 2pm" at bounding box center [702, 320] width 89 height 9
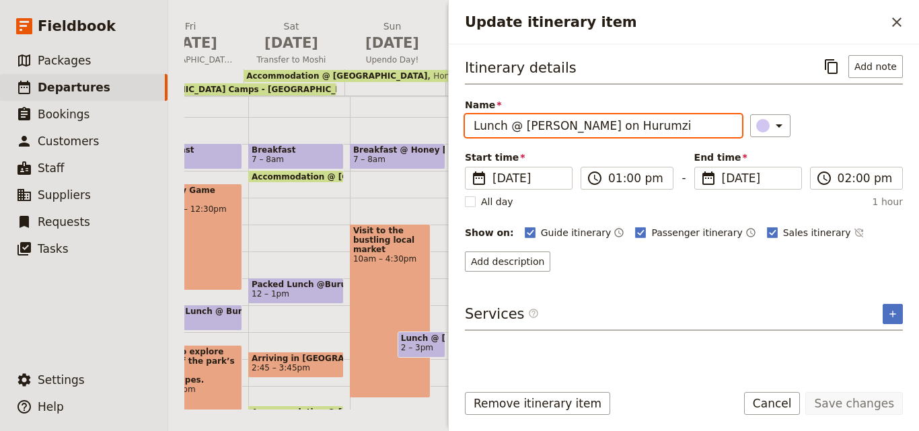
drag, startPoint x: 671, startPoint y: 123, endPoint x: 520, endPoint y: 123, distance: 150.7
click at [520, 123] on input "Lunch @ [PERSON_NAME] on Hurumzi" at bounding box center [603, 125] width 277 height 23
paste input "[GEOGRAPHIC_DATA]"
type input "Lunch @ [GEOGRAPHIC_DATA]"
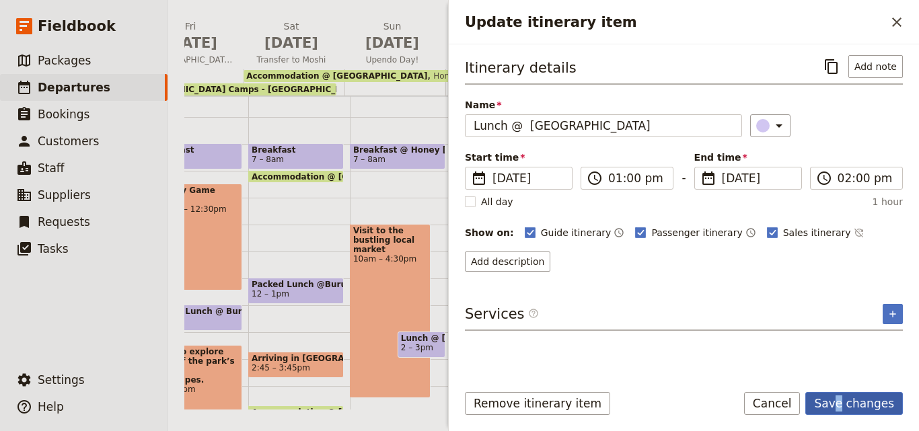
click at [848, 394] on form "Itinerary details ​ Add note Name Lunch @ [GEOGRAPHIC_DATA] ​ Start time ​ [DAT…" at bounding box center [684, 237] width 470 height 387
click at [851, 396] on button "Save changes" at bounding box center [854, 403] width 98 height 23
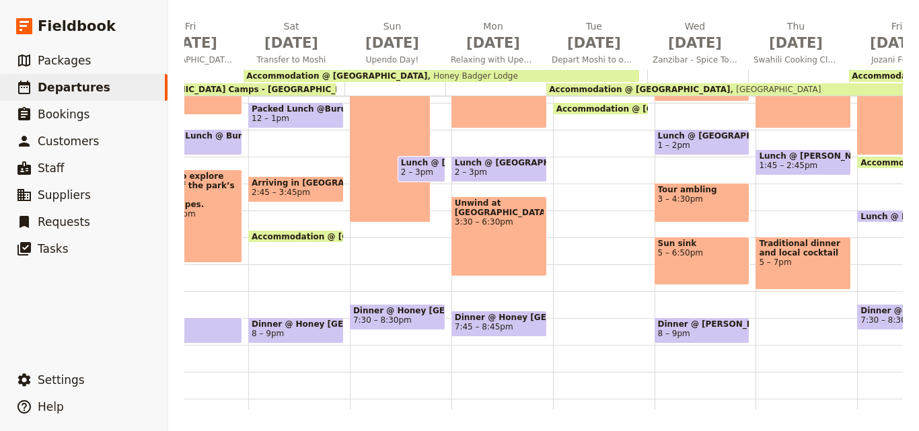
scroll to position [342, 0]
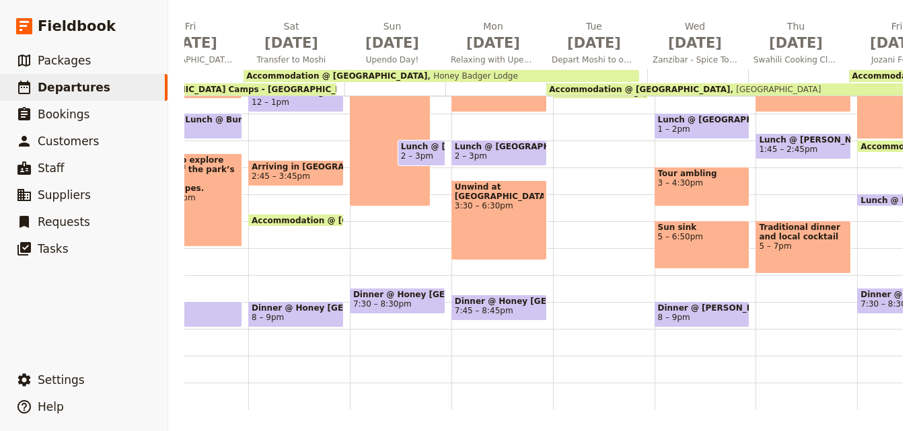
click at [737, 303] on span "Dinner @ [PERSON_NAME] on Hurumzi" at bounding box center [702, 307] width 89 height 9
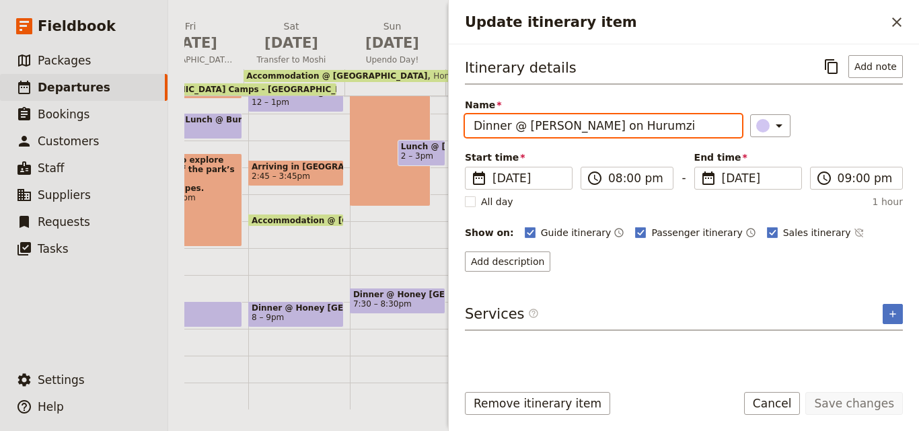
drag, startPoint x: 648, startPoint y: 129, endPoint x: 526, endPoint y: 126, distance: 122.5
click at [526, 126] on input "Dinner @ [PERSON_NAME] on Hurumzi" at bounding box center [603, 125] width 277 height 23
paste input "[GEOGRAPHIC_DATA]"
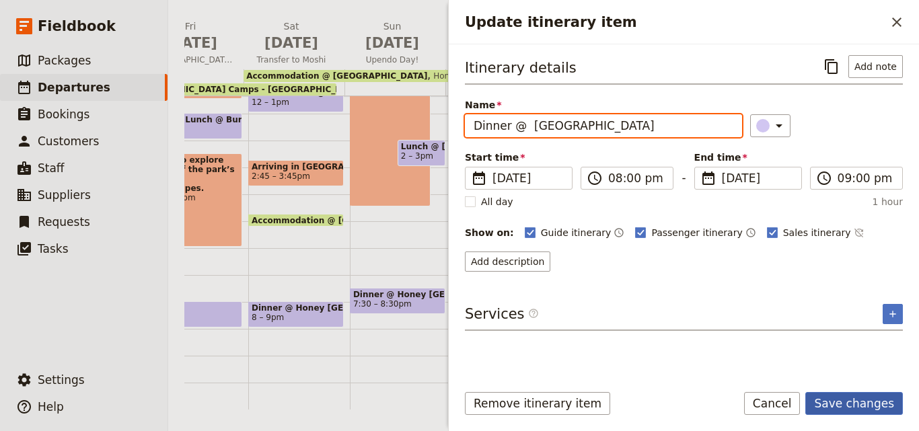
type input "Dinner @ [GEOGRAPHIC_DATA]"
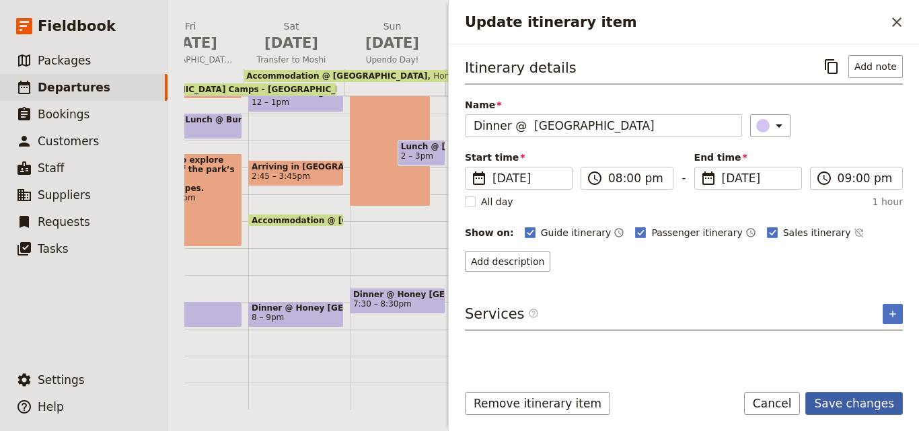
click at [883, 404] on button "Save changes" at bounding box center [854, 403] width 98 height 23
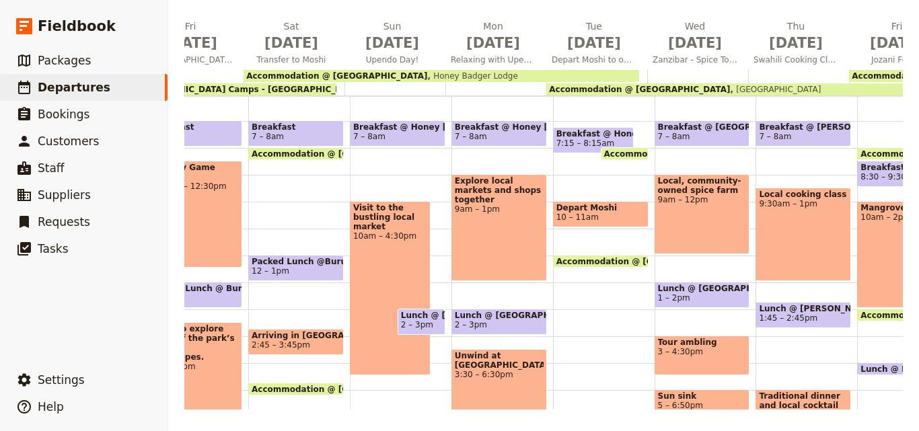
scroll to position [141, 0]
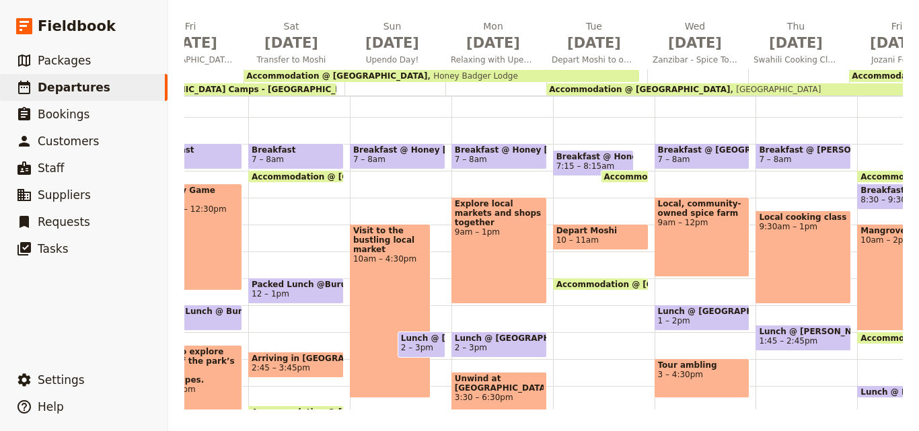
click at [716, 155] on span "7 – 8am" at bounding box center [702, 159] width 89 height 9
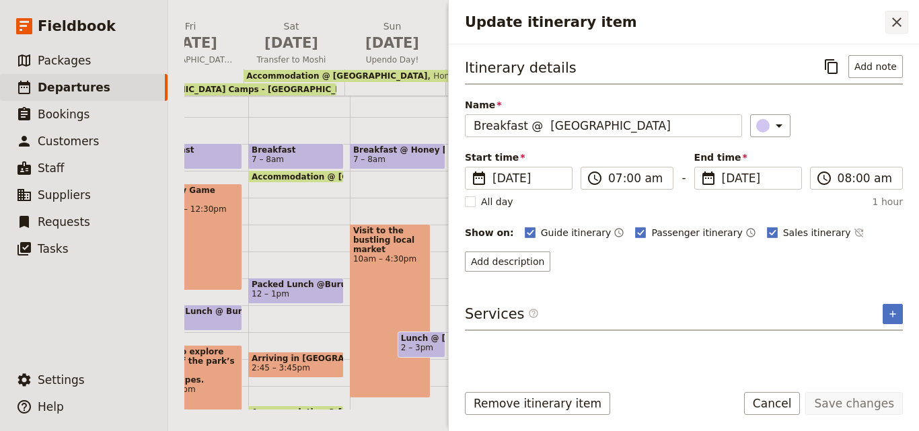
click at [890, 25] on icon "Close drawer" at bounding box center [897, 22] width 16 height 16
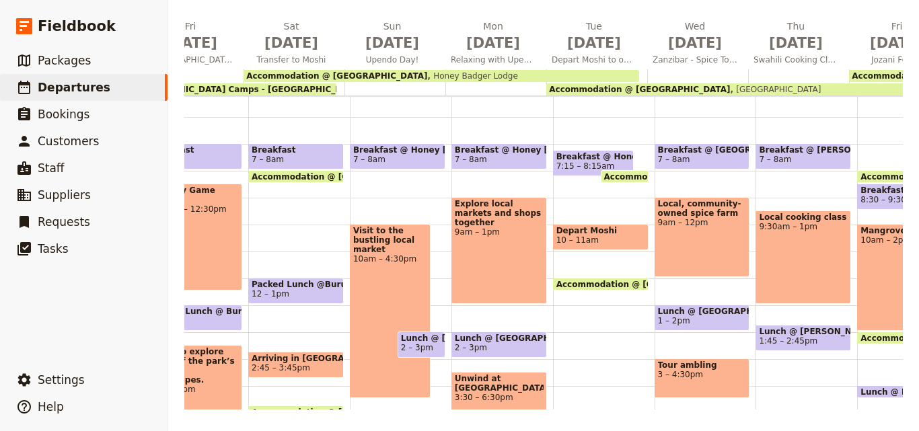
click at [685, 311] on span "Lunch @ [GEOGRAPHIC_DATA]" at bounding box center [702, 311] width 89 height 9
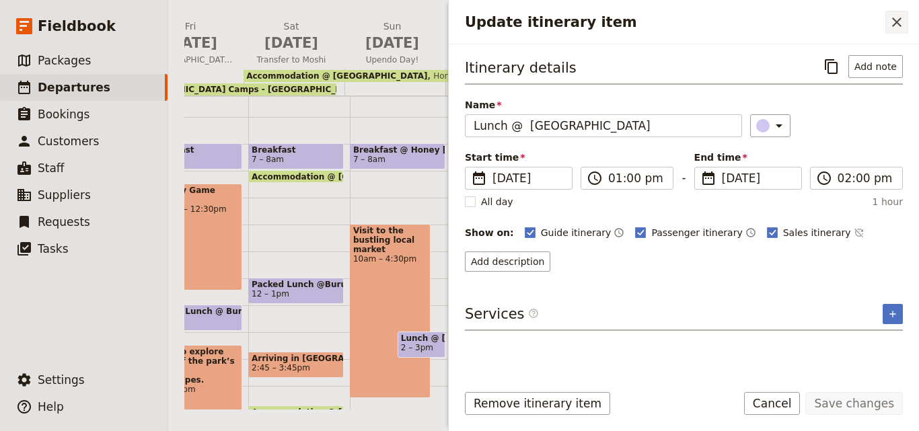
click at [901, 27] on icon "Close drawer" at bounding box center [897, 22] width 16 height 16
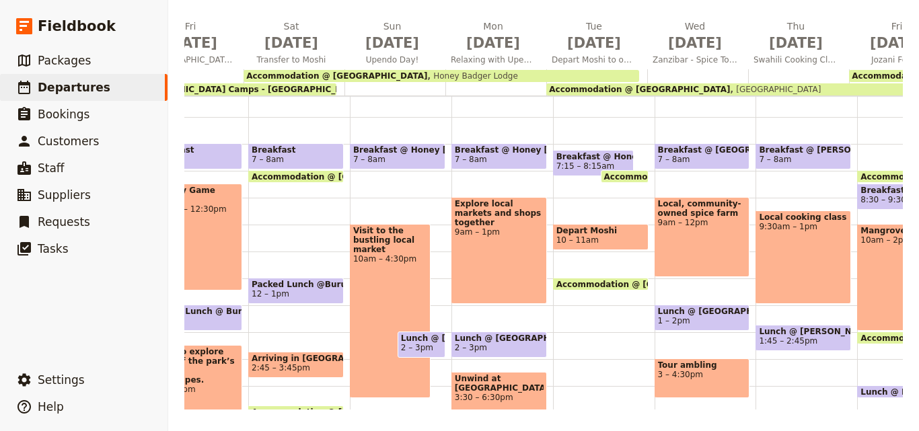
scroll to position [342, 0]
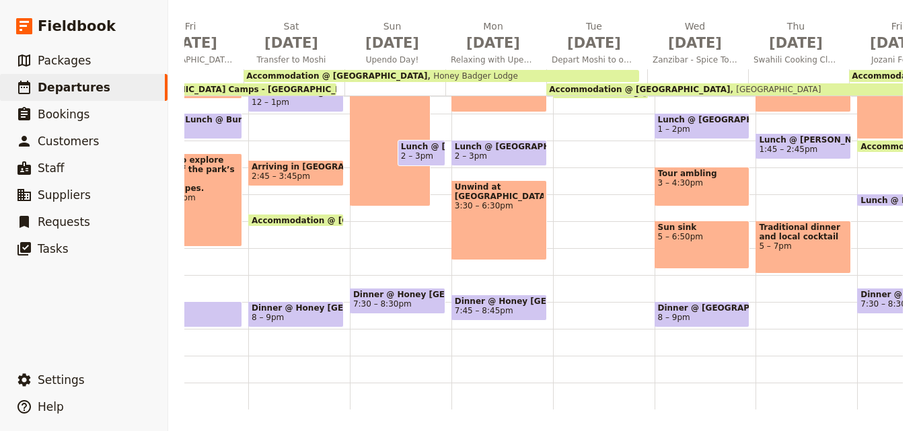
click at [697, 303] on span "Dinner @ [GEOGRAPHIC_DATA]" at bounding box center [702, 307] width 89 height 9
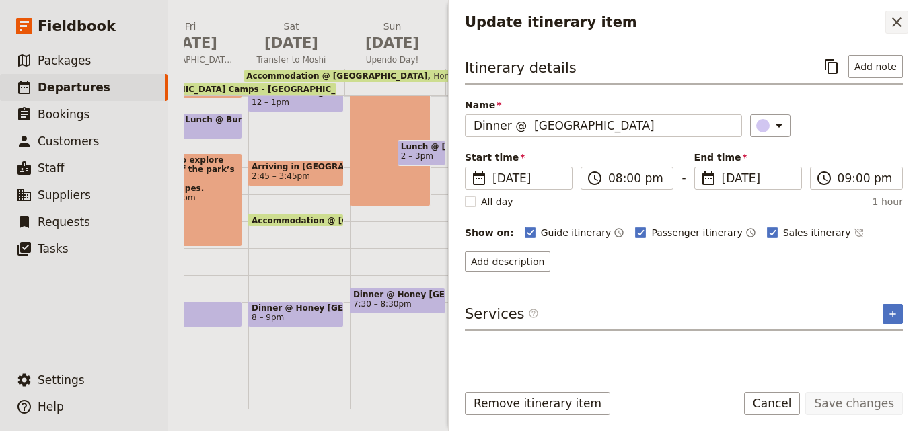
click at [894, 23] on icon "Close drawer" at bounding box center [897, 22] width 16 height 16
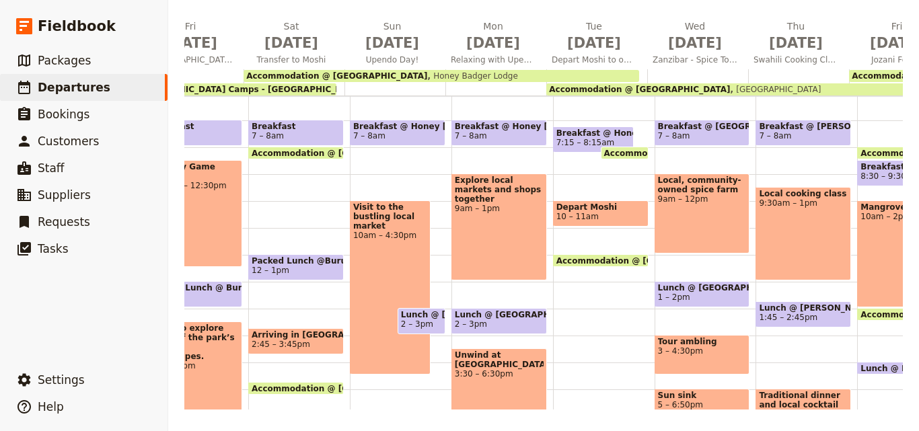
scroll to position [141, 0]
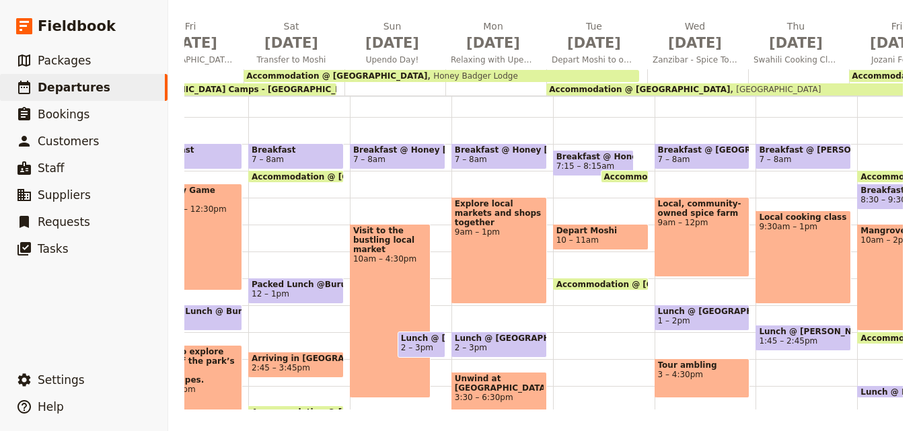
click at [823, 152] on span "Breakfast @ [PERSON_NAME] on Hurumzi" at bounding box center [803, 149] width 89 height 9
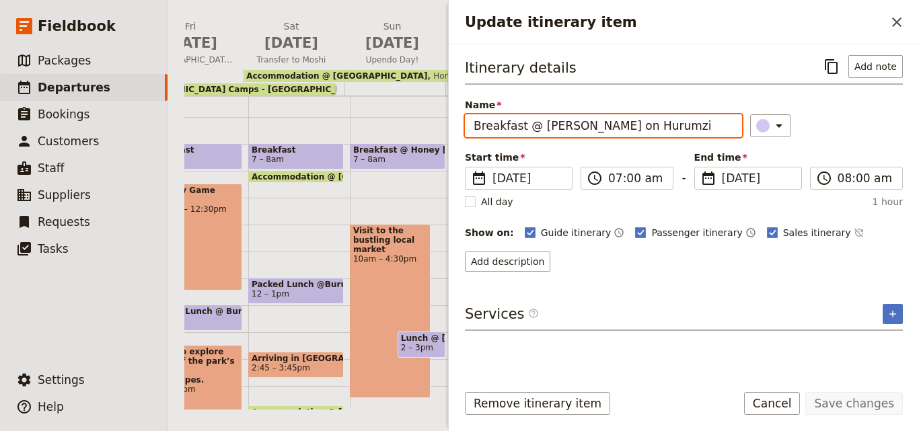
drag, startPoint x: 659, startPoint y: 128, endPoint x: 539, endPoint y: 131, distance: 120.4
click at [539, 131] on input "Breakfast @ [PERSON_NAME] on Hurumzi" at bounding box center [603, 125] width 277 height 23
paste input "[GEOGRAPHIC_DATA]"
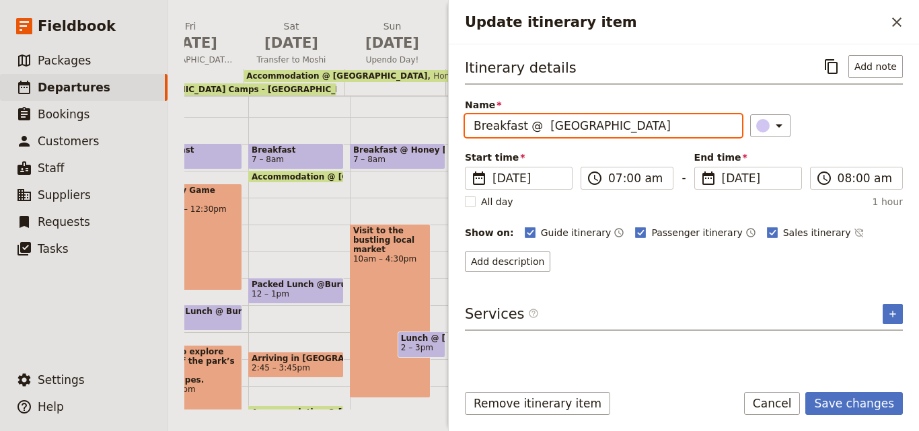
type input "Breakfast @ [GEOGRAPHIC_DATA]"
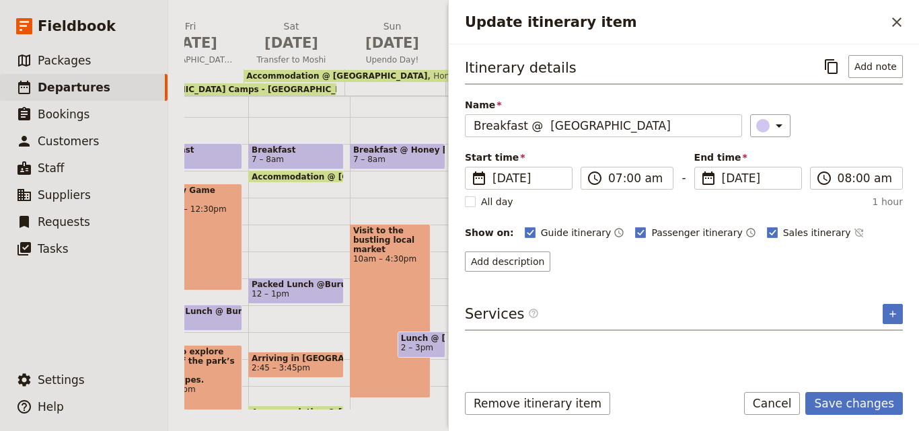
click at [861, 386] on form "Itinerary details ​ Add note Name Breakfast @ [GEOGRAPHIC_DATA] ​ Start time ​ …" at bounding box center [684, 237] width 470 height 387
click at [863, 399] on button "Save changes" at bounding box center [854, 403] width 98 height 23
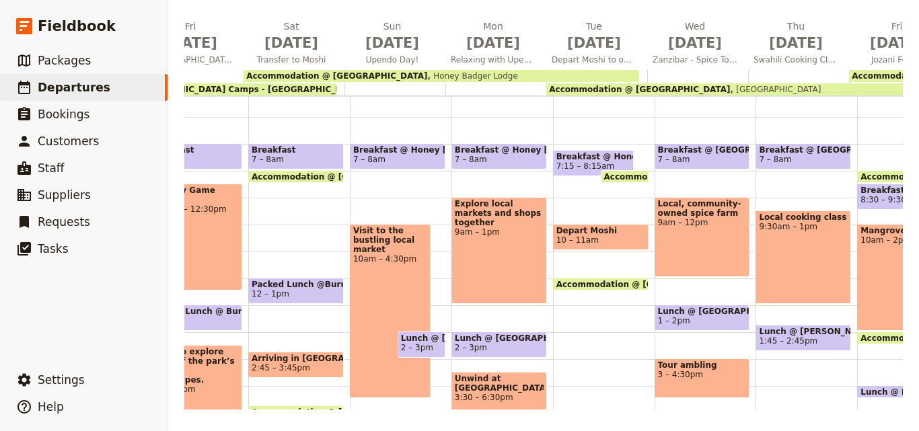
click at [805, 338] on span "1:45 – 2:45pm" at bounding box center [803, 340] width 89 height 9
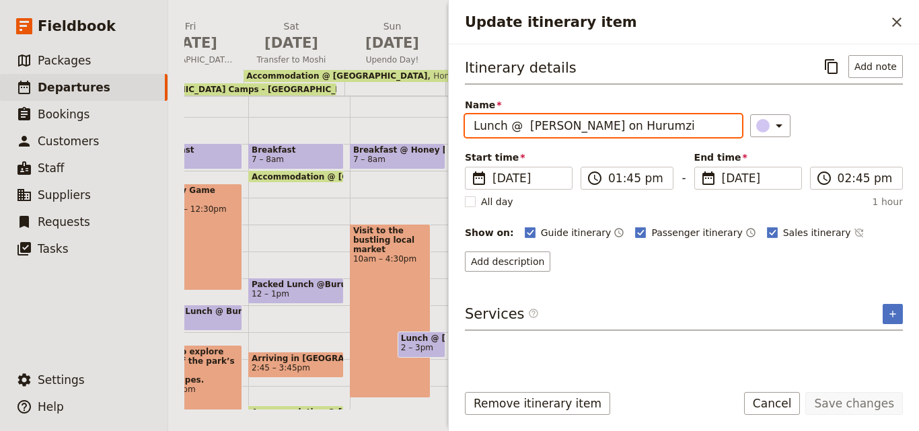
drag, startPoint x: 650, startPoint y: 135, endPoint x: 525, endPoint y: 136, distance: 125.8
click at [525, 136] on input "Lunch @ [PERSON_NAME] on Hurumzi" at bounding box center [603, 125] width 277 height 23
paste input "[GEOGRAPHIC_DATA]"
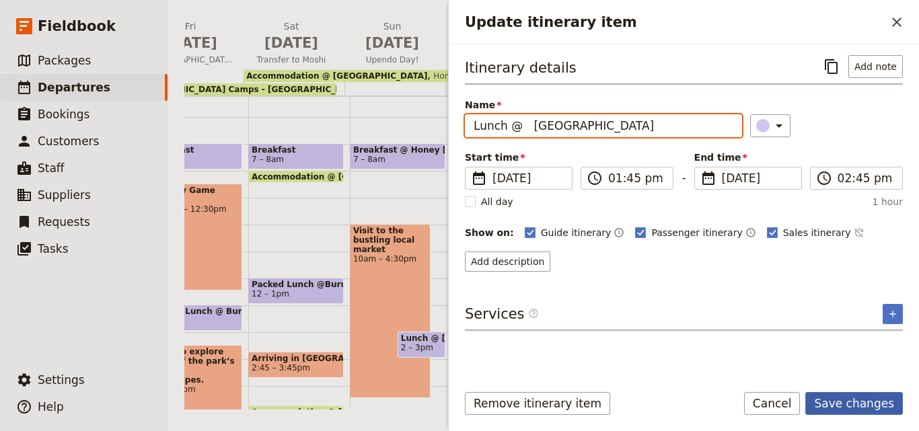
type input "Lunch @ [GEOGRAPHIC_DATA]"
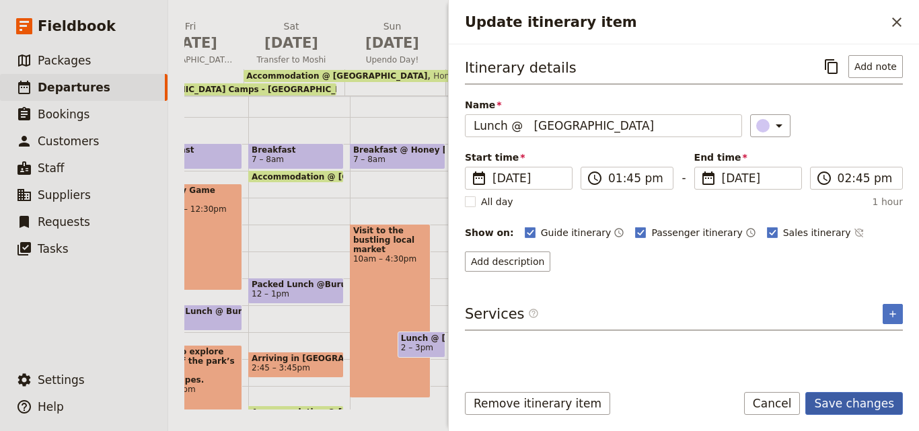
click at [896, 403] on button "Save changes" at bounding box center [854, 403] width 98 height 23
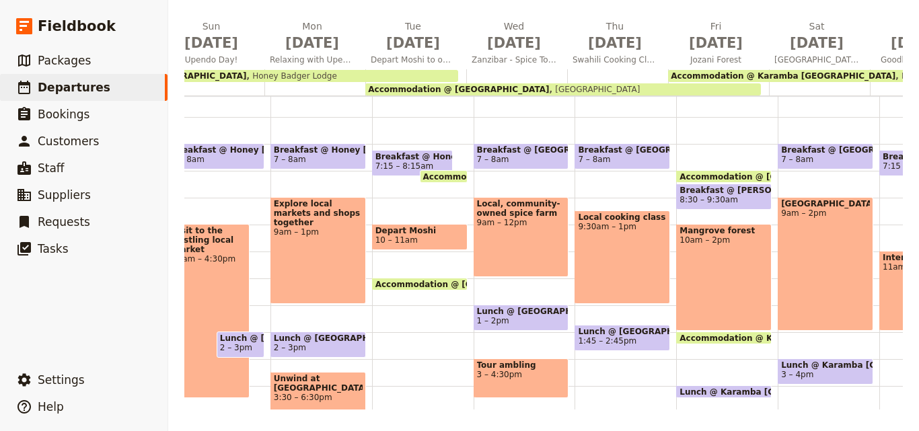
scroll to position [0, 970]
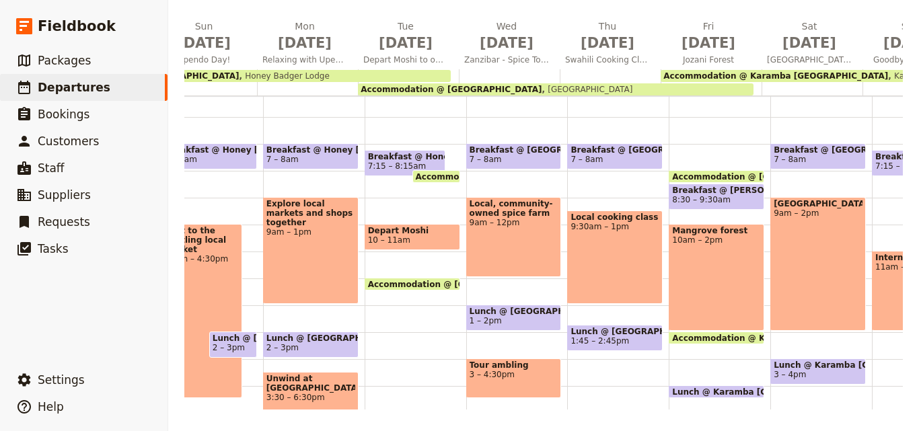
click at [728, 190] on span "Breakfast @ [PERSON_NAME] on Hurumzi" at bounding box center [716, 190] width 89 height 9
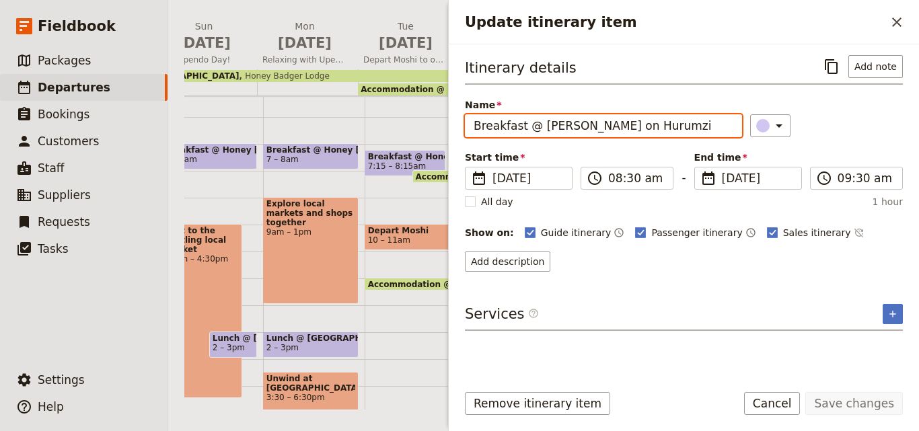
drag, startPoint x: 696, startPoint y: 128, endPoint x: 535, endPoint y: 118, distance: 161.1
click at [535, 118] on input "Breakfast @ [PERSON_NAME] on Hurumzi" at bounding box center [603, 125] width 277 height 23
paste input "[GEOGRAPHIC_DATA]"
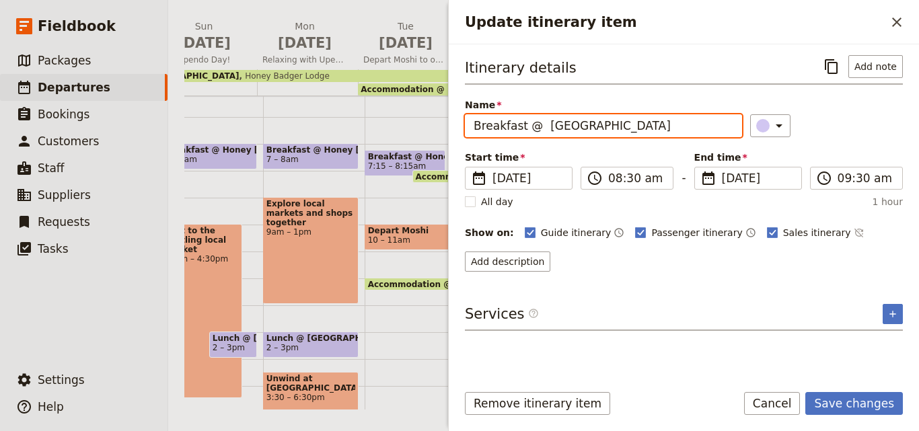
type input "Breakfast @ [GEOGRAPHIC_DATA]"
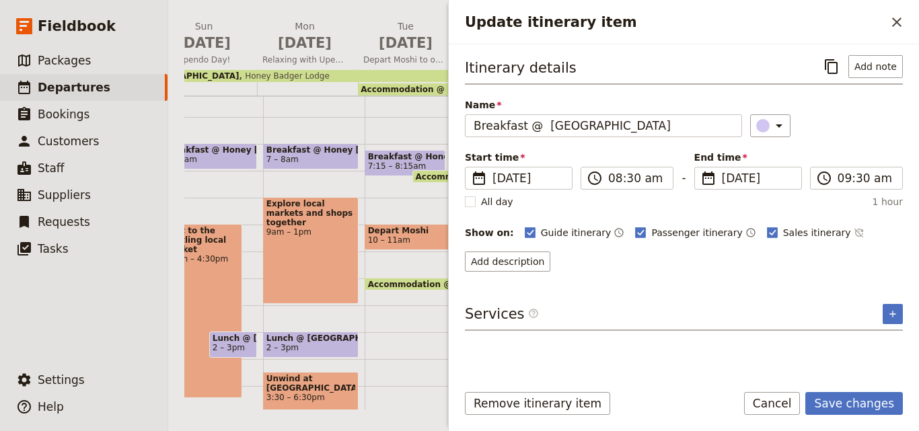
click at [850, 392] on form "Itinerary details ​ Add note Name Breakfast @ [GEOGRAPHIC_DATA] ​ Start time ​ …" at bounding box center [684, 237] width 470 height 387
click at [855, 399] on button "Save changes" at bounding box center [854, 403] width 98 height 23
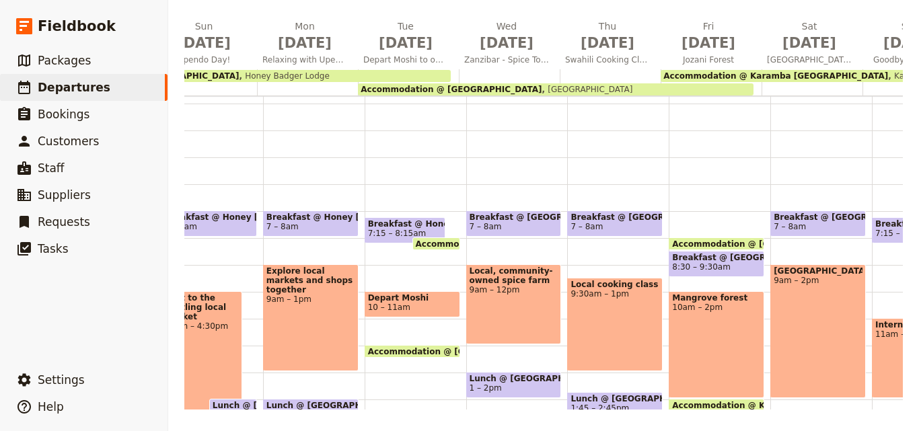
scroll to position [0, 0]
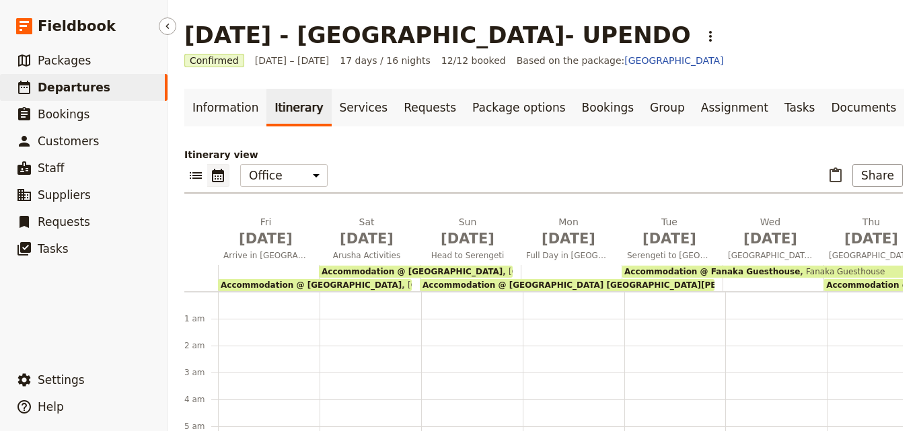
scroll to position [161, 0]
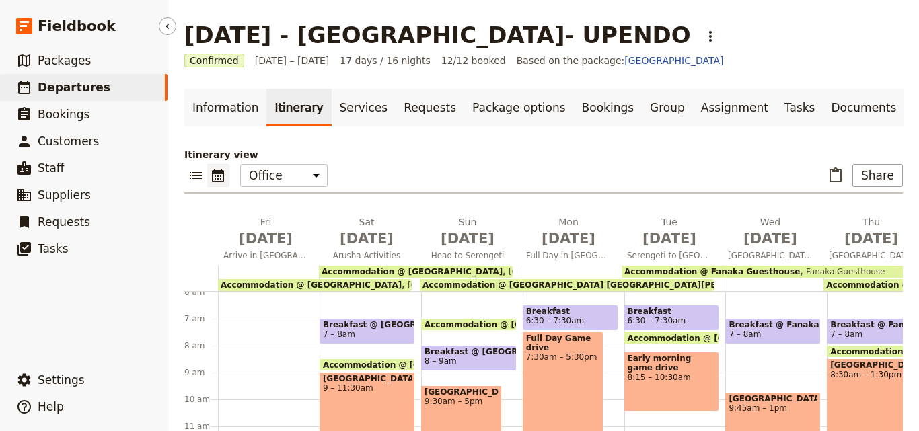
click at [126, 85] on link "​ Departures" at bounding box center [84, 87] width 168 height 27
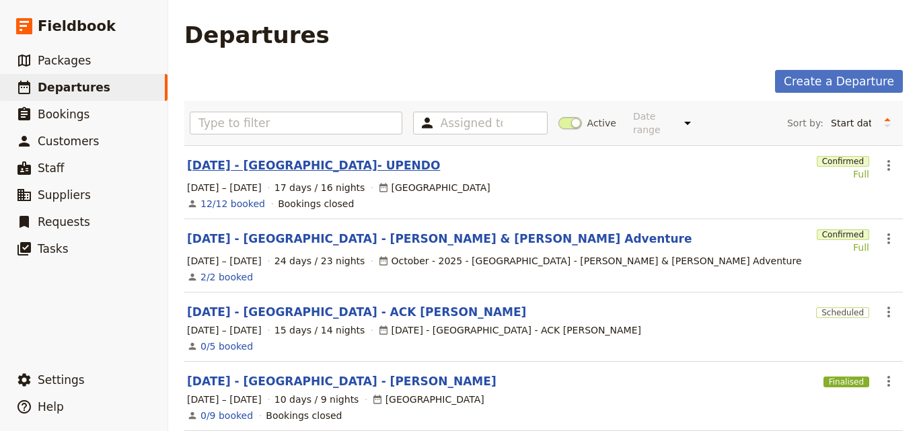
click at [336, 157] on link "[DATE] - [GEOGRAPHIC_DATA]- UPENDO" at bounding box center [313, 165] width 253 height 16
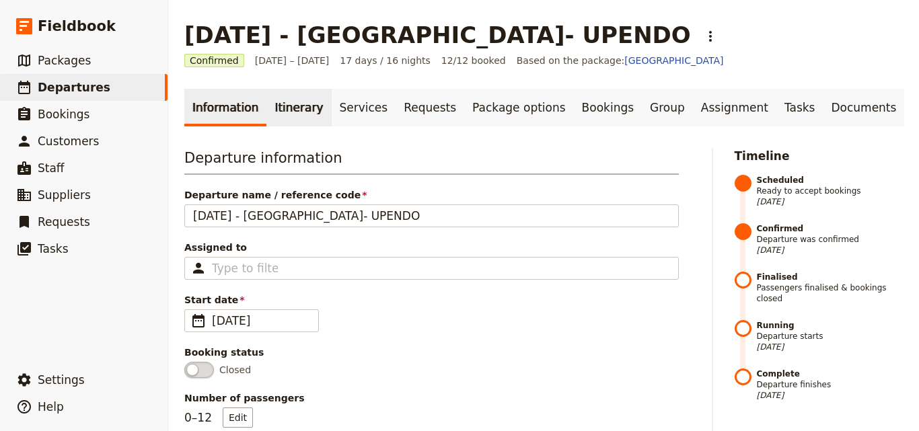
click at [301, 102] on link "Itinerary" at bounding box center [298, 108] width 65 height 38
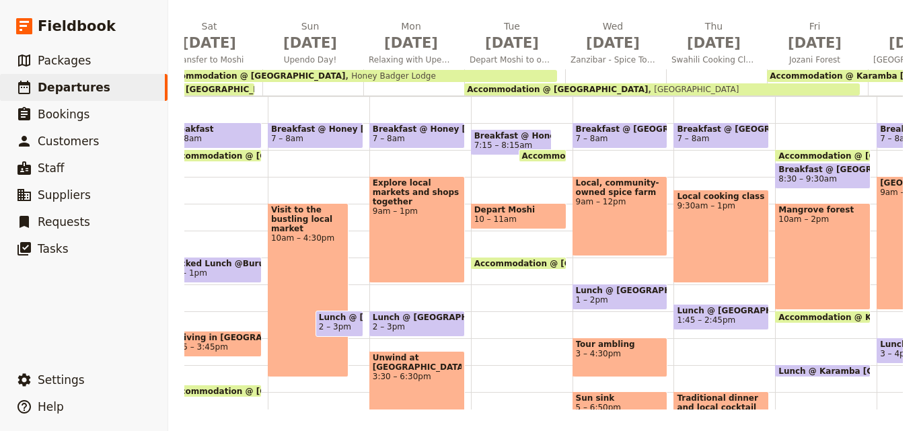
scroll to position [0, 872]
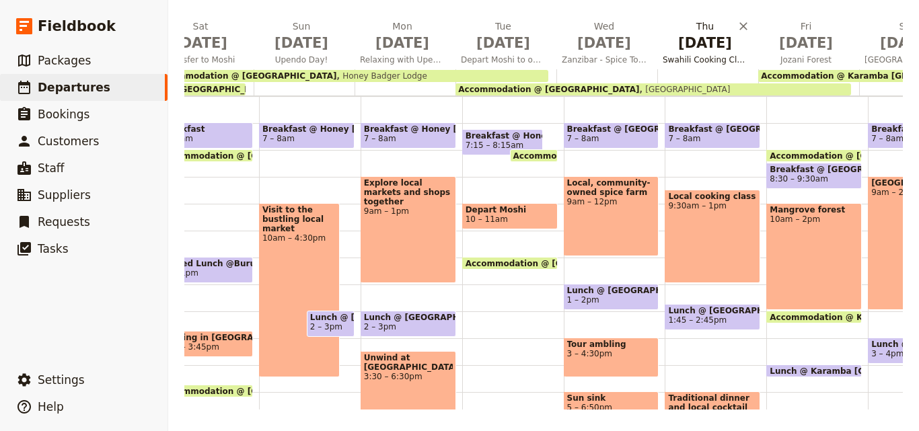
click at [716, 37] on span "[DATE]" at bounding box center [705, 43] width 85 height 20
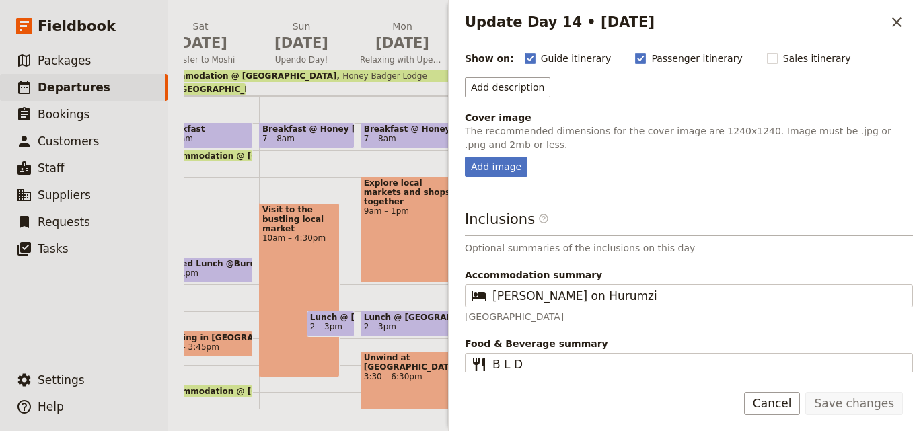
scroll to position [153, 0]
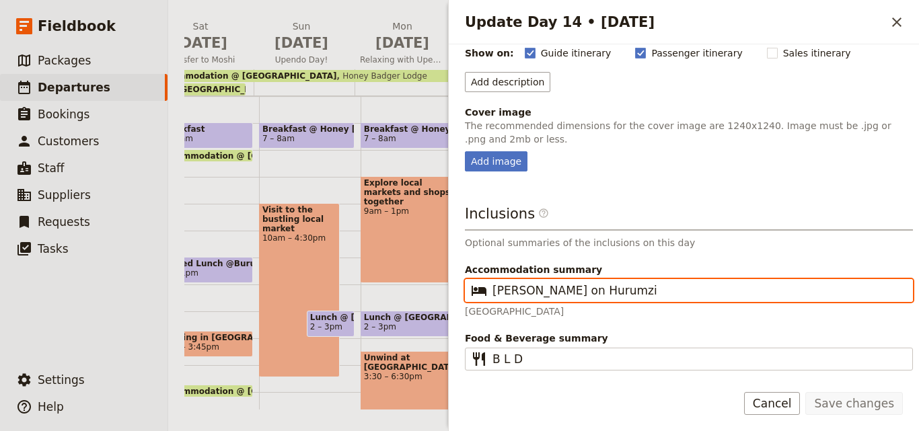
drag, startPoint x: 653, startPoint y: 292, endPoint x: 445, endPoint y: 288, distance: 208.6
click at [445, 288] on div "SEP 2025 - TANZANIA- UPENDO ​ Confirmed 19 Sep – 5 Oct 2025 17 days / 16 nights…" at bounding box center [543, 215] width 751 height 431
paste input "[GEOGRAPHIC_DATA]"
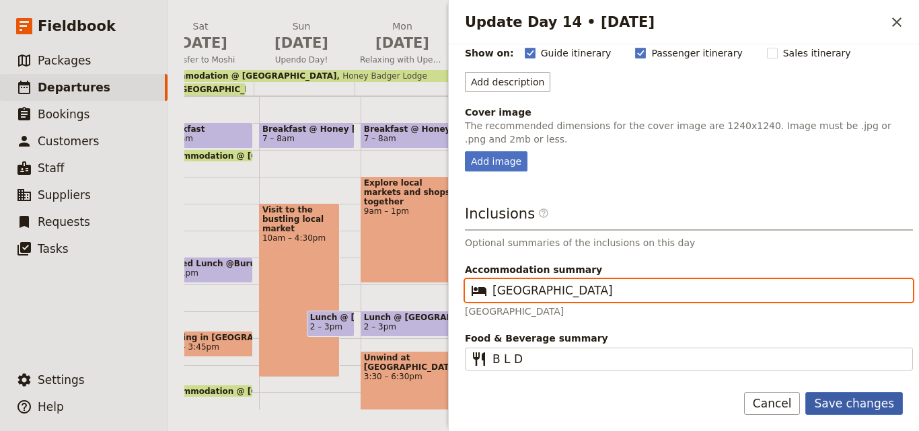
type input "[GEOGRAPHIC_DATA]"
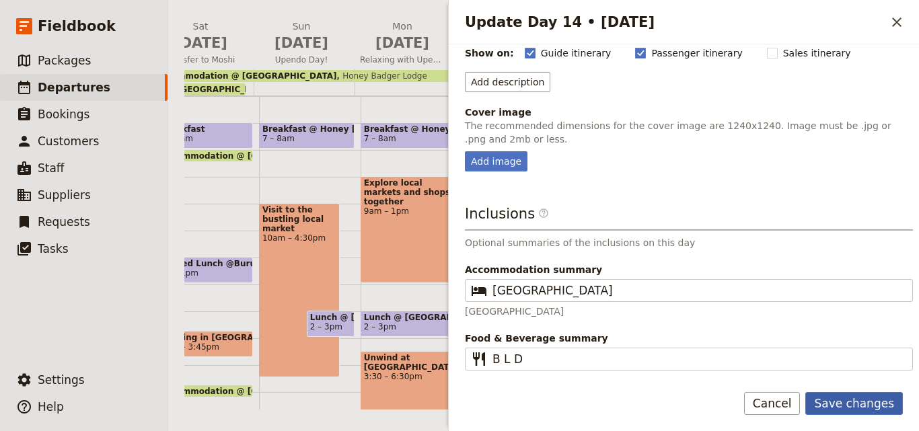
click at [860, 408] on button "Save changes" at bounding box center [854, 403] width 98 height 23
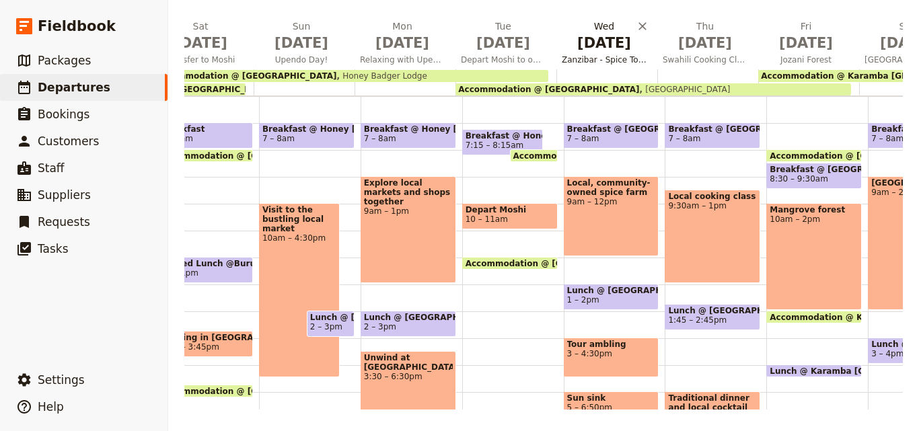
click at [589, 57] on span "Zanzibar - Spice Tour, City Tour & Sunset Cruise" at bounding box center [604, 59] width 96 height 11
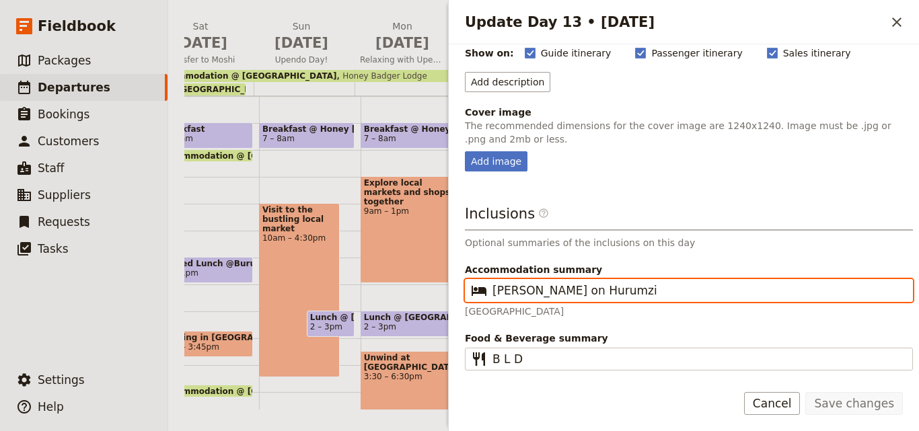
drag, startPoint x: 655, startPoint y: 285, endPoint x: 480, endPoint y: 276, distance: 175.1
click at [480, 276] on div "Accommodation summary ​ Emerson on Hurumzi Tembo House Hotel" at bounding box center [689, 290] width 448 height 55
paste input "[GEOGRAPHIC_DATA]"
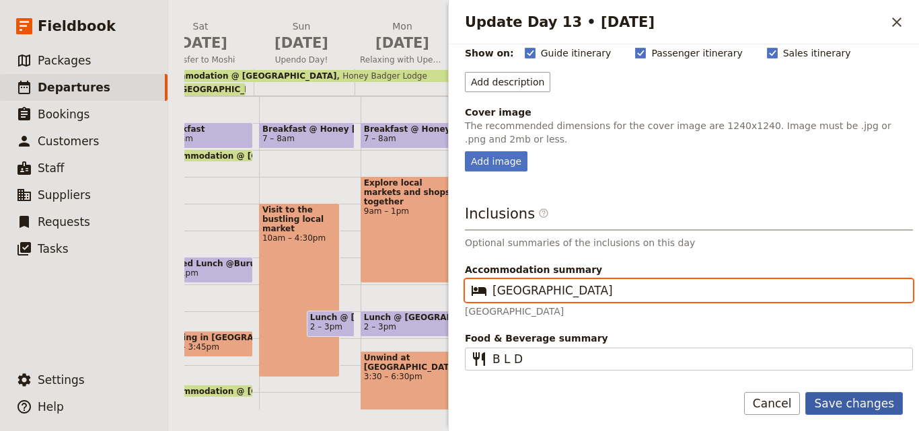
type input "[GEOGRAPHIC_DATA]"
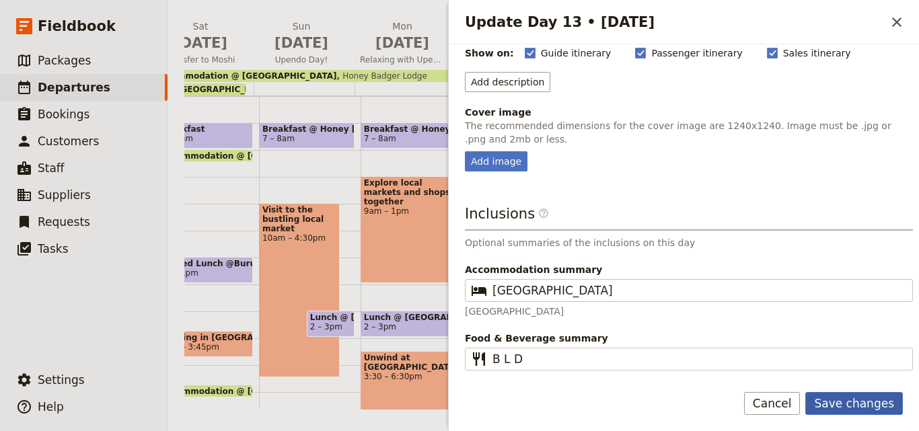
click at [860, 408] on button "Save changes" at bounding box center [854, 403] width 98 height 23
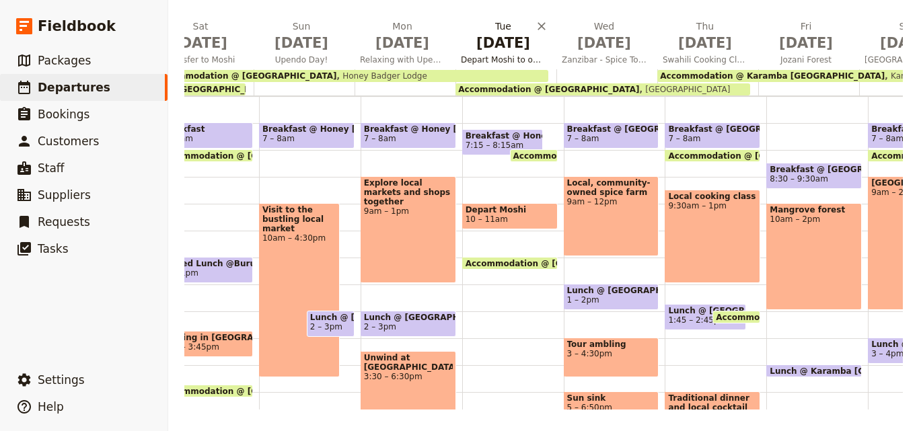
click at [508, 40] on span "[DATE]" at bounding box center [503, 43] width 85 height 20
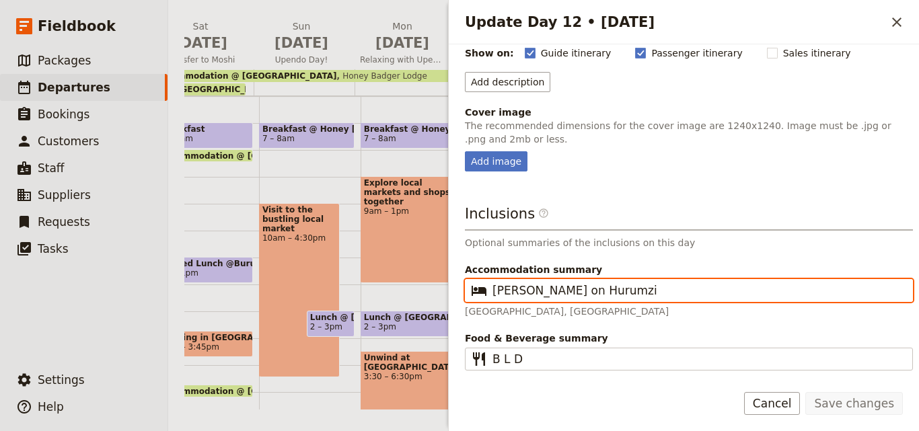
drag, startPoint x: 652, startPoint y: 294, endPoint x: 449, endPoint y: 290, distance: 202.5
click at [449, 290] on div "Day title Depart Moshi to on to Zanzibar Departure start Departure end Short su…" at bounding box center [684, 208] width 470 height 328
paste input "[GEOGRAPHIC_DATA]"
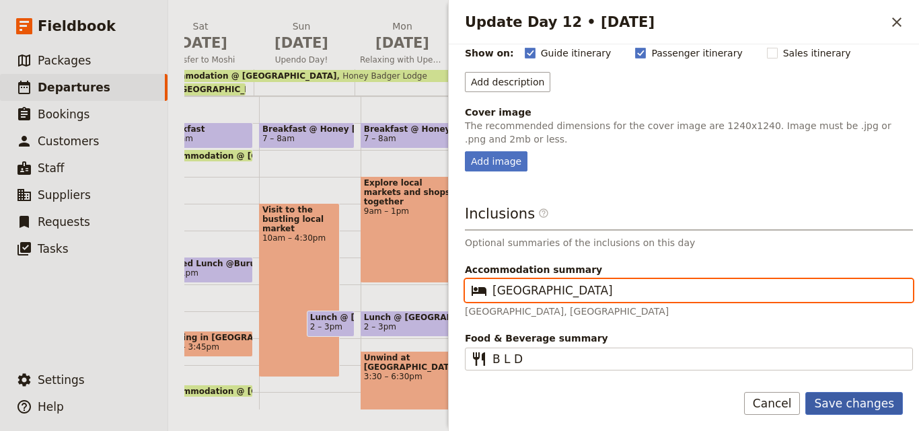
type input "[GEOGRAPHIC_DATA]"
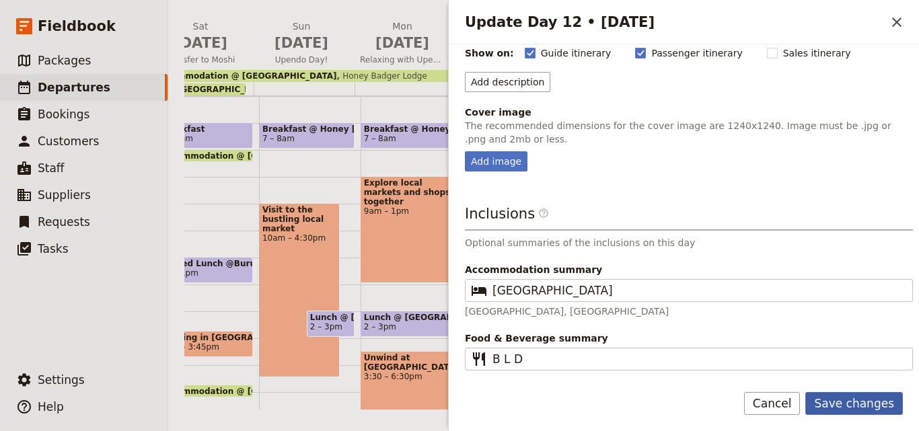
click at [879, 404] on button "Save changes" at bounding box center [854, 403] width 98 height 23
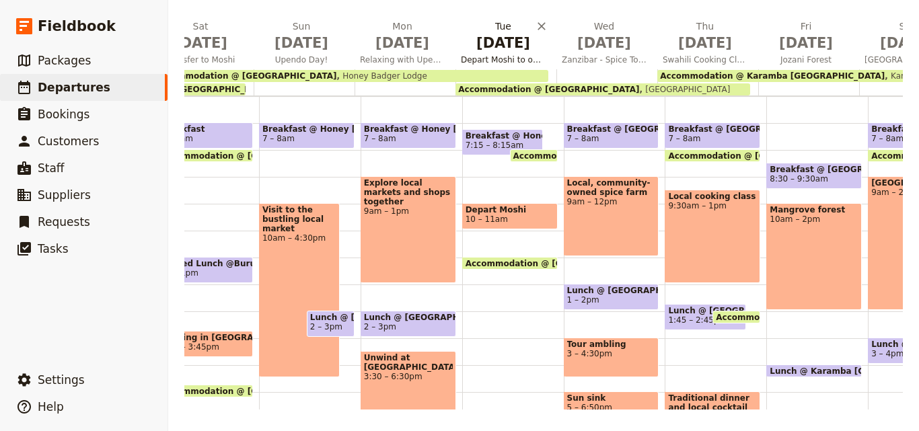
click at [489, 54] on button "Tue Sep 30 Depart Moshi to on to Zanzibar" at bounding box center [505, 45] width 101 height 50
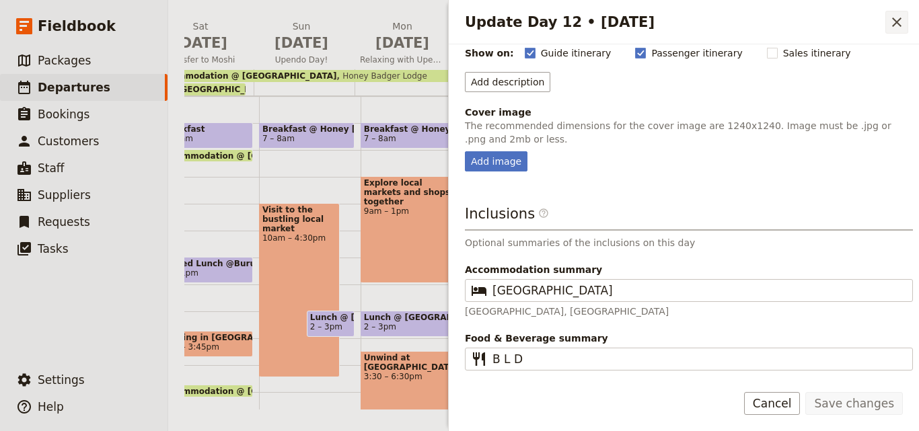
click at [899, 26] on icon "Close drawer" at bounding box center [897, 22] width 16 height 16
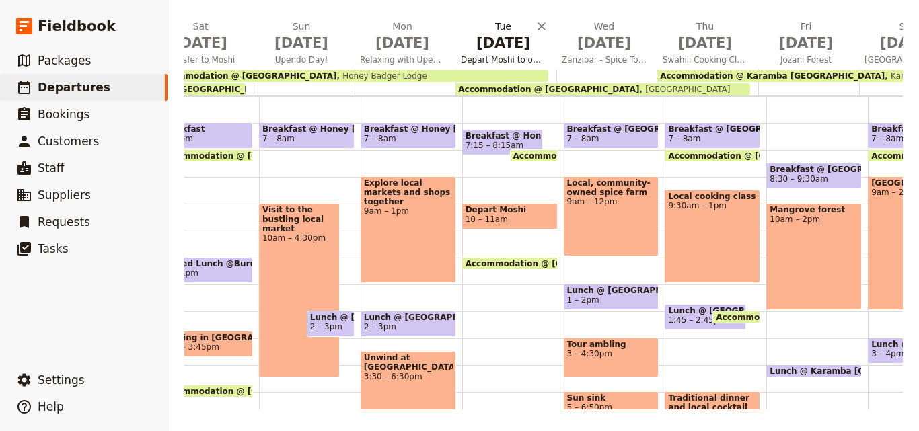
click at [514, 44] on span "[DATE]" at bounding box center [503, 43] width 85 height 20
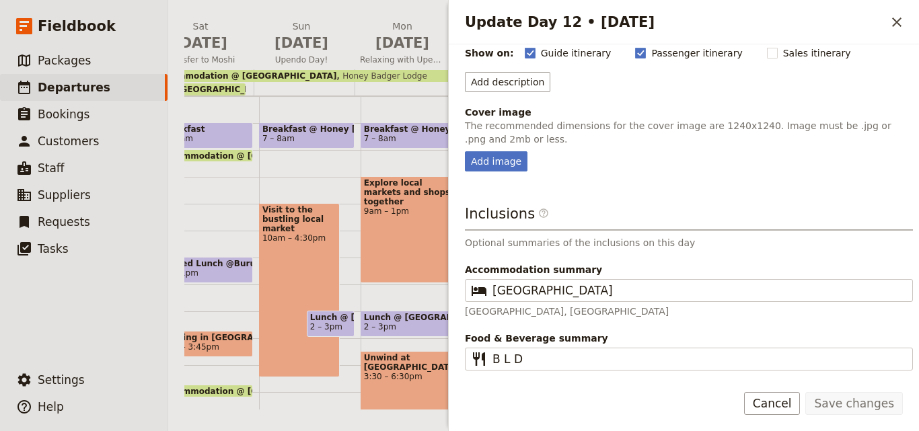
scroll to position [0, 0]
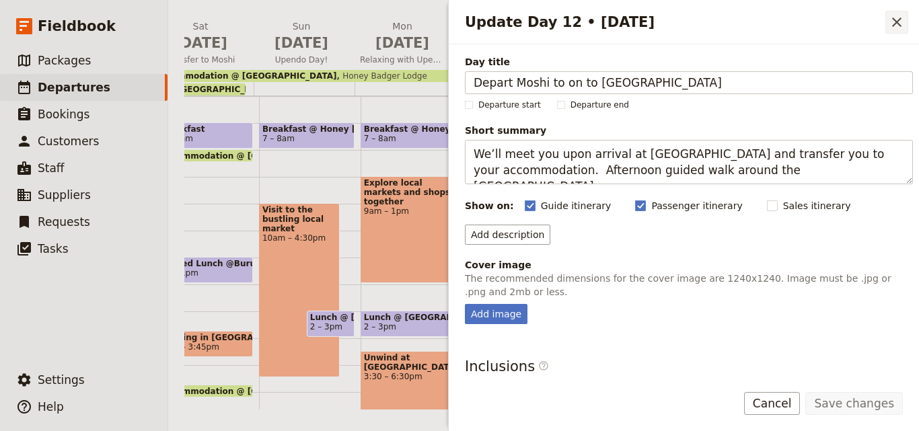
click at [897, 24] on icon "Close drawer" at bounding box center [897, 22] width 16 height 16
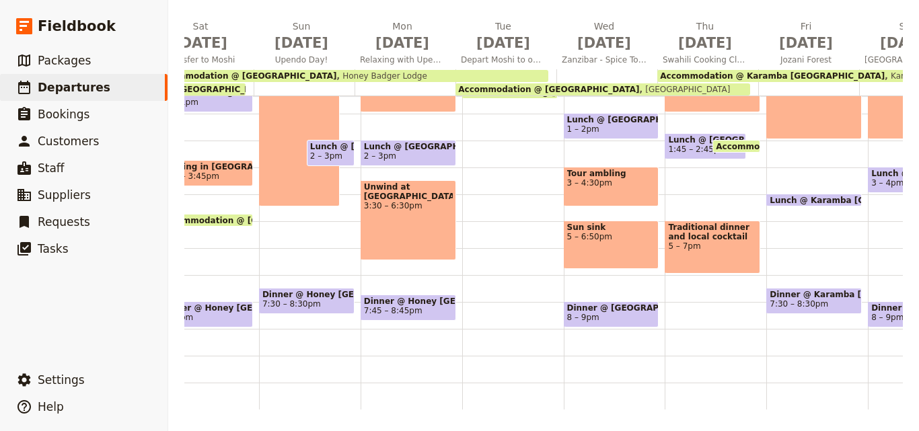
scroll to position [336, 0]
click at [711, 243] on span "5 – 7pm" at bounding box center [712, 245] width 89 height 9
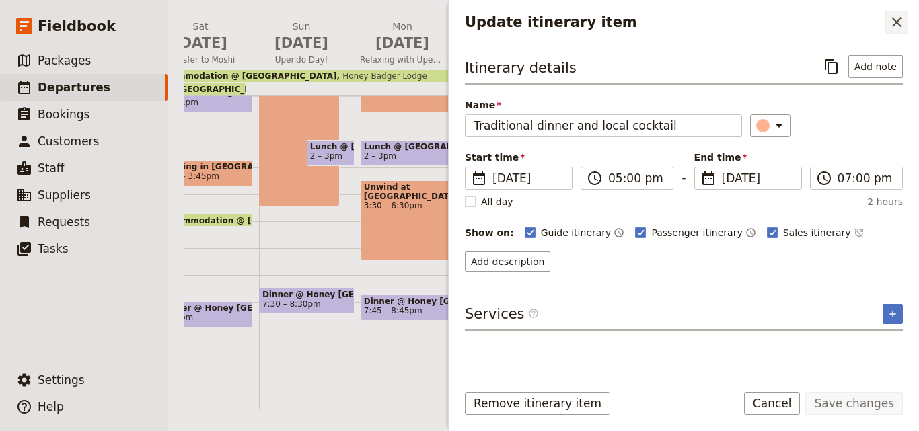
click at [893, 22] on icon "Close drawer" at bounding box center [897, 22] width 16 height 16
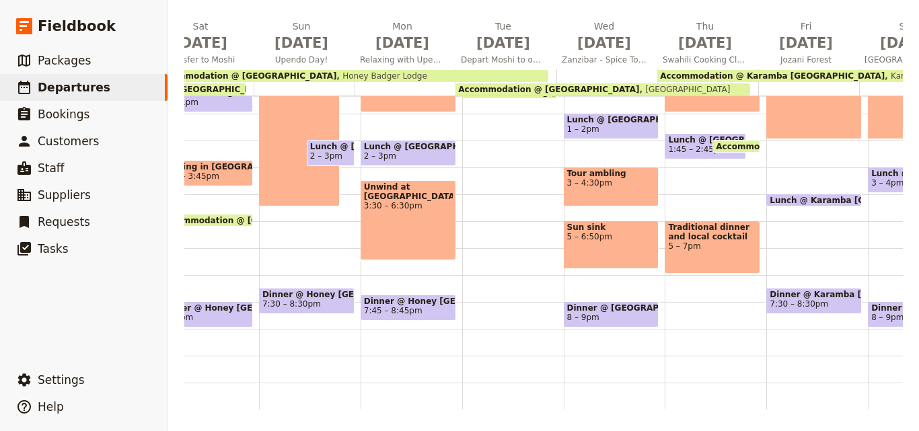
scroll to position [134, 0]
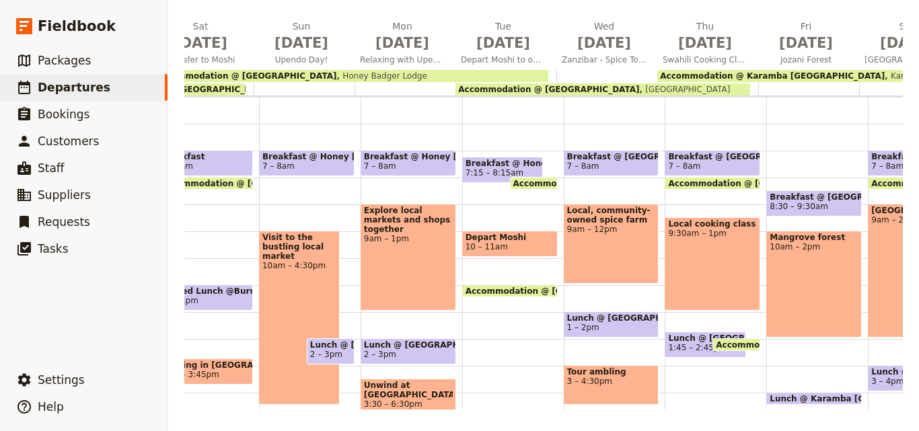
click at [602, 12] on div "Itinerary view ​ ​ Office Guide Passenger Sales ​ Share Fri Sep 19 Arrive in Ar…" at bounding box center [543, 180] width 718 height 457
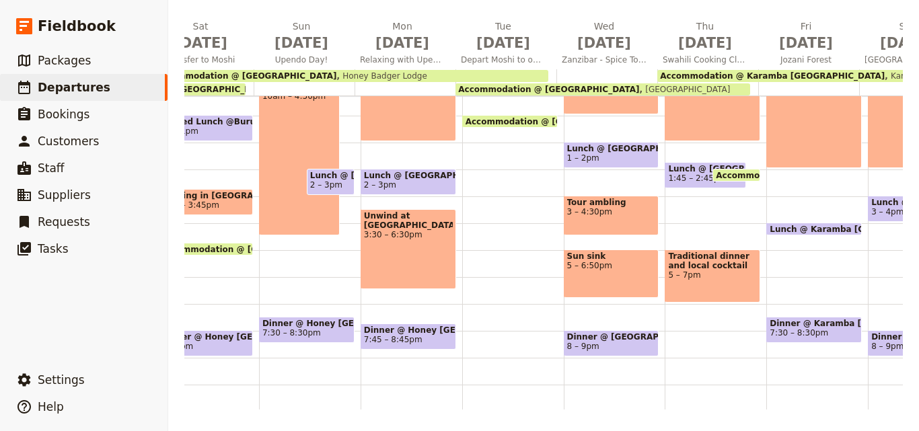
scroll to position [309, 0]
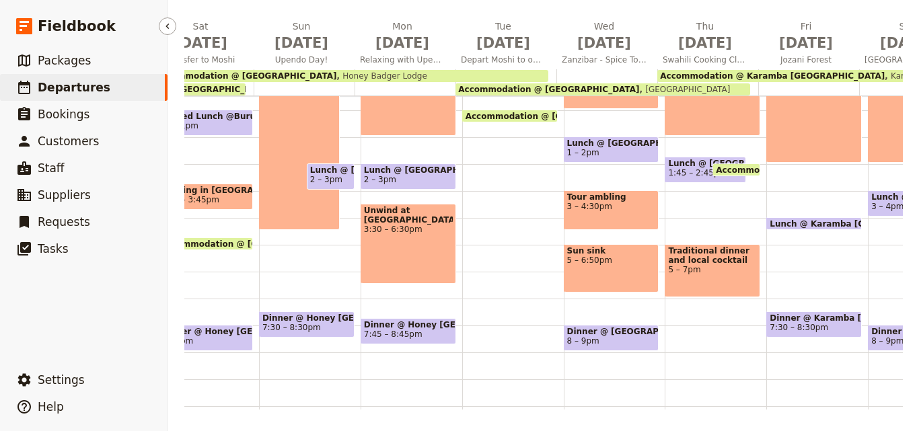
click at [122, 82] on link "​ Departures" at bounding box center [84, 87] width 168 height 27
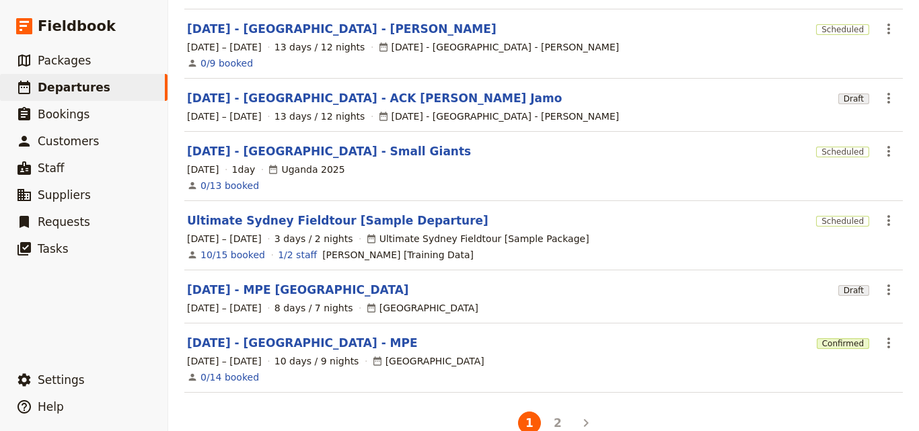
scroll to position [439, 0]
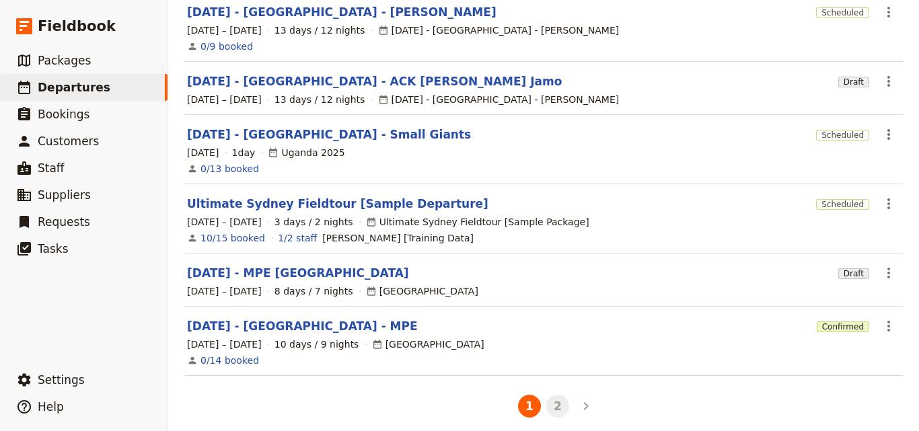
click at [546, 395] on button "2" at bounding box center [557, 406] width 23 height 23
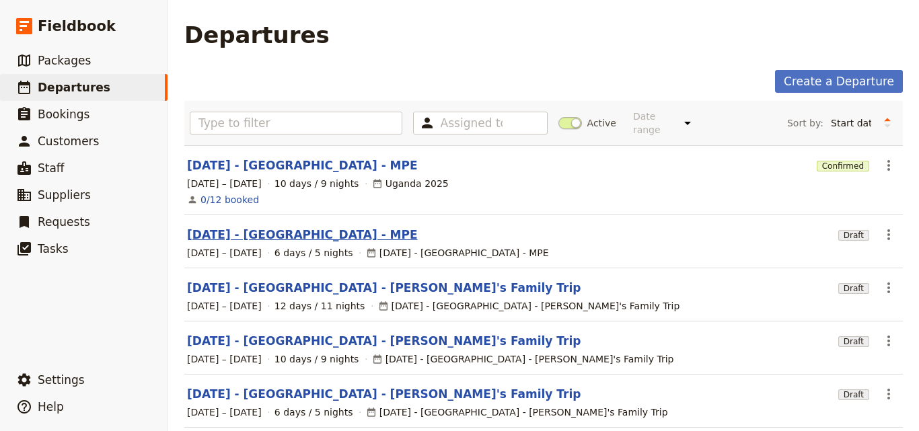
click at [306, 231] on link "[DATE] - [GEOGRAPHIC_DATA] - MPE" at bounding box center [302, 235] width 231 height 16
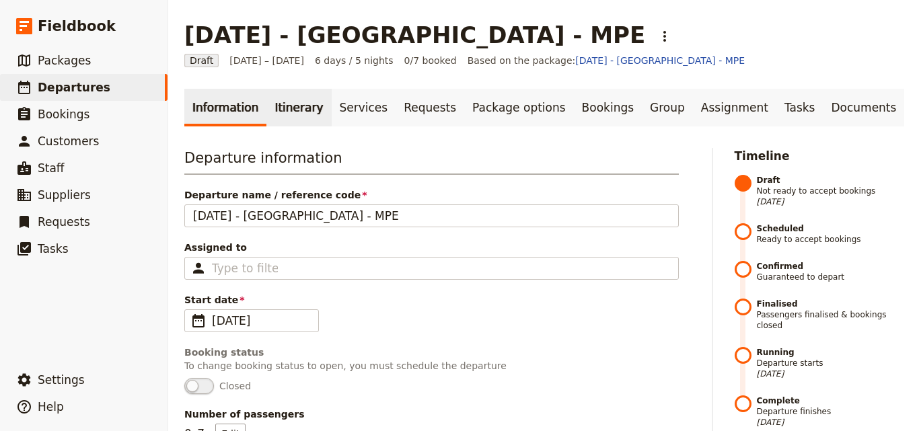
click at [292, 118] on link "Itinerary" at bounding box center [298, 108] width 65 height 38
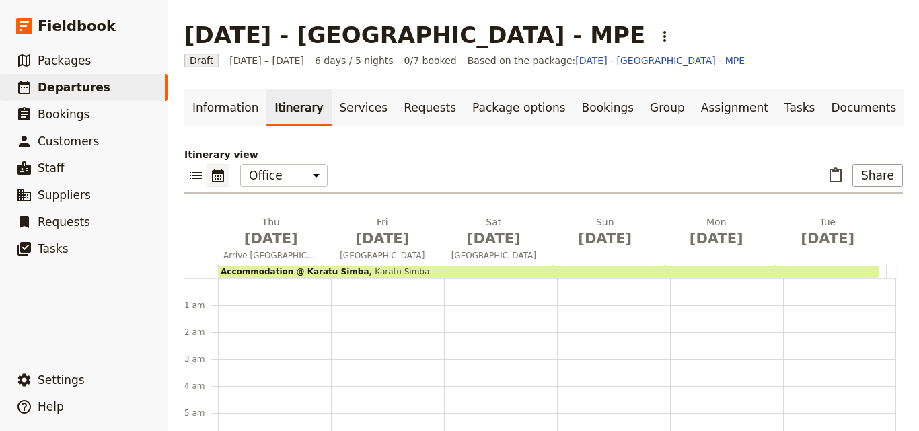
scroll to position [175, 0]
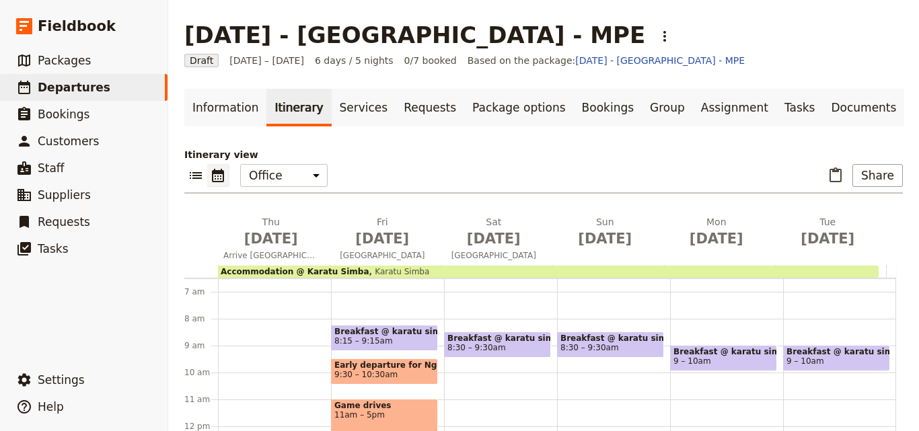
click at [408, 268] on div "Accommodation @ Karatu Simba Karatu Simba" at bounding box center [548, 272] width 661 height 12
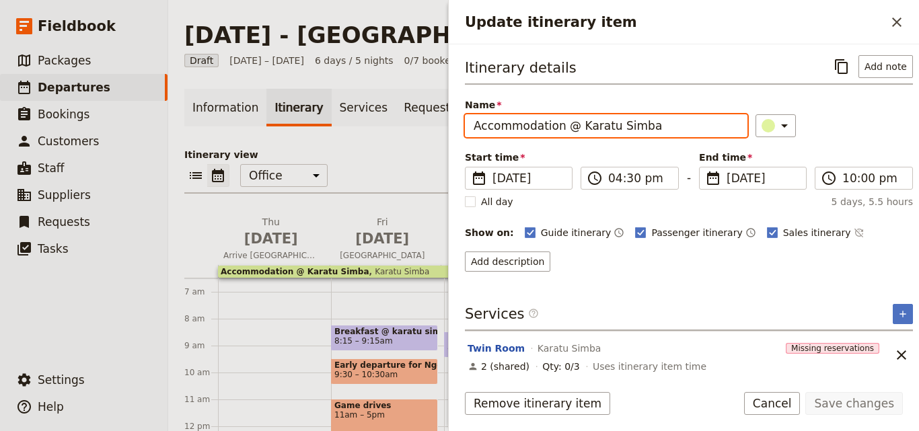
drag, startPoint x: 571, startPoint y: 126, endPoint x: 643, endPoint y: 134, distance: 72.4
click at [643, 134] on input "Accommodation @ Karatu Simba" at bounding box center [606, 125] width 283 height 23
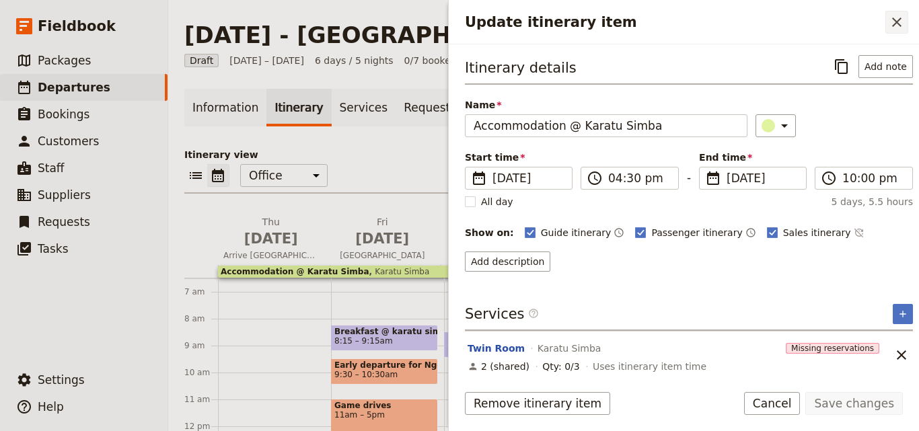
click at [905, 30] on button "​" at bounding box center [896, 22] width 23 height 23
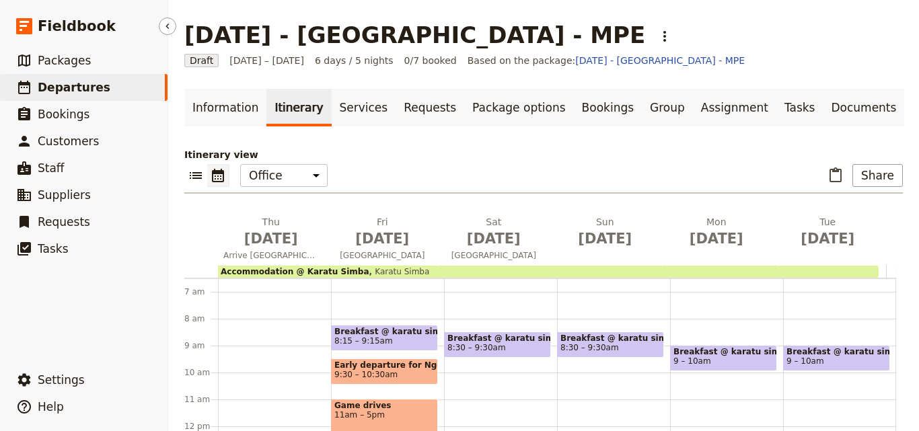
click at [150, 87] on link "​ Departures" at bounding box center [84, 87] width 168 height 27
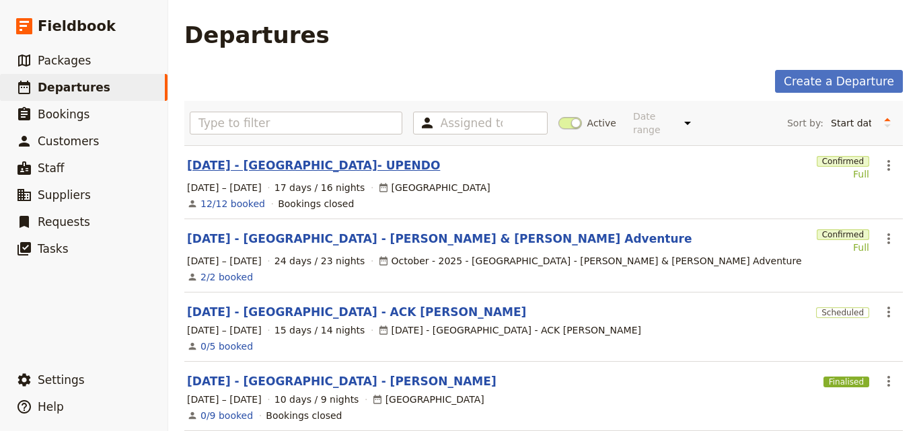
click at [258, 157] on link "[DATE] - [GEOGRAPHIC_DATA]- UPENDO" at bounding box center [313, 165] width 253 height 16
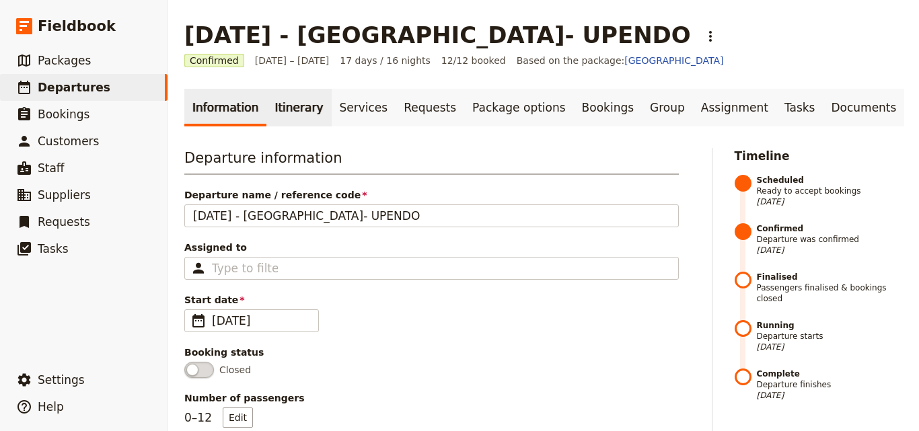
click at [283, 101] on link "Itinerary" at bounding box center [298, 108] width 65 height 38
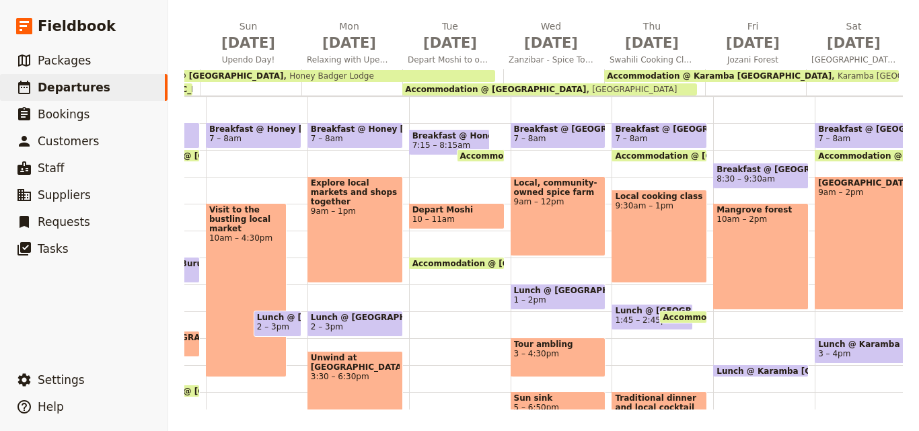
scroll to position [0, 926]
click at [461, 49] on span "[DATE]" at bounding box center [449, 43] width 85 height 20
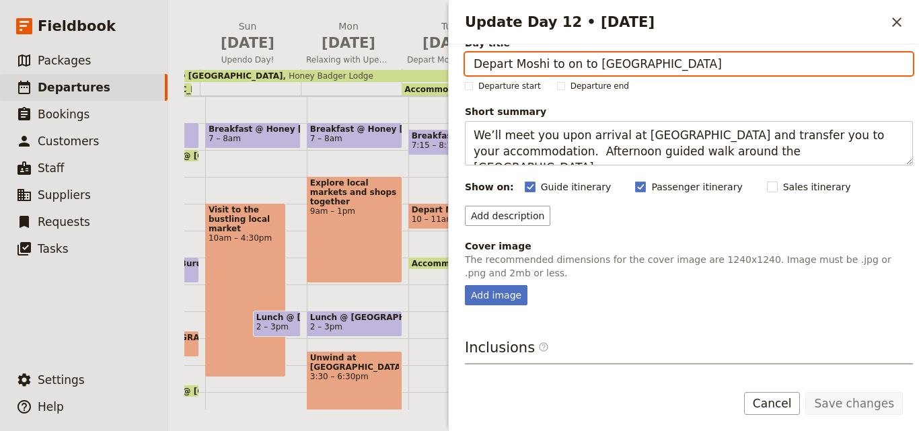
scroll to position [18, 0]
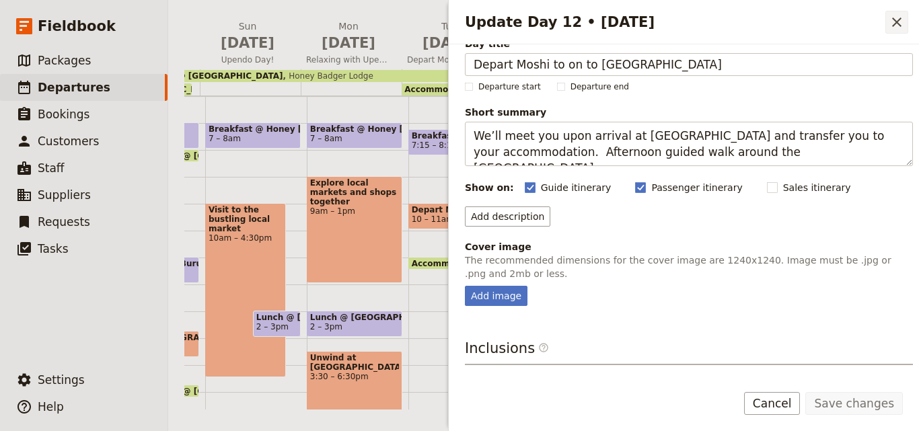
click at [895, 16] on icon "Close drawer" at bounding box center [897, 22] width 16 height 16
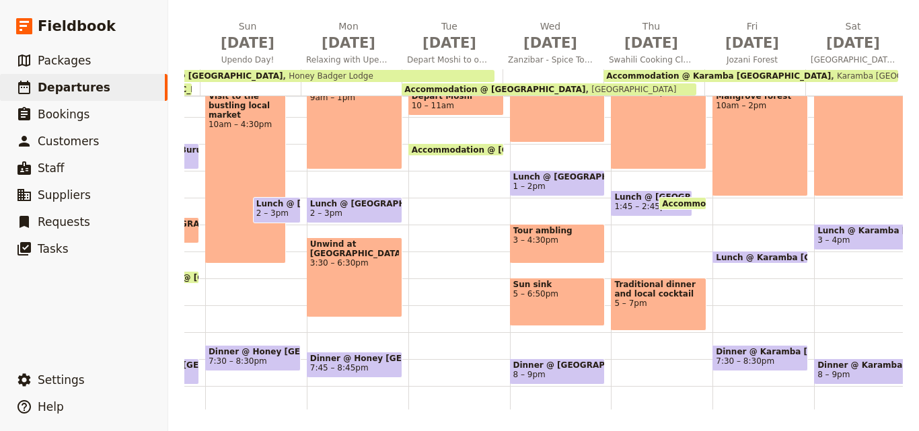
scroll to position [141, 0]
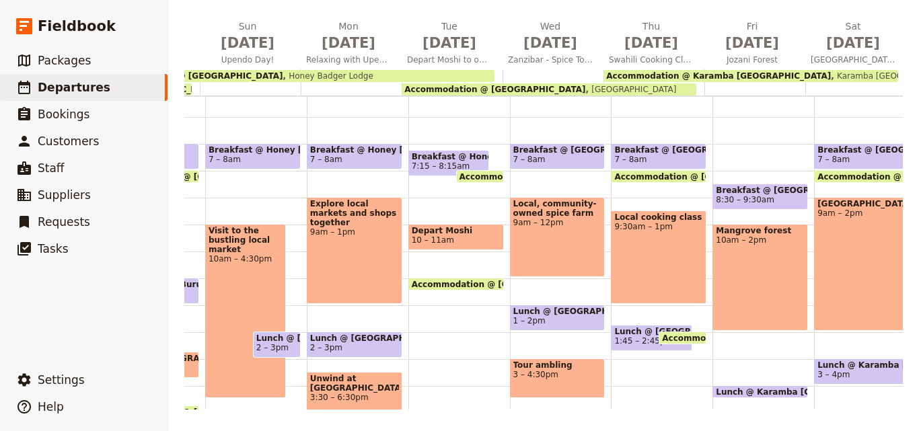
click at [459, 237] on span "10 – 11am" at bounding box center [456, 239] width 89 height 9
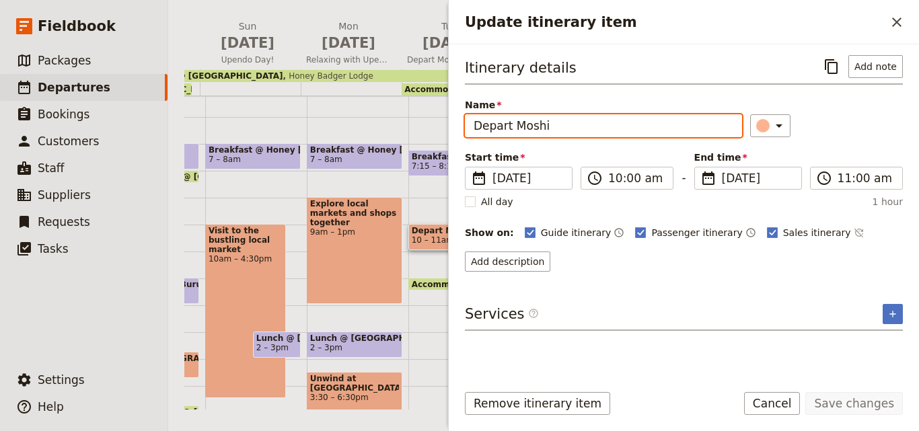
drag, startPoint x: 571, startPoint y: 131, endPoint x: 403, endPoint y: 104, distance: 170.3
click at [403, 104] on div "SEP 2025 - TANZANIA- UPENDO ​ Confirmed 19 Sep – 5 Oct 2025 17 days / 16 nights…" at bounding box center [543, 215] width 751 height 431
type input "a"
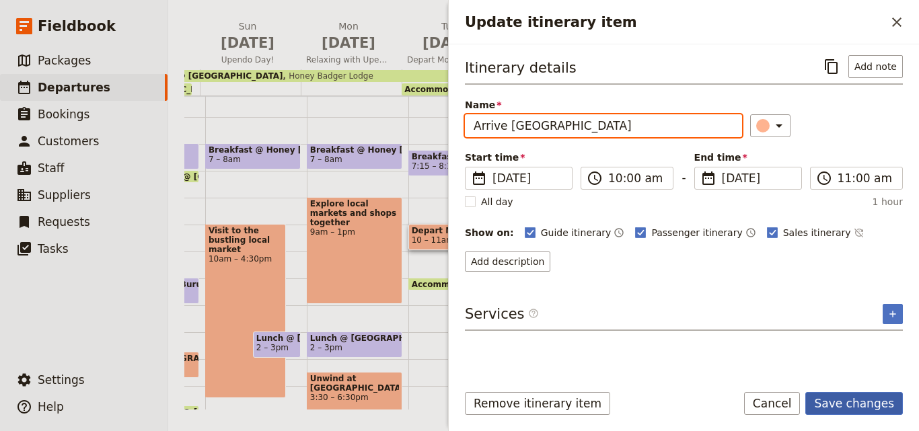
type input "Arrive Zanzibar"
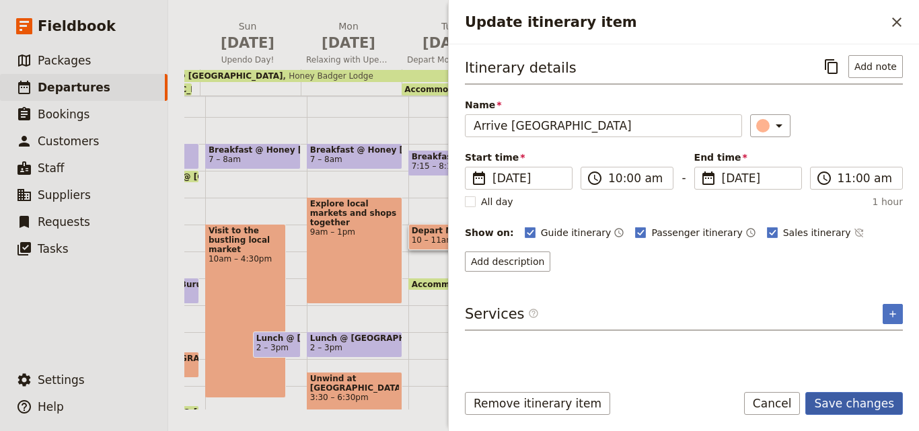
click at [860, 405] on button "Save changes" at bounding box center [854, 403] width 98 height 23
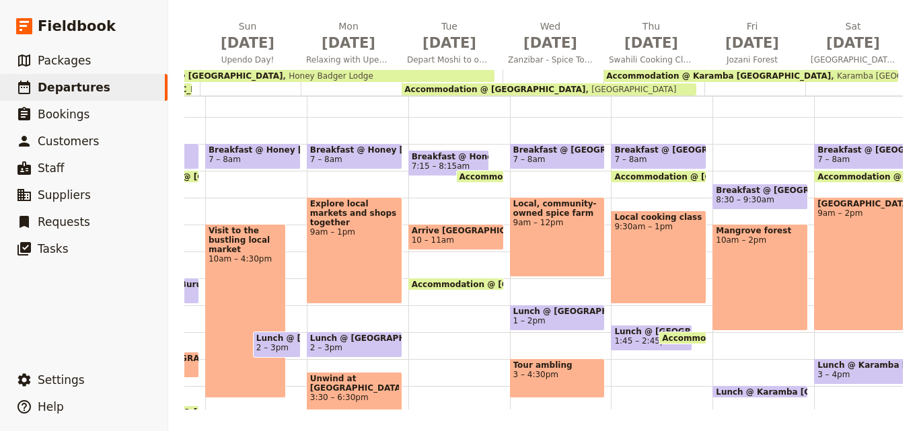
click at [444, 237] on span "10 – 11am" at bounding box center [456, 239] width 89 height 9
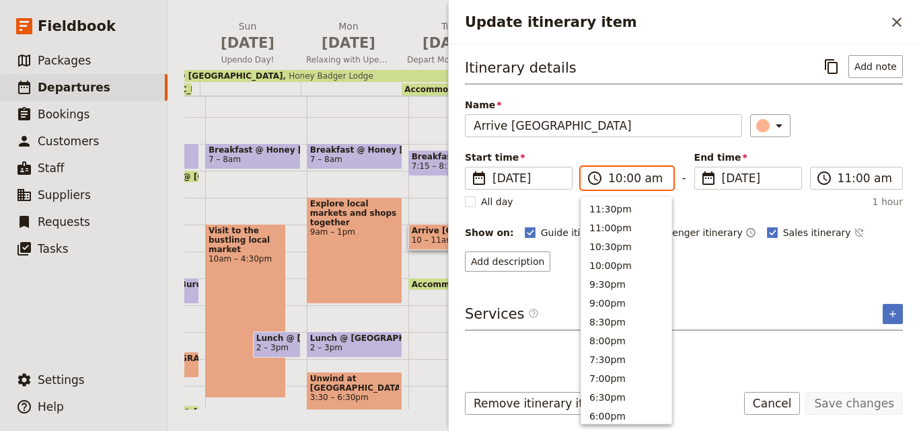
click at [616, 179] on input "10:00 am" at bounding box center [636, 178] width 57 height 16
click at [618, 240] on button "9:00am" at bounding box center [626, 244] width 90 height 19
type input "09:00 am"
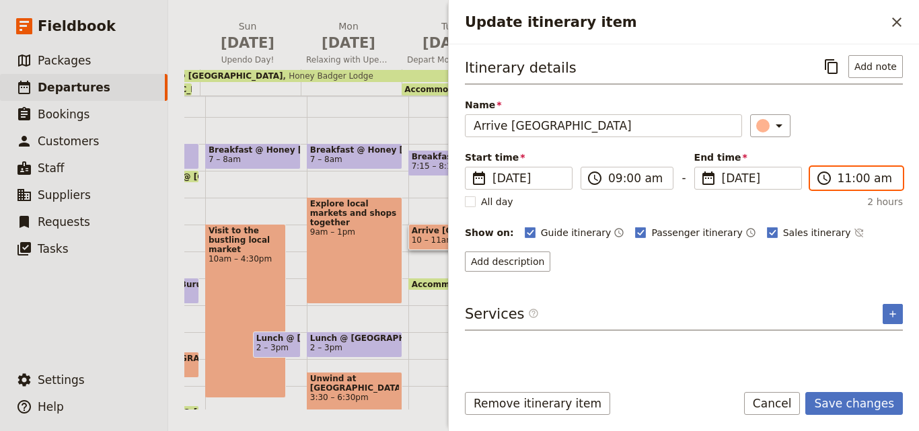
click at [849, 185] on input "11:00 am" at bounding box center [866, 178] width 57 height 16
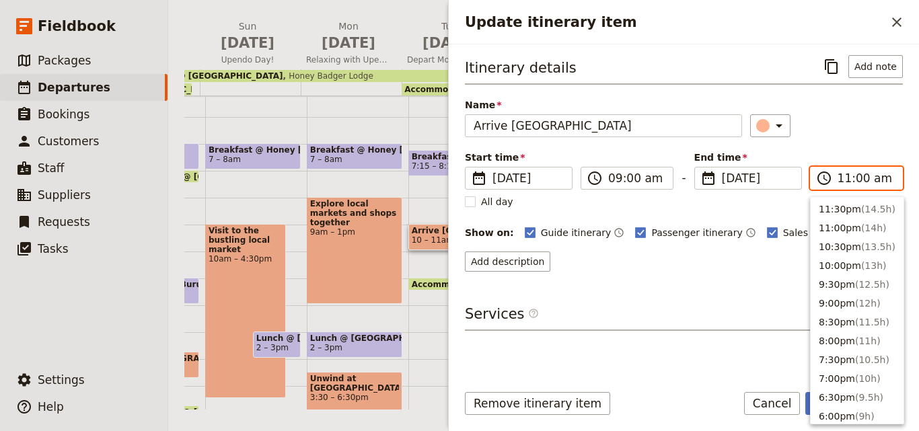
scroll to position [474, 0]
click at [844, 219] on button "10:30am ( 1.5h )" at bounding box center [857, 225] width 93 height 19
type input "10:30 am"
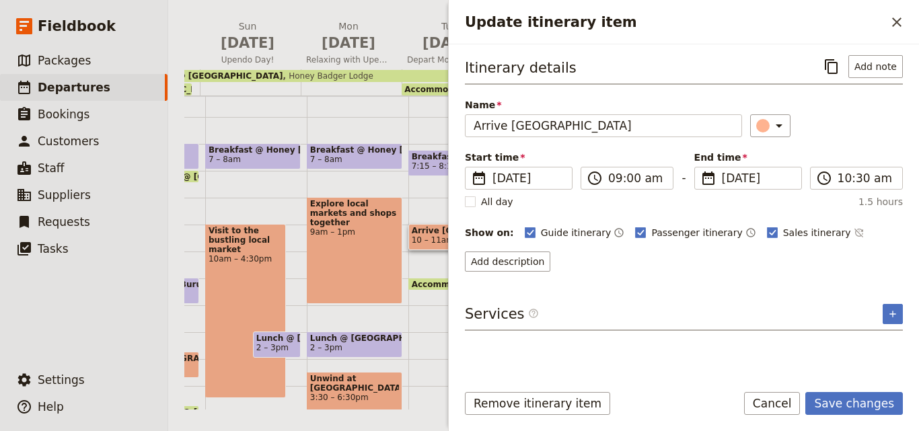
click at [860, 423] on div "Remove itinerary item Save changes Cancel" at bounding box center [684, 411] width 470 height 39
click at [855, 410] on button "Save changes" at bounding box center [854, 403] width 98 height 23
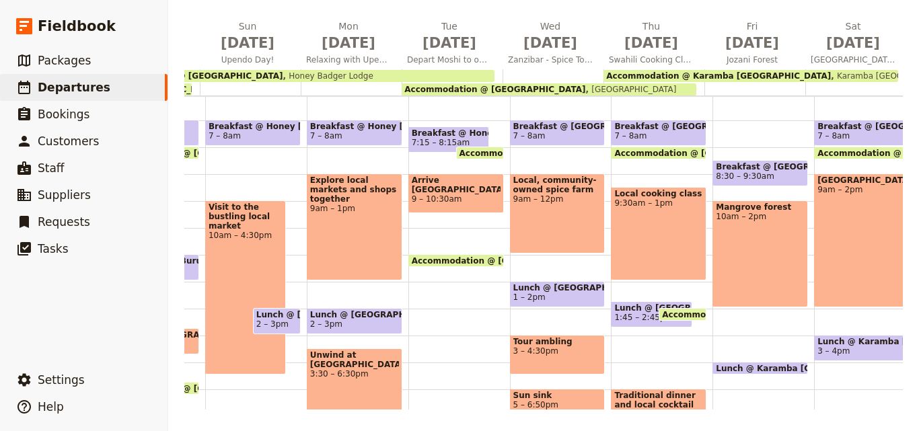
scroll to position [141, 0]
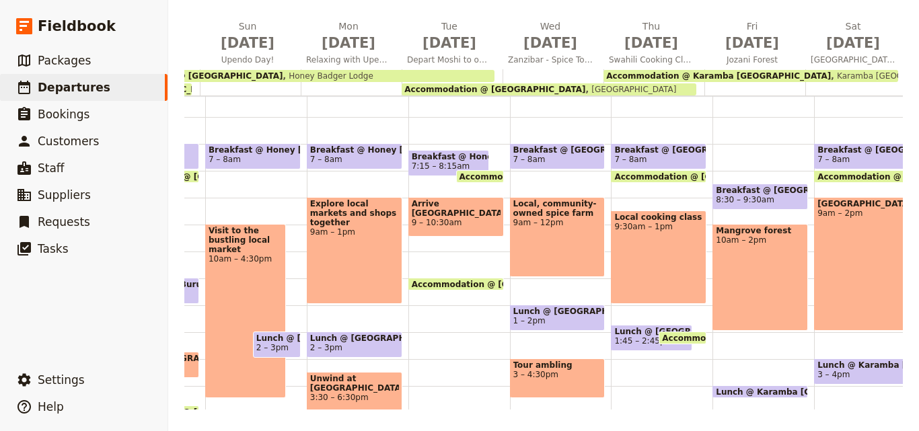
click at [437, 309] on div "Breakfast @ Honey Badger Lodge 7:15 – 8:15am Accommodation @ Honey Badger Lodge…" at bounding box center [459, 279] width 102 height 646
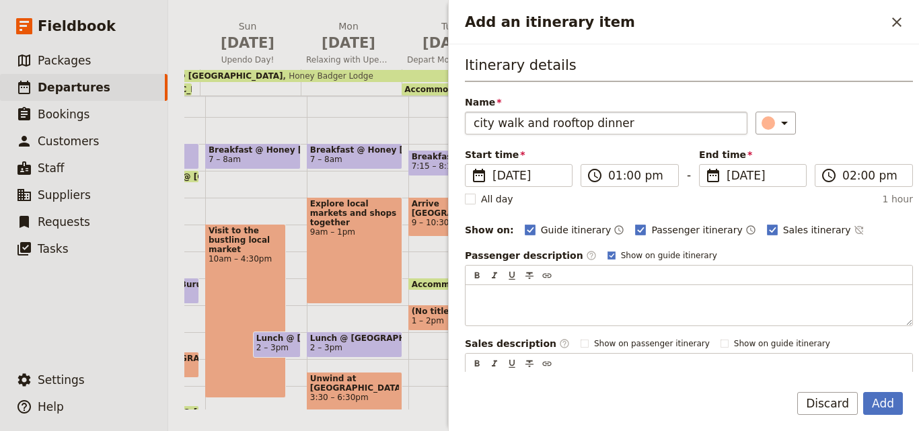
click at [478, 125] on input "city walk and rooftop dinner" at bounding box center [606, 123] width 283 height 23
drag, startPoint x: 521, startPoint y: 122, endPoint x: 621, endPoint y: 124, distance: 99.6
click at [621, 124] on input "City walk and rooftop dinner" at bounding box center [606, 123] width 283 height 23
type input "City walk"
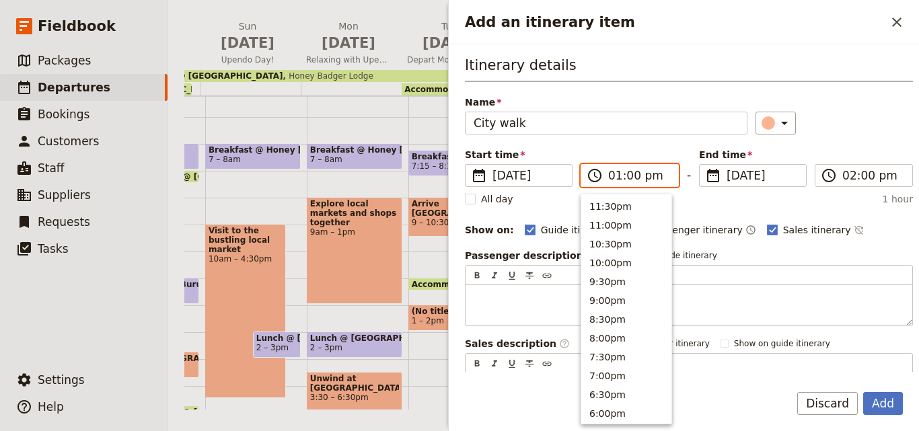
click at [614, 182] on input "01:00 pm" at bounding box center [639, 176] width 62 height 16
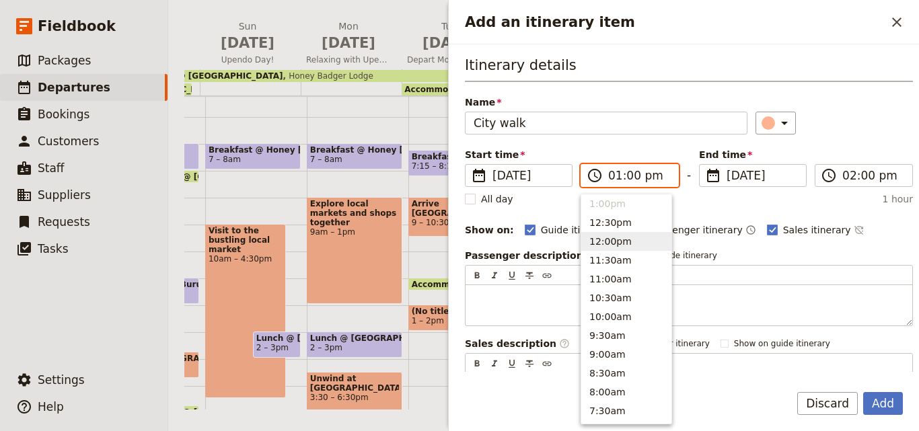
click at [617, 239] on button "12:00pm" at bounding box center [626, 241] width 90 height 19
type input "12:00 pm"
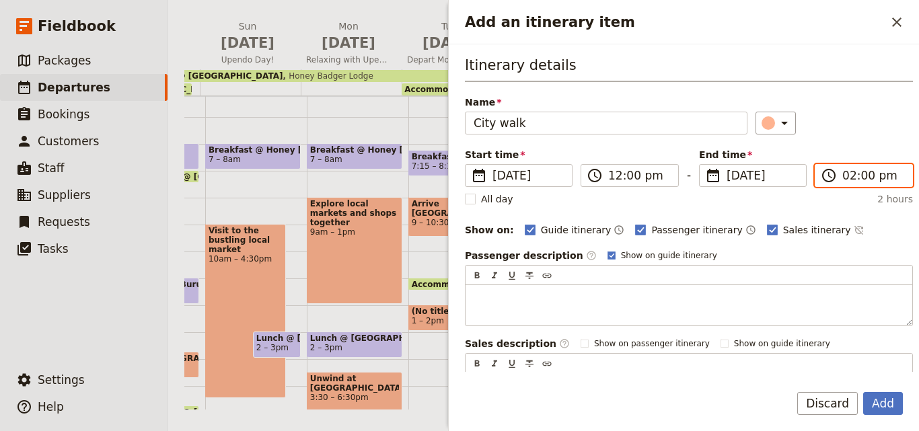
click at [844, 179] on input "02:00 pm" at bounding box center [873, 176] width 62 height 16
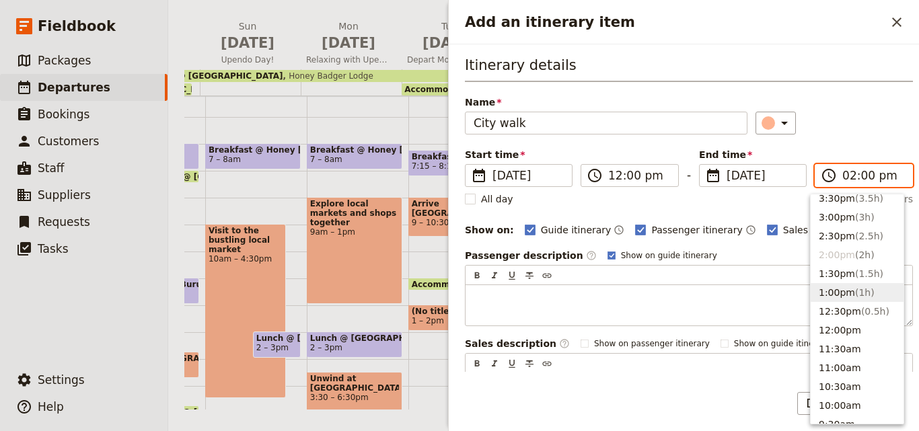
scroll to position [361, 0]
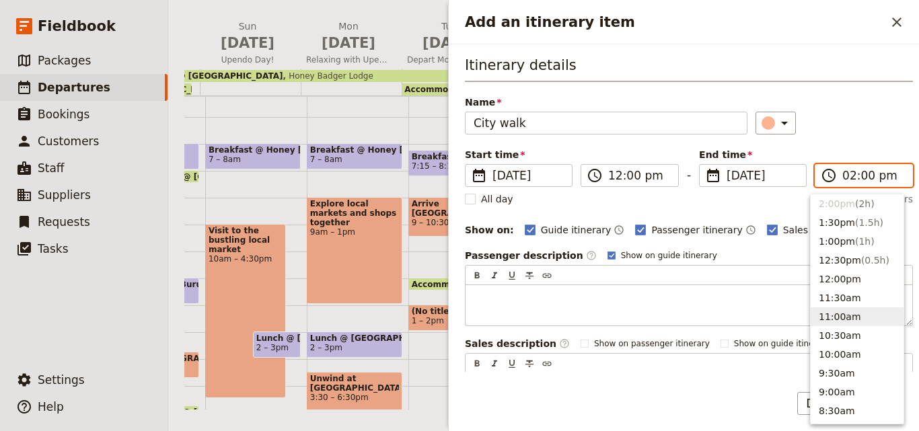
click at [823, 313] on button "11:00am" at bounding box center [857, 316] width 93 height 19
type input "11:00 am"
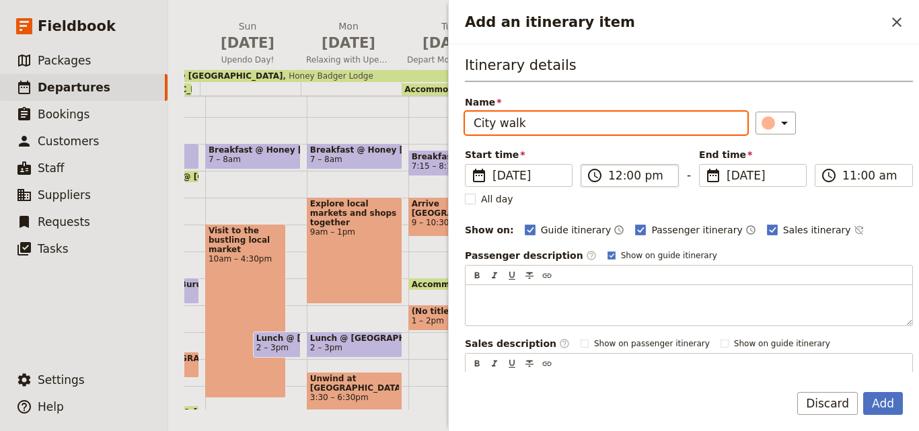
type input "11:00 am"
click at [612, 172] on input "11:00 am" at bounding box center [639, 176] width 62 height 16
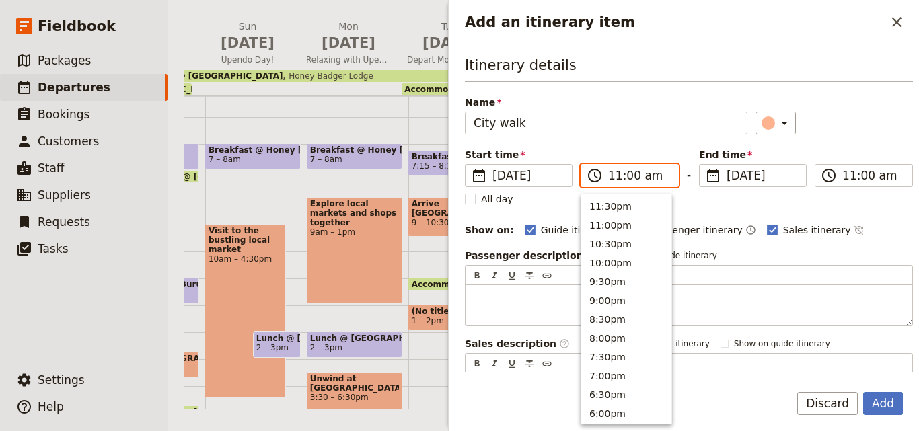
scroll to position [474, 0]
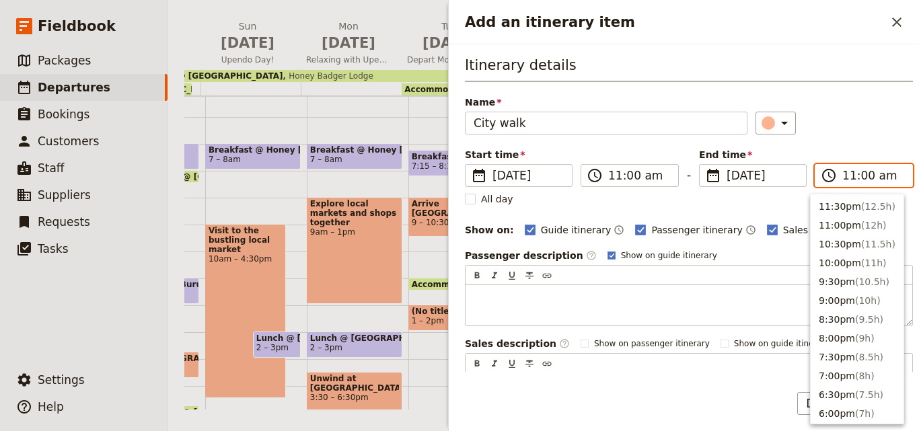
click at [842, 173] on input "11:00 am" at bounding box center [873, 176] width 62 height 16
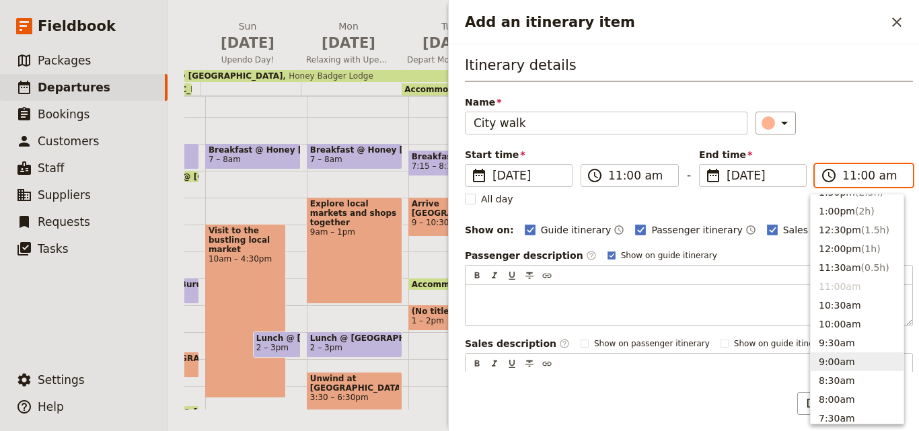
scroll to position [339, 0]
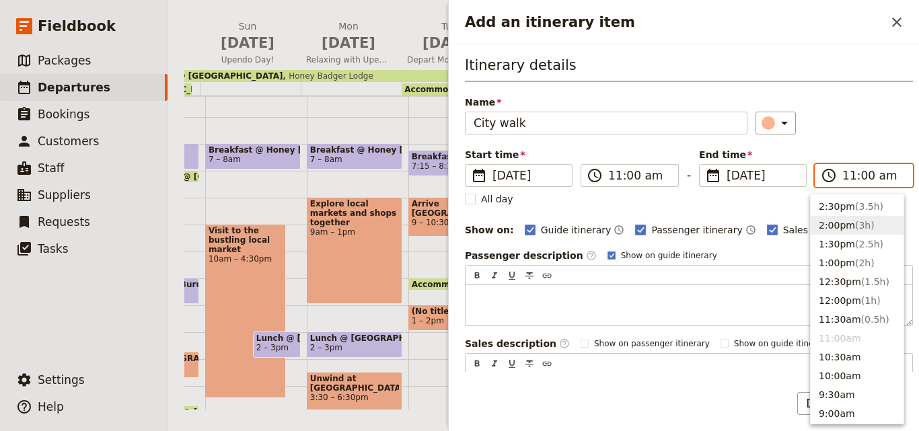
click at [832, 219] on button "2:00pm ( 3h )" at bounding box center [857, 225] width 93 height 19
type input "02:00 pm"
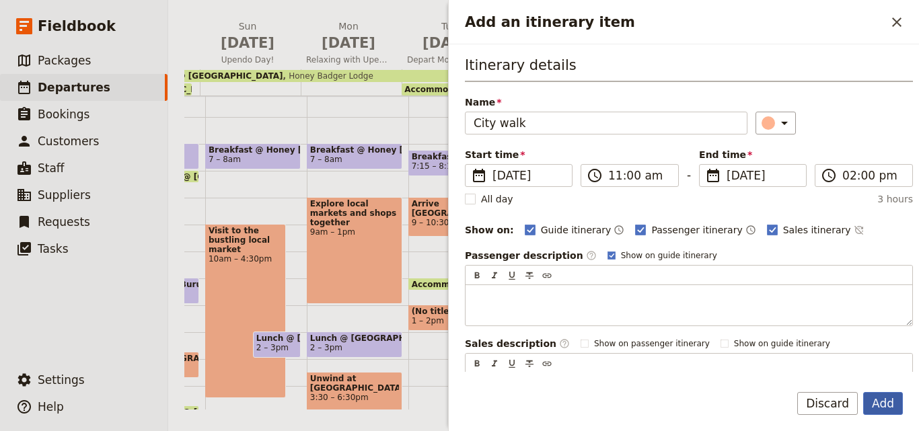
click at [893, 403] on button "Add" at bounding box center [883, 403] width 40 height 23
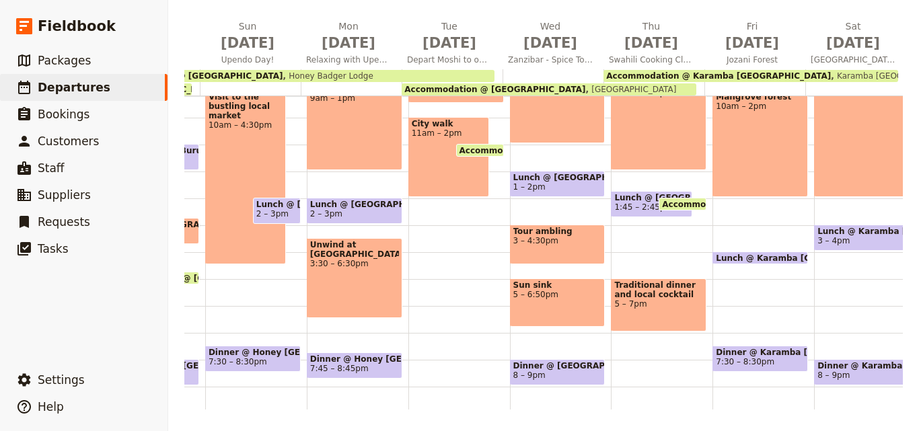
scroll to position [275, 0]
click at [431, 224] on div "Breakfast @ Honey Badger Lodge 7:15 – 8:15am Accommodation @ Honey Badger Lodge…" at bounding box center [459, 144] width 102 height 646
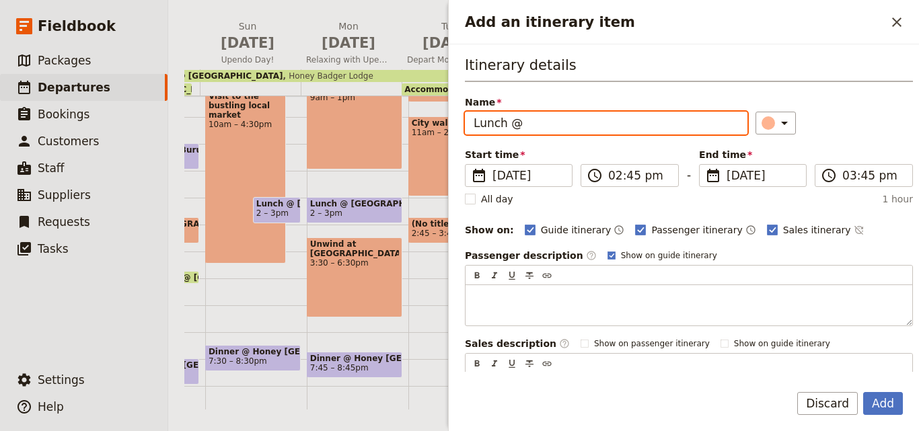
paste input "[GEOGRAPHIC_DATA]"
type input "Lunch @ Tembo House Hotel"
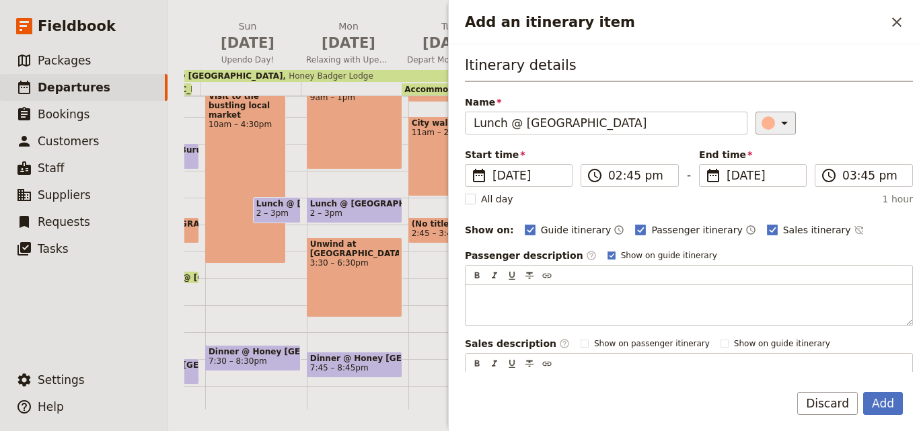
click at [761, 122] on div "Add an itinerary item" at bounding box center [767, 122] width 13 height 13
click at [770, 182] on div "button" at bounding box center [770, 183] width 13 height 13
click at [887, 402] on button "Add" at bounding box center [883, 403] width 40 height 23
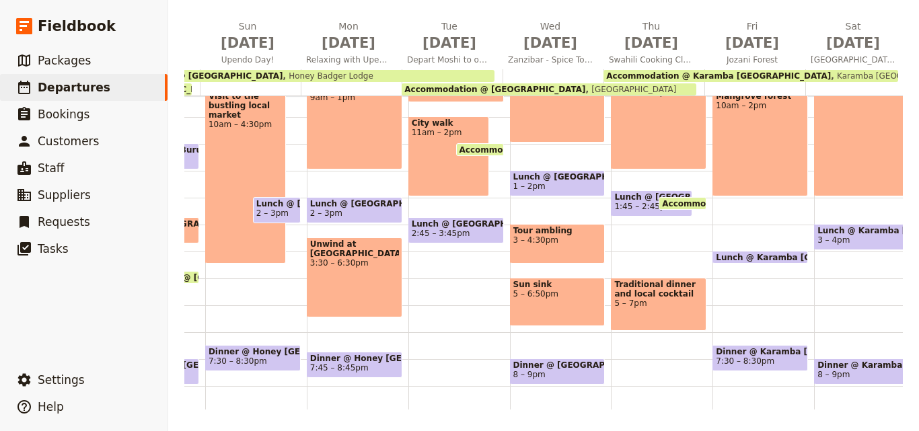
click at [434, 225] on span "Lunch @ Tembo House Hotel" at bounding box center [456, 223] width 89 height 9
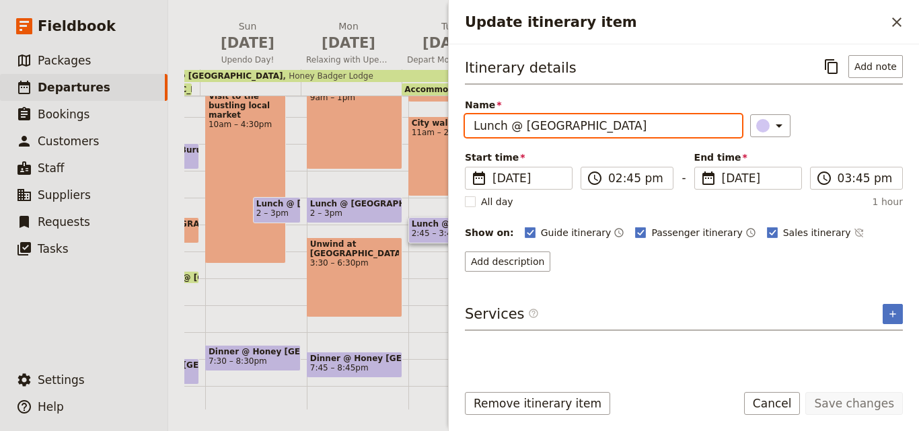
drag, startPoint x: 638, startPoint y: 122, endPoint x: 545, endPoint y: 98, distance: 96.8
click at [458, 115] on div "Itinerary details ​ Add note Name Lunch @ Tembo House Hotel ​ Start time ​ 30 S…" at bounding box center [684, 208] width 470 height 328
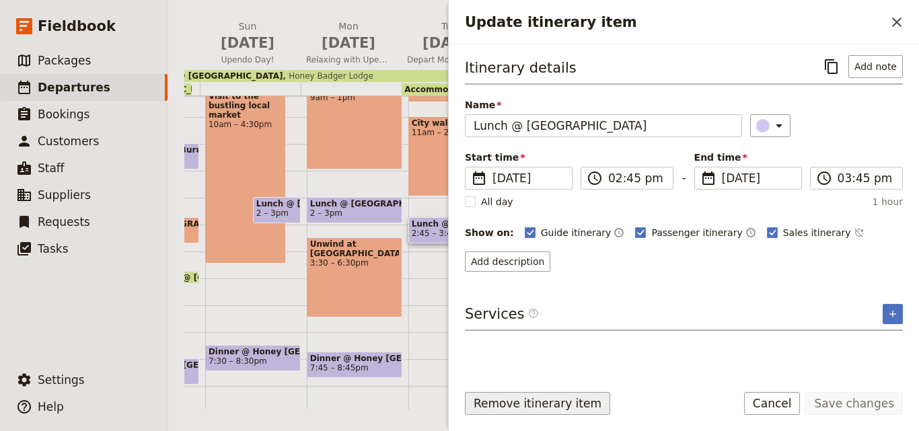
click at [560, 404] on button "Remove itinerary item" at bounding box center [537, 403] width 145 height 23
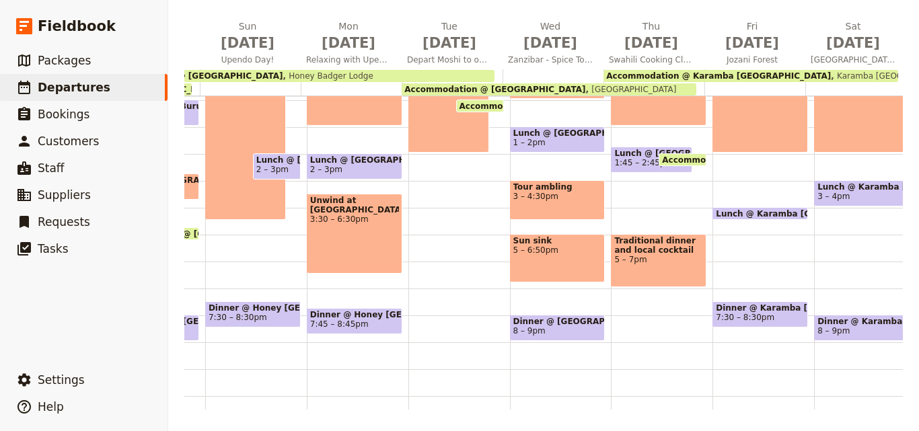
scroll to position [342, 0]
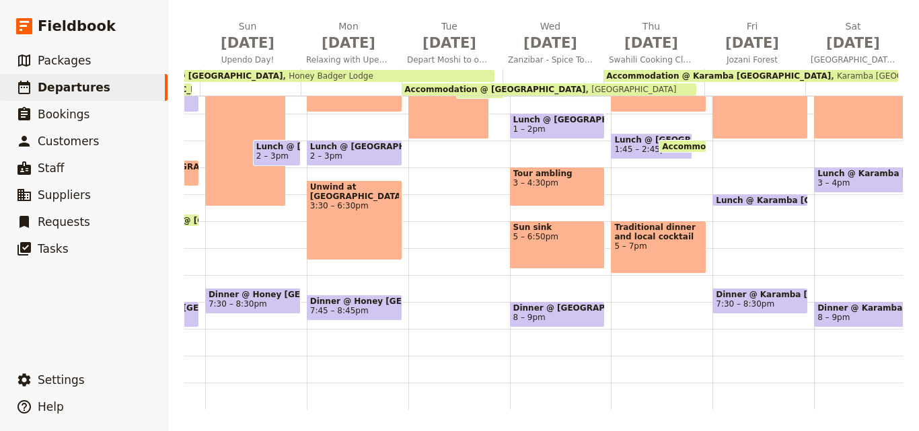
click at [447, 290] on div "Breakfast @ Honey Badger Lodge 7:15 – 8:15am Accommodation @ Honey Badger Lodge…" at bounding box center [459, 87] width 102 height 646
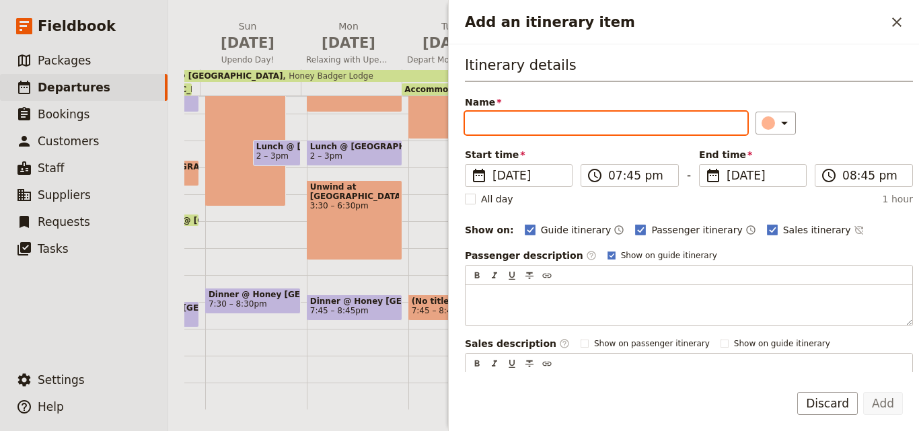
paste input "rooftop dinner"
click at [482, 123] on input "rooftop dinner" at bounding box center [606, 123] width 283 height 23
type input "Rooftop dinner"
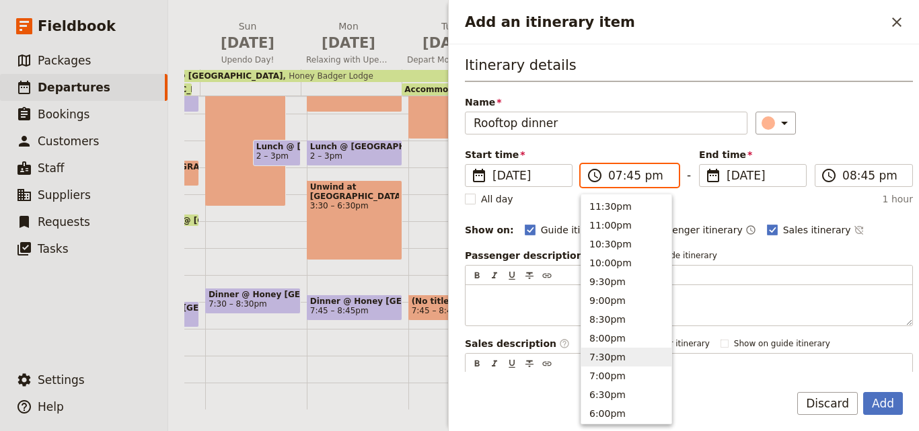
click at [616, 178] on input "07:45 pm" at bounding box center [639, 176] width 62 height 16
click at [611, 335] on button "8:00pm" at bounding box center [626, 338] width 90 height 19
type input "08:00 pm"
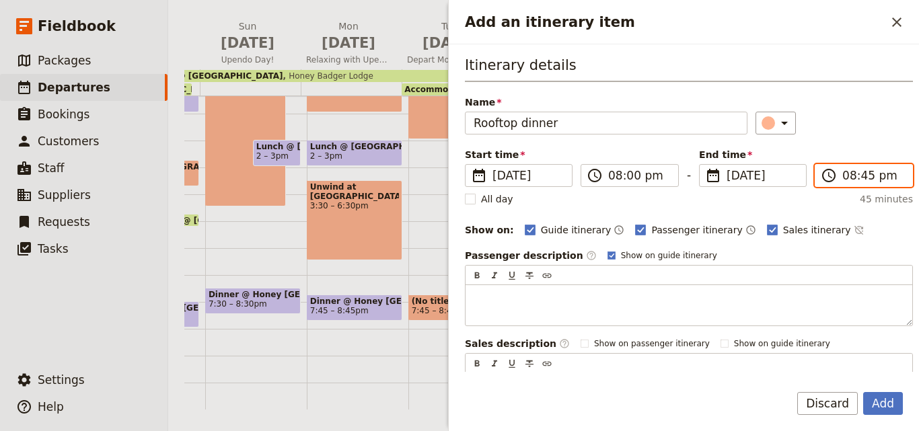
click at [850, 174] on input "08:45 pm" at bounding box center [873, 176] width 62 height 16
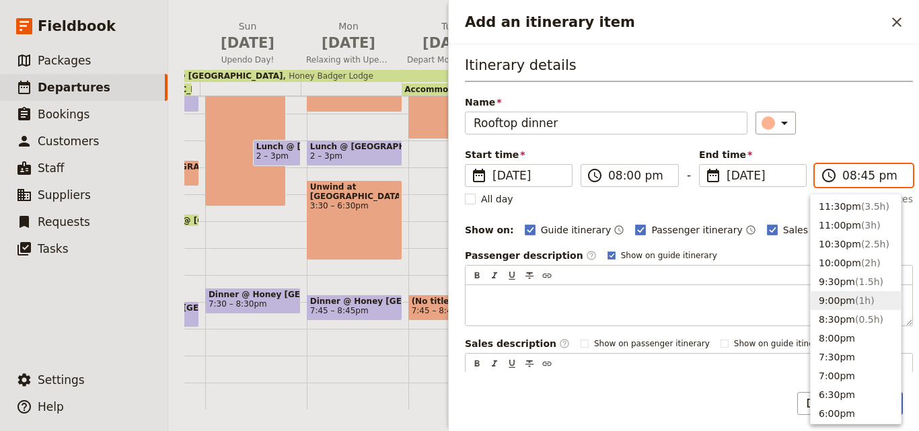
click at [864, 305] on span "( 1h )" at bounding box center [865, 300] width 20 height 11
type input "09:00 pm"
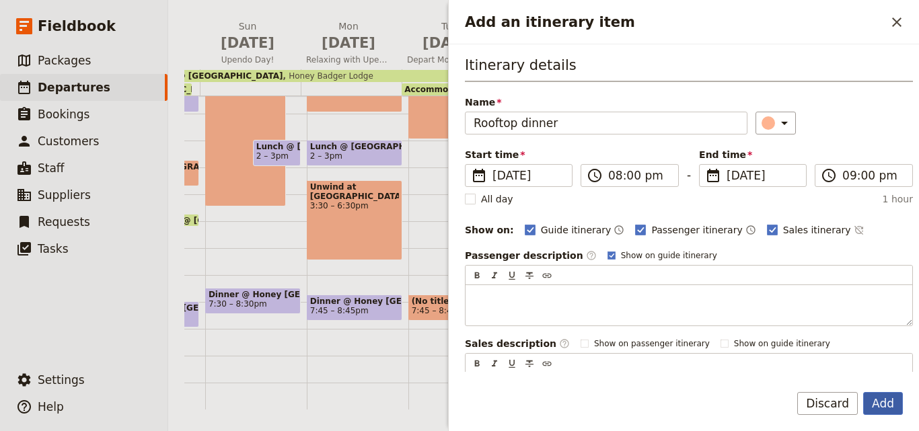
click at [880, 410] on button "Add" at bounding box center [883, 403] width 40 height 23
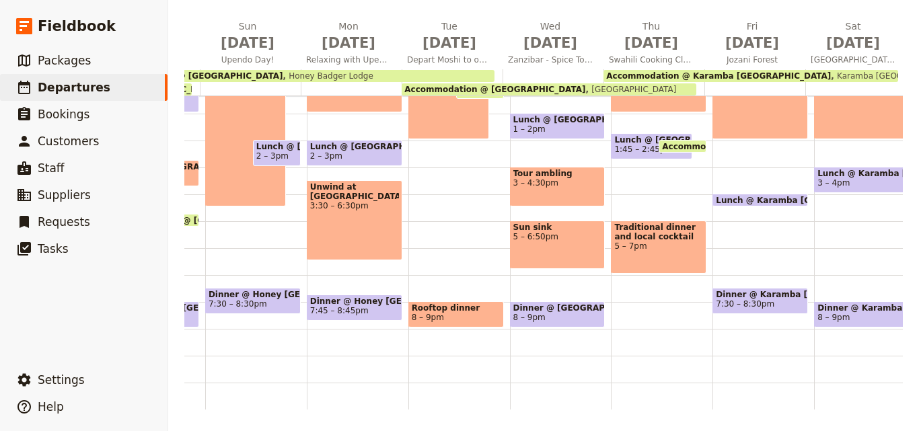
click at [453, 303] on span "Rooftop dinner" at bounding box center [456, 307] width 89 height 9
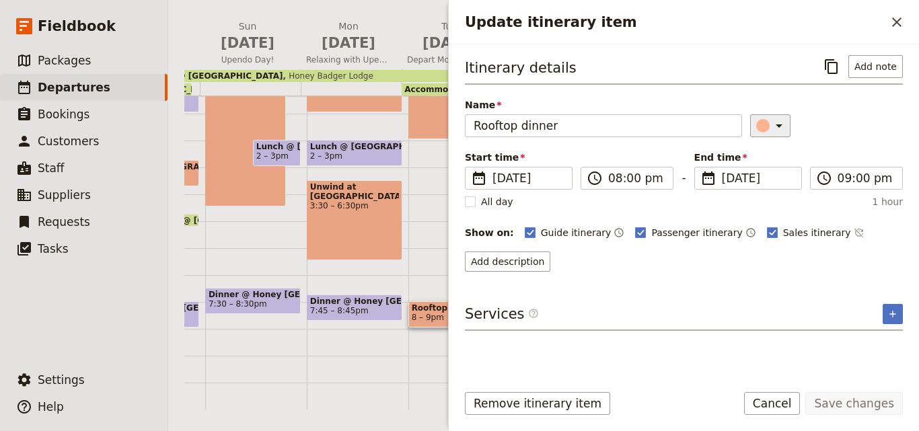
click at [756, 130] on div "Update itinerary item" at bounding box center [762, 125] width 13 height 13
click at [768, 186] on div "button" at bounding box center [770, 186] width 13 height 13
drag, startPoint x: 868, startPoint y: 414, endPoint x: 870, endPoint y: 397, distance: 16.9
click at [870, 398] on button "Save changes" at bounding box center [854, 403] width 98 height 23
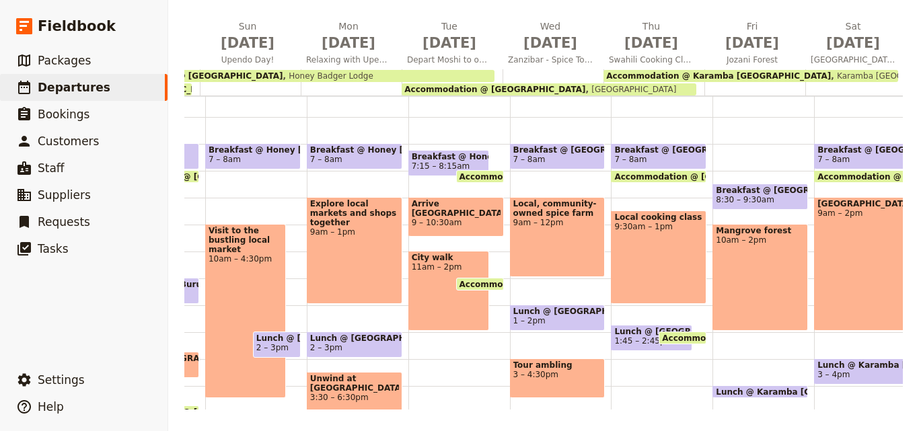
scroll to position [208, 0]
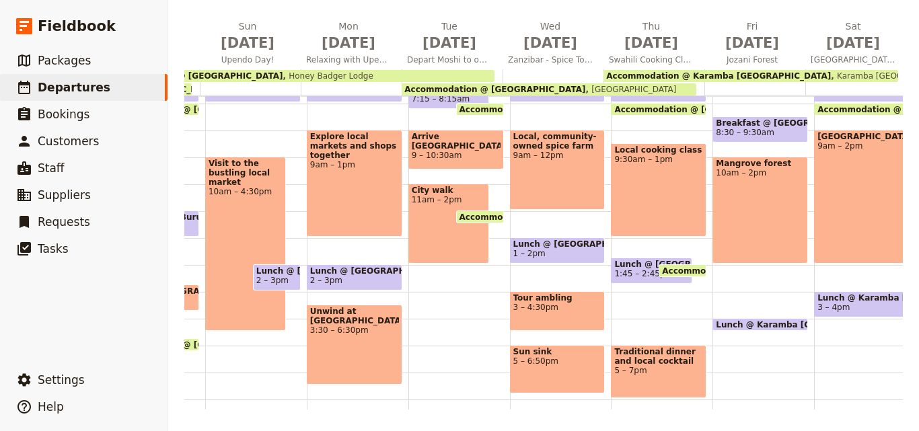
click at [525, 305] on span "3 – 4:30pm" at bounding box center [557, 307] width 89 height 9
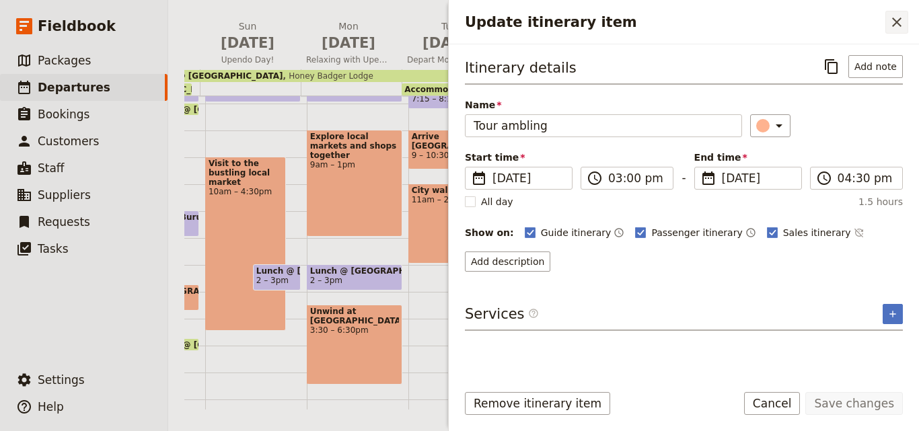
click at [898, 20] on icon "Close drawer" at bounding box center [896, 21] width 9 height 9
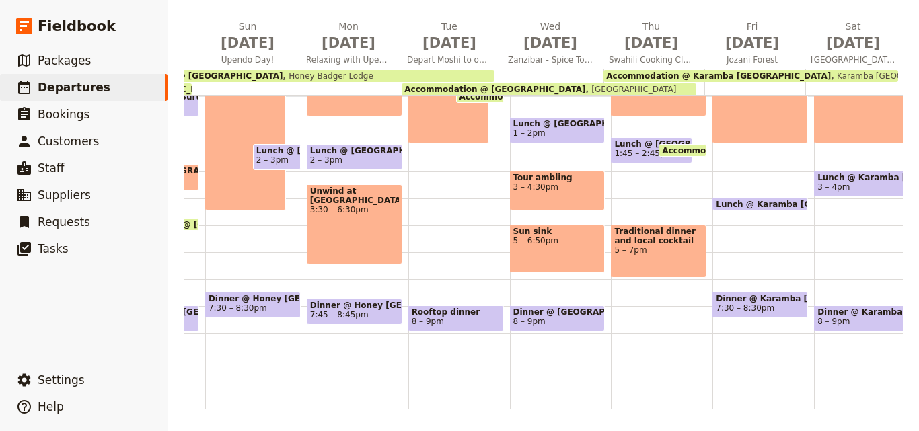
scroll to position [342, 0]
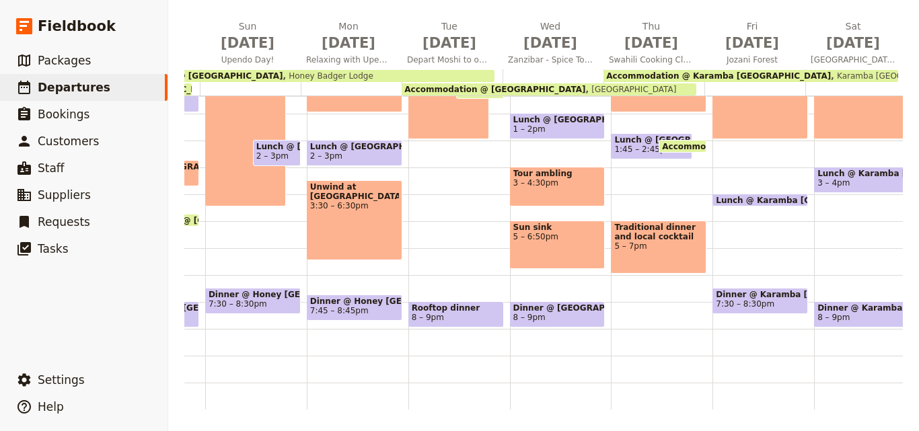
click at [558, 232] on div "Sun sink 5 – 6:50pm" at bounding box center [558, 245] width 96 height 48
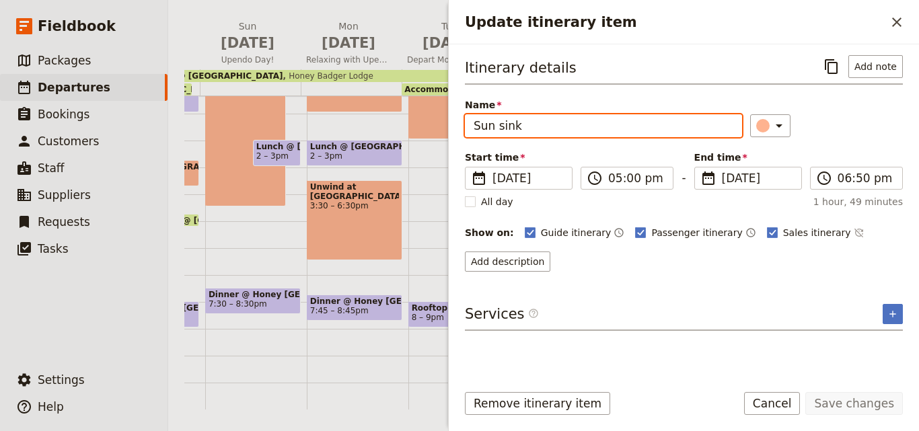
drag, startPoint x: 595, startPoint y: 127, endPoint x: 453, endPoint y: 133, distance: 142.1
click at [453, 133] on div "Itinerary details ​ Add note Name Sun sink ​ Start time ​ 1 Oct 2025 01/10/2025…" at bounding box center [684, 208] width 470 height 328
paste input "sunset Dhouw"
type input "sunset Dhouw"
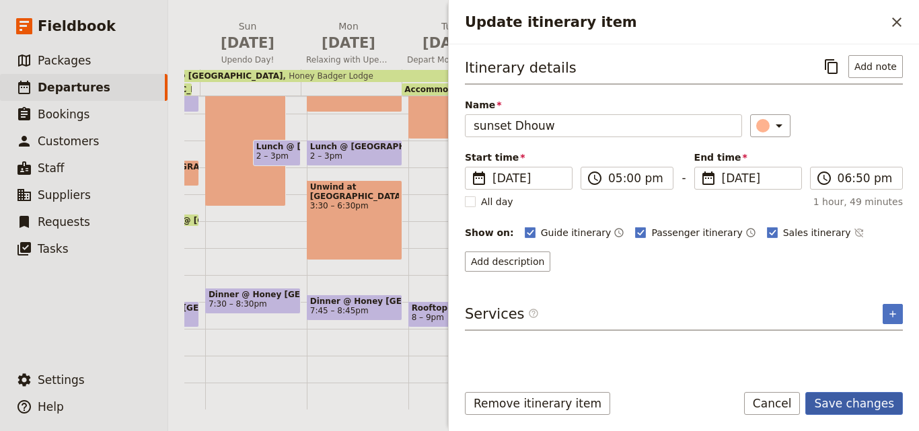
click at [864, 408] on button "Save changes" at bounding box center [854, 403] width 98 height 23
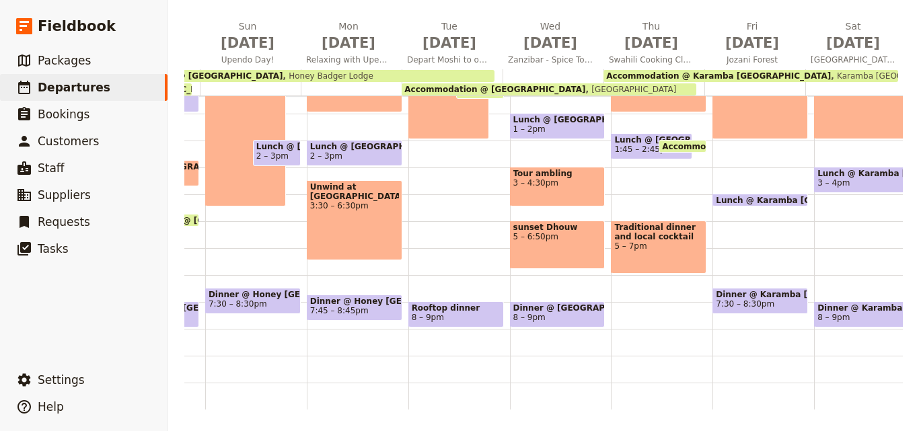
click at [583, 182] on div "Tour ambling 3 – 4:30pm" at bounding box center [558, 187] width 96 height 40
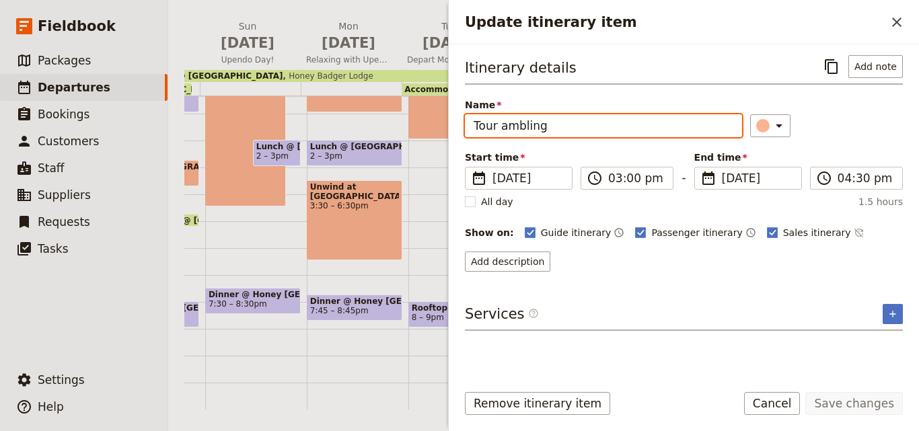
drag, startPoint x: 597, startPoint y: 126, endPoint x: 407, endPoint y: 126, distance: 189.7
click at [407, 126] on div "SEP 2025 - TANZANIA- UPENDO ​ Confirmed 19 Sep – 5 Oct 2025 17 days / 16 nights…" at bounding box center [543, 215] width 751 height 431
paste input "forodhani market"
click at [480, 124] on input "forodhani market" at bounding box center [603, 125] width 277 height 23
type input "Forodhani market"
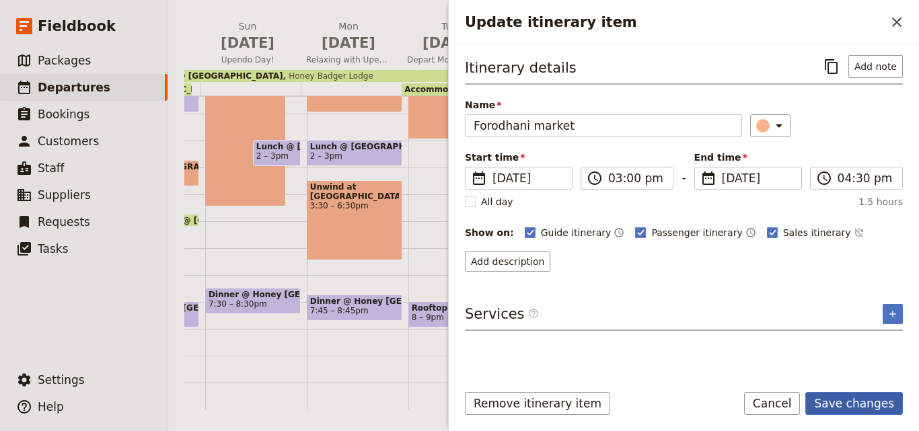
click at [869, 397] on button "Save changes" at bounding box center [854, 403] width 98 height 23
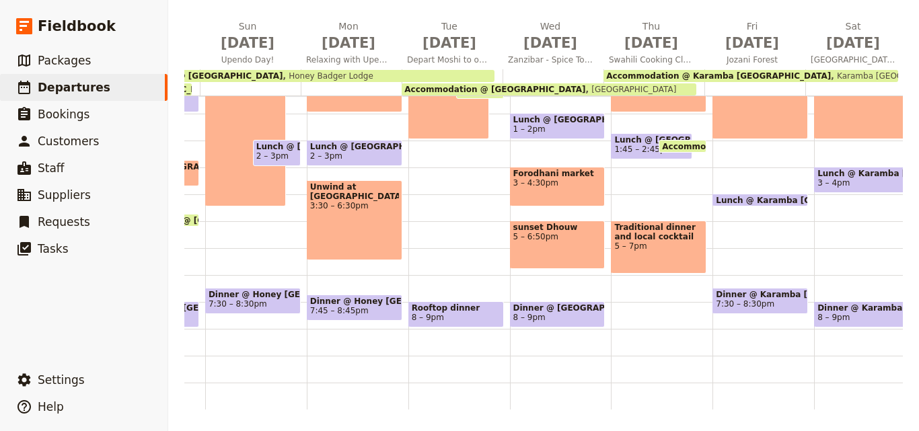
click at [663, 244] on div "Traditional dinner and local cocktail 5 – 7pm" at bounding box center [659, 247] width 96 height 53
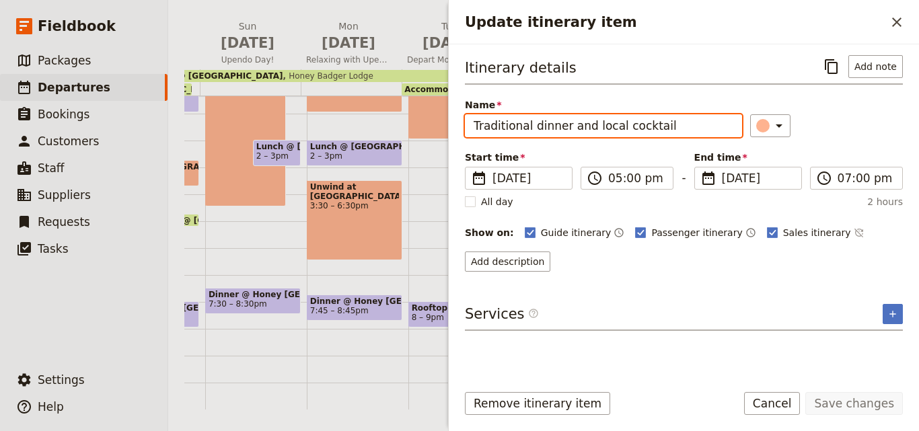
drag, startPoint x: 687, startPoint y: 131, endPoint x: 409, endPoint y: 132, distance: 277.8
click at [409, 132] on div "SEP 2025 - TANZANIA- UPENDO ​ Confirmed 19 Sep – 5 Oct 2025 17 days / 16 nights…" at bounding box center [543, 215] width 751 height 431
paste input "transfer to coast."
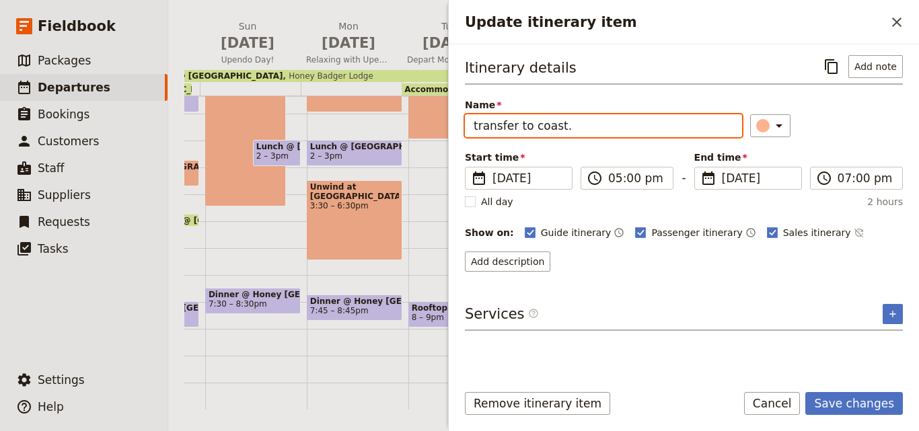
click at [478, 128] on input "transfer to coast." at bounding box center [603, 125] width 277 height 23
type input "Transfer to coast."
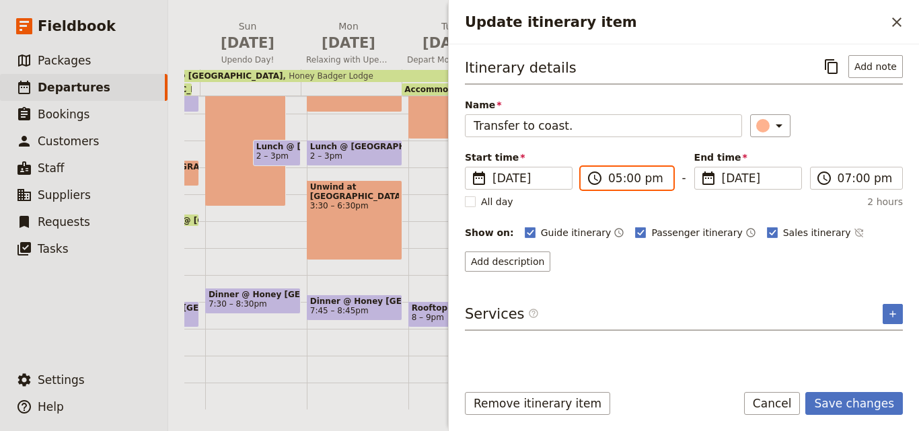
click at [614, 182] on input "05:00 pm" at bounding box center [636, 178] width 57 height 16
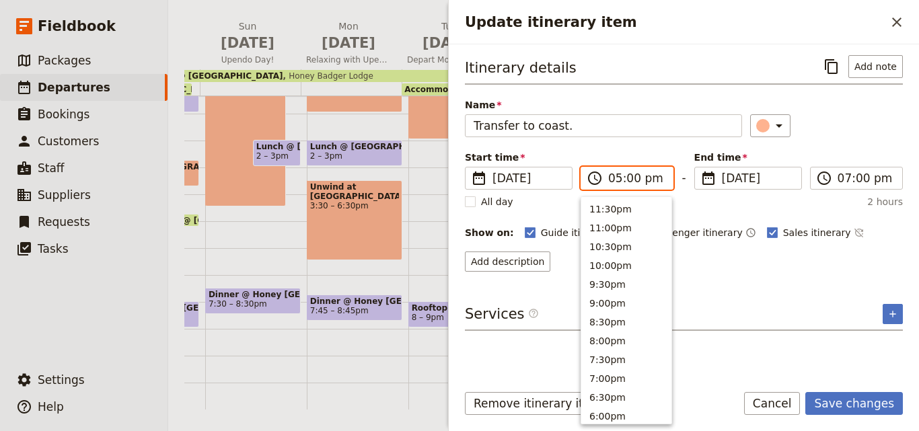
scroll to position [248, 0]
click at [603, 237] on button "4:00pm" at bounding box center [626, 244] width 90 height 19
type input "04:00 pm"
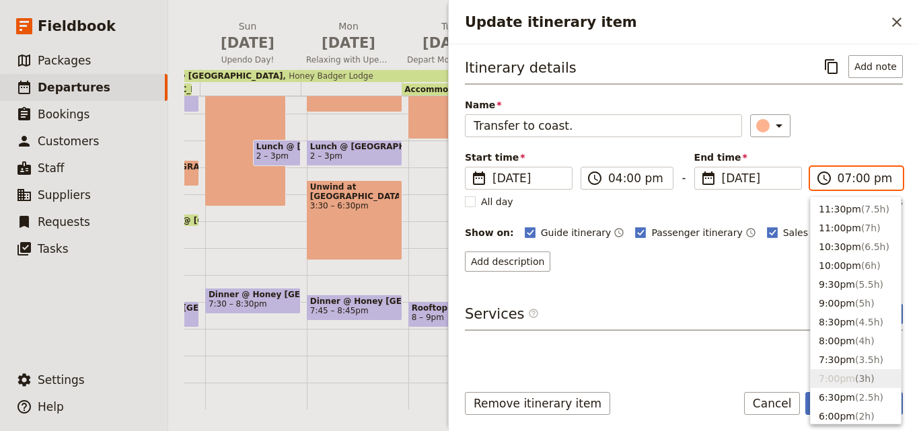
click at [847, 180] on input "07:00 pm" at bounding box center [866, 178] width 57 height 16
click at [843, 297] on button "5:30pm ( 1.5h )" at bounding box center [856, 300] width 90 height 19
type input "05:30 pm"
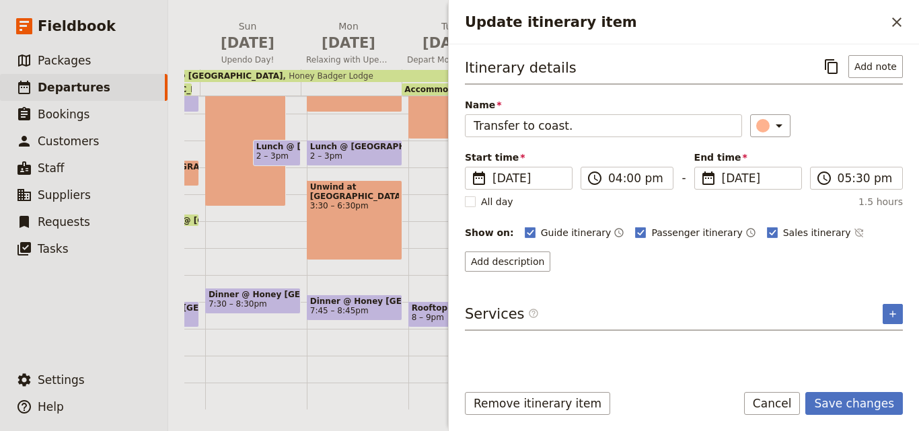
click at [856, 418] on div "Remove itinerary item Save changes Cancel" at bounding box center [684, 411] width 470 height 39
click at [842, 405] on button "Save changes" at bounding box center [854, 403] width 98 height 23
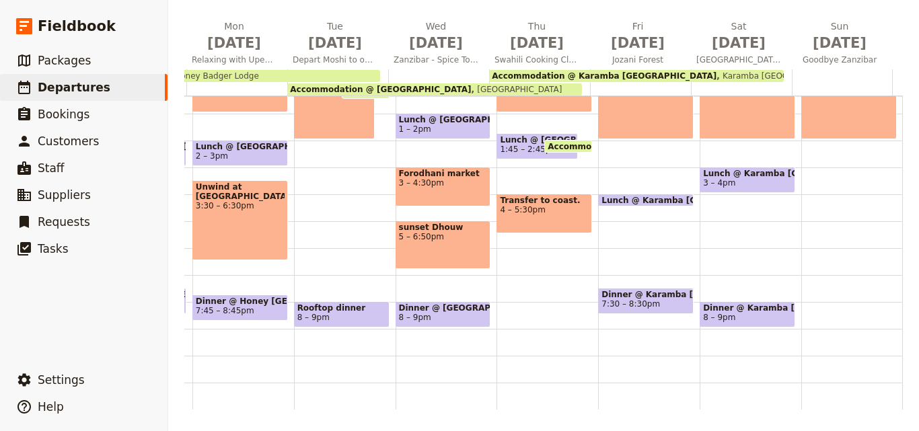
scroll to position [0, 1057]
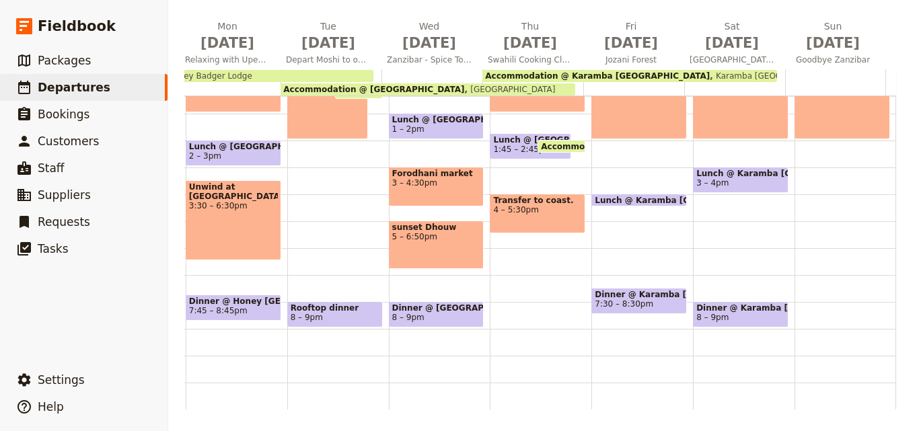
click at [622, 308] on span at bounding box center [639, 310] width 94 height 5
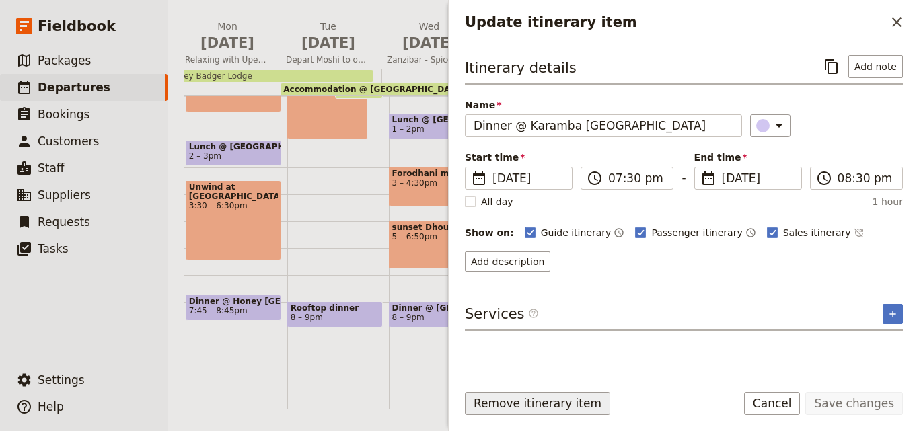
click at [577, 410] on button "Remove itinerary item" at bounding box center [537, 403] width 145 height 23
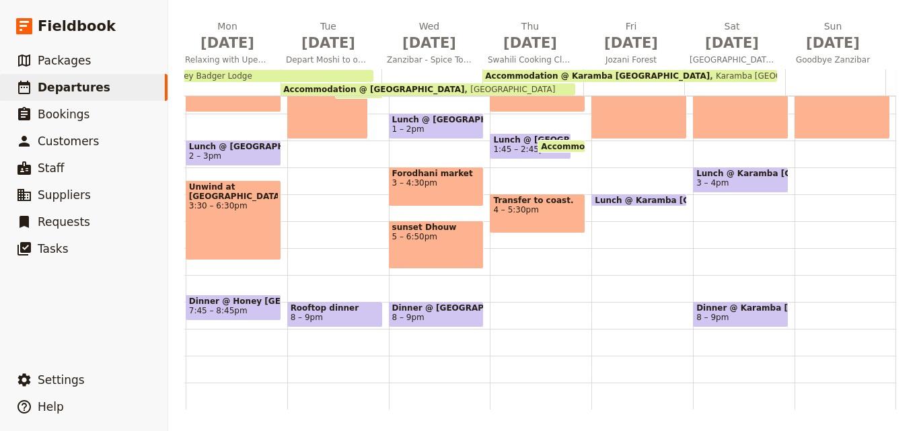
click at [749, 313] on span "8 – 9pm" at bounding box center [740, 317] width 89 height 9
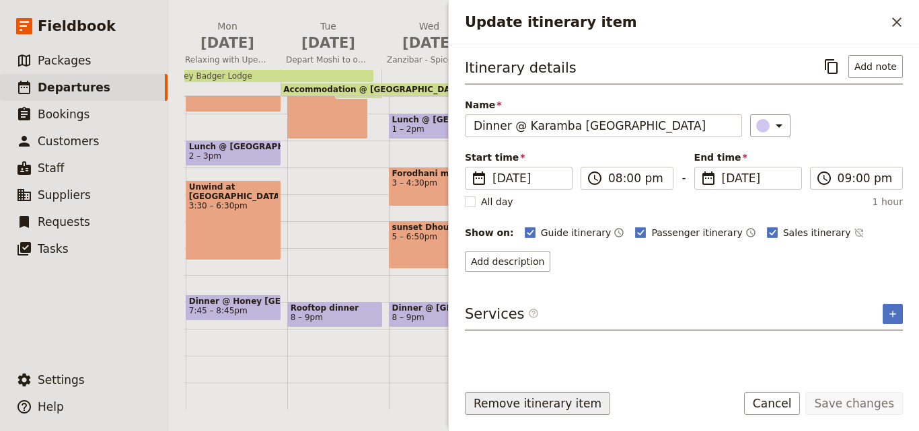
click at [545, 405] on button "Remove itinerary item" at bounding box center [537, 403] width 145 height 23
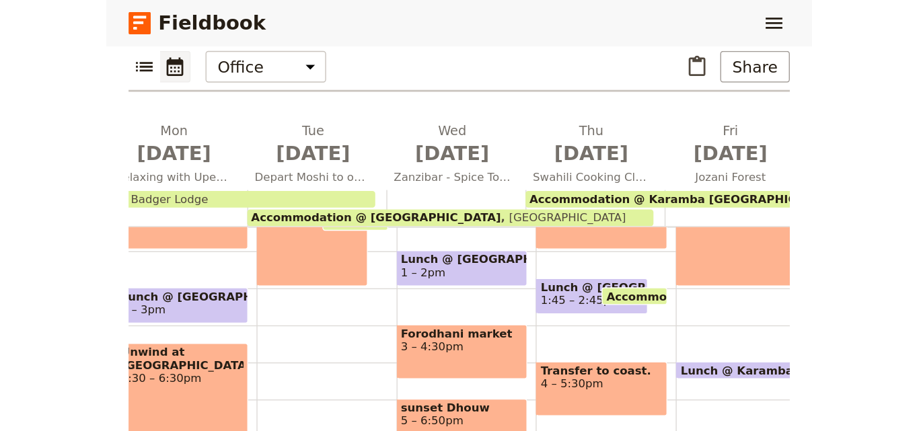
scroll to position [196, 0]
